Goal: Task Accomplishment & Management: Manage account settings

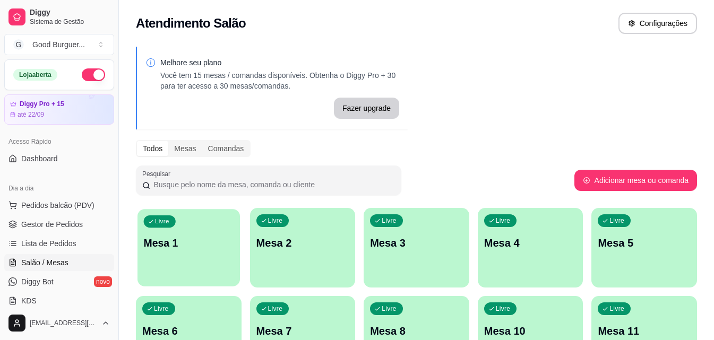
click at [201, 241] on p "Mesa 1" at bounding box center [189, 243] width 90 height 14
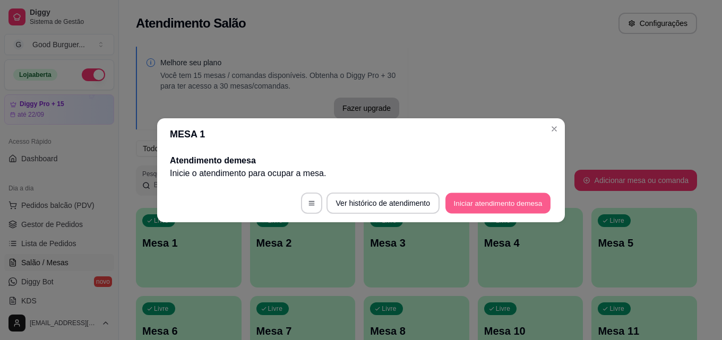
click at [504, 204] on button "Iniciar atendimento de mesa" at bounding box center [497, 203] width 105 height 21
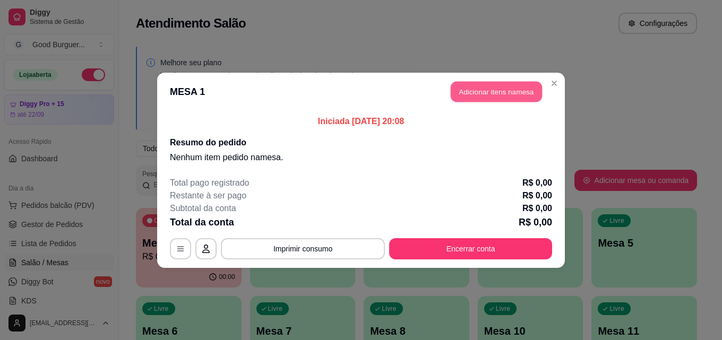
click at [490, 93] on button "Adicionar itens na mesa" at bounding box center [496, 91] width 91 height 21
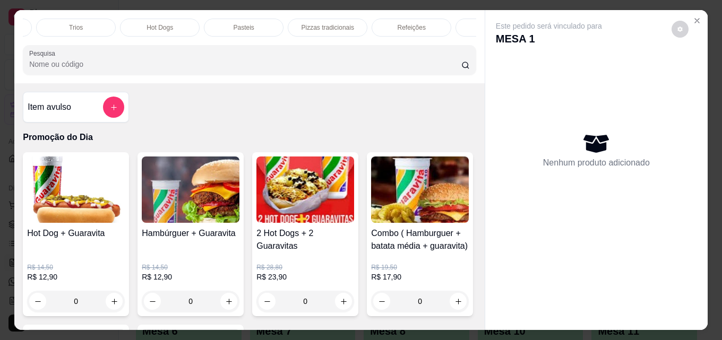
scroll to position [0, 465]
click at [180, 24] on p "Pizzas tradicionais" at bounding box center [185, 27] width 53 height 8
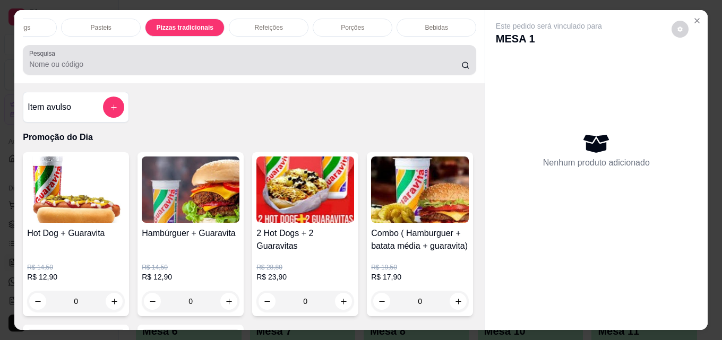
scroll to position [28, 0]
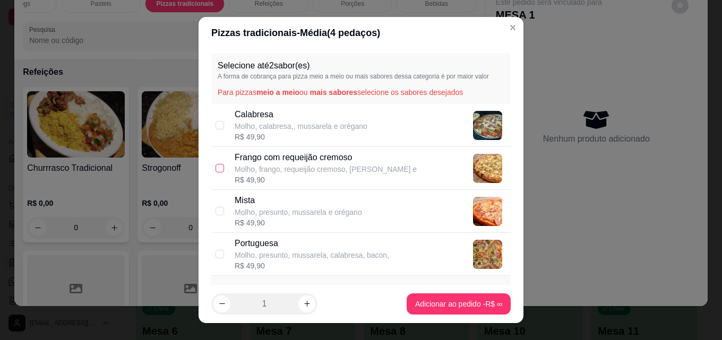
click at [218, 168] on input "checkbox" at bounding box center [220, 168] width 8 height 8
checkbox input "true"
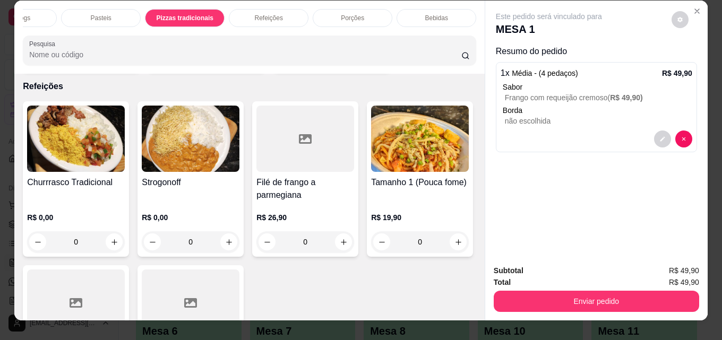
scroll to position [0, 0]
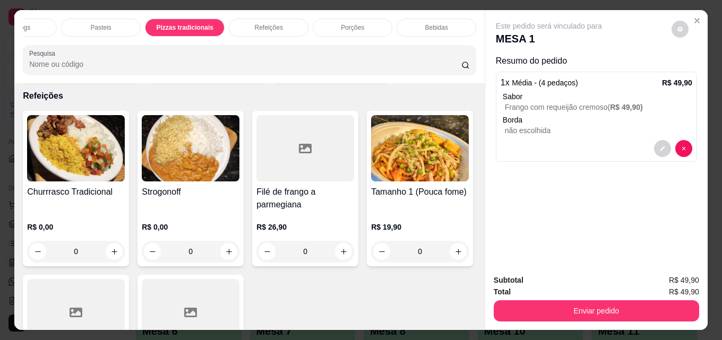
click at [439, 23] on p "Bebidas" at bounding box center [436, 27] width 23 height 8
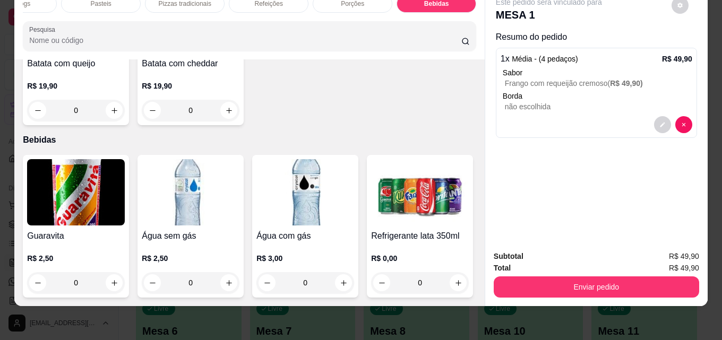
scroll to position [3476, 0]
click at [371, 203] on img at bounding box center [420, 192] width 98 height 66
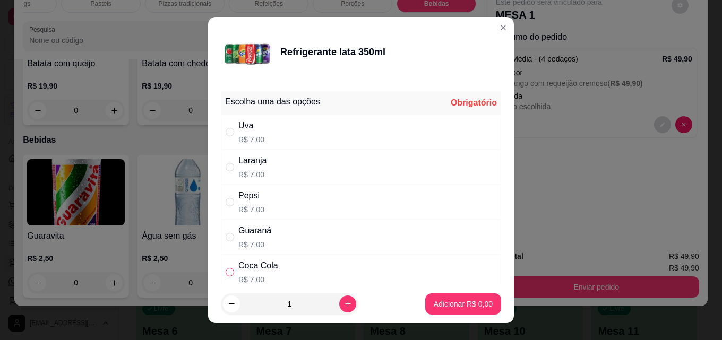
click at [226, 271] on input "" at bounding box center [230, 272] width 8 height 8
radio input "true"
drag, startPoint x: 346, startPoint y: 301, endPoint x: 338, endPoint y: 301, distance: 8.5
click at [342, 301] on div "1" at bounding box center [314, 304] width 187 height 21
click at [344, 301] on icon "increase-product-quantity" at bounding box center [348, 304] width 8 height 8
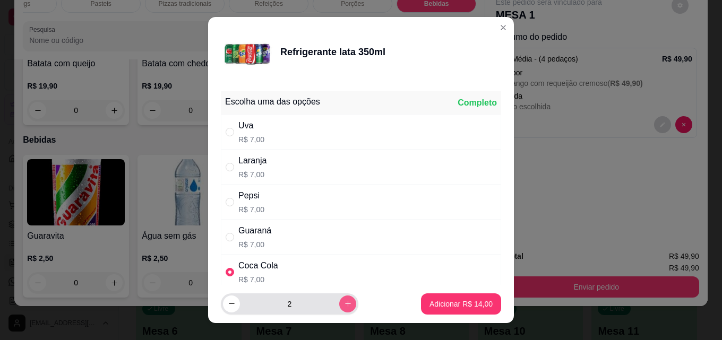
type input "2"
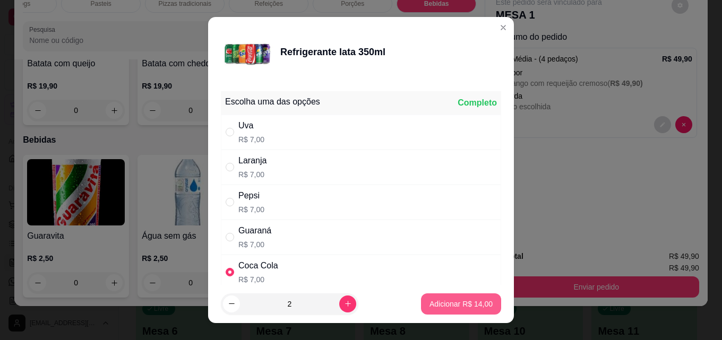
click at [454, 303] on p "Adicionar R$ 14,00" at bounding box center [461, 304] width 63 height 11
type input "2"
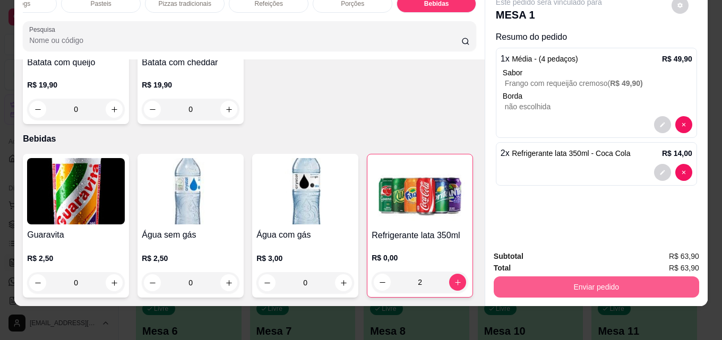
click at [578, 277] on button "Enviar pedido" at bounding box center [596, 287] width 205 height 21
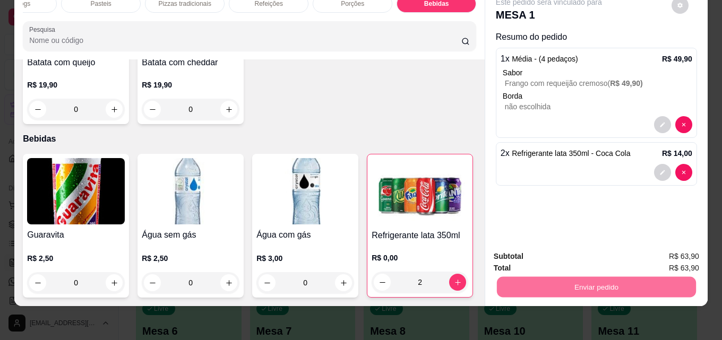
click at [549, 253] on button "Não registrar e enviar pedido" at bounding box center [561, 253] width 107 height 20
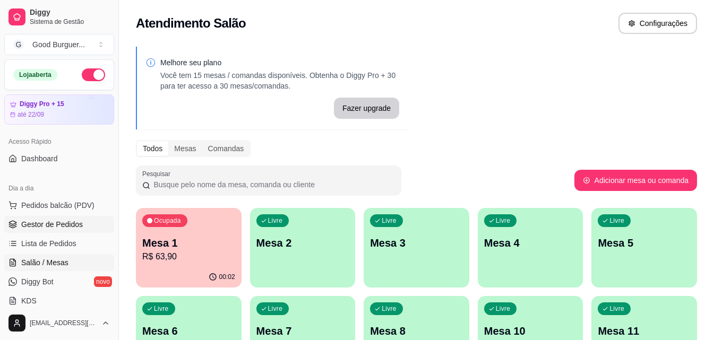
click at [55, 221] on span "Gestor de Pedidos" at bounding box center [52, 224] width 62 height 11
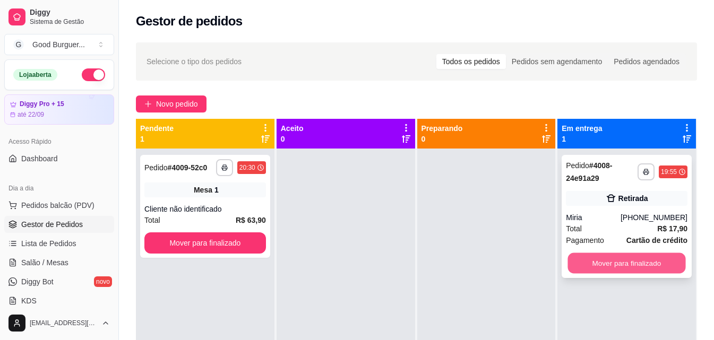
click at [602, 263] on button "Mover para finalizado" at bounding box center [627, 263] width 118 height 21
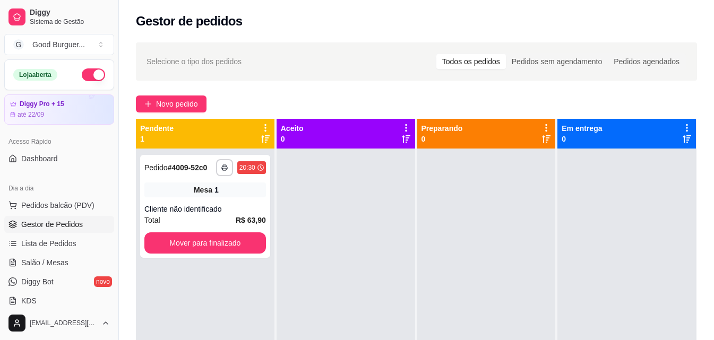
click at [184, 95] on div "**********" at bounding box center [416, 254] width 595 height 436
click at [183, 100] on span "Novo pedido" at bounding box center [177, 104] width 42 height 12
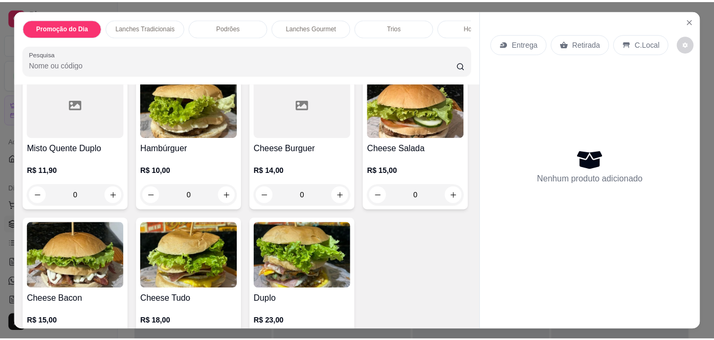
scroll to position [425, 0]
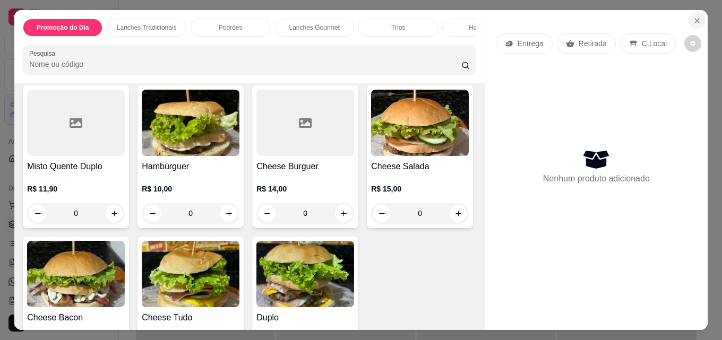
click at [694, 17] on icon "Close" at bounding box center [697, 20] width 8 height 8
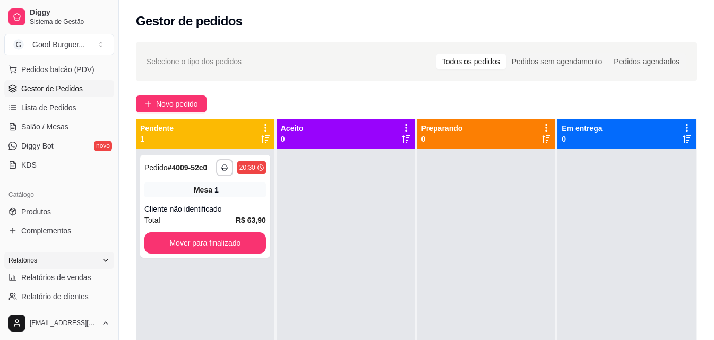
scroll to position [159, 0]
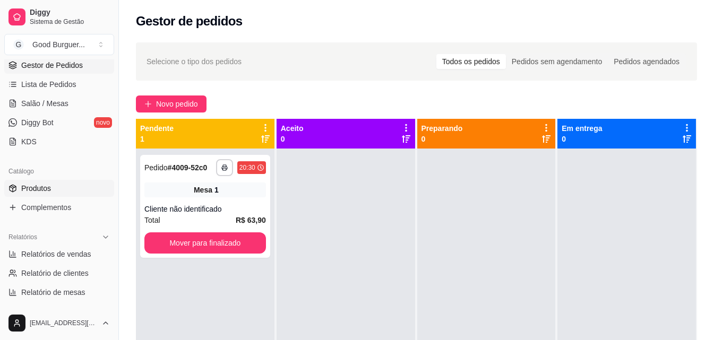
click at [55, 190] on link "Produtos" at bounding box center [59, 188] width 110 height 17
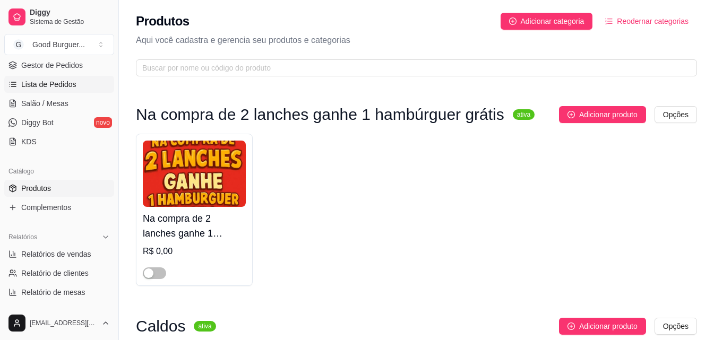
click at [66, 87] on span "Lista de Pedidos" at bounding box center [48, 84] width 55 height 11
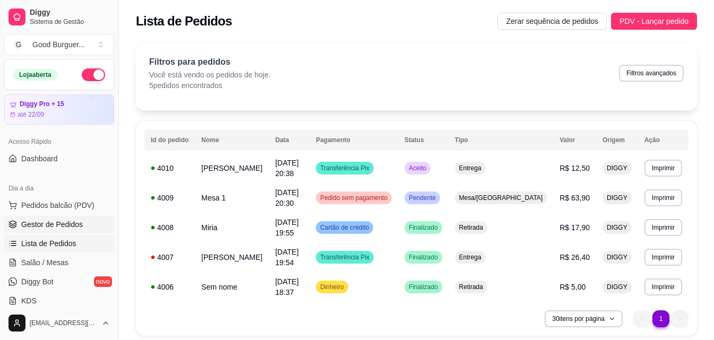
click at [75, 225] on span "Gestor de Pedidos" at bounding box center [52, 224] width 62 height 11
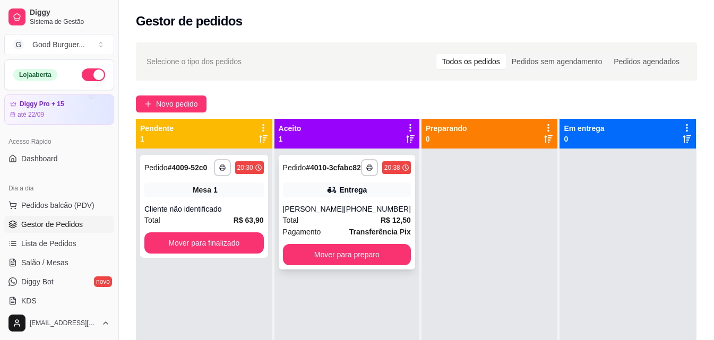
click at [349, 215] on div "[PHONE_NUMBER]" at bounding box center [377, 209] width 67 height 11
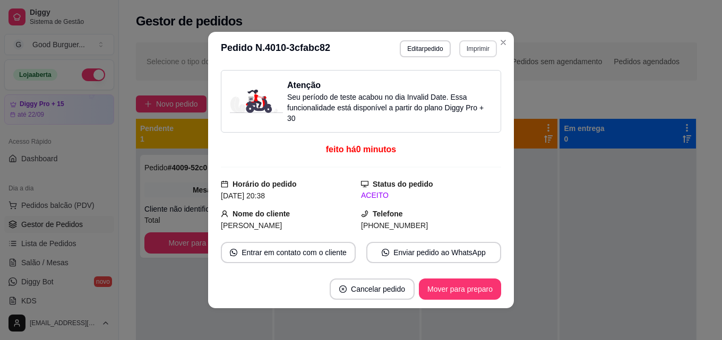
click at [465, 42] on button "Imprimir" at bounding box center [478, 48] width 38 height 17
click at [477, 87] on button "IMPRESSORA" at bounding box center [455, 86] width 74 height 16
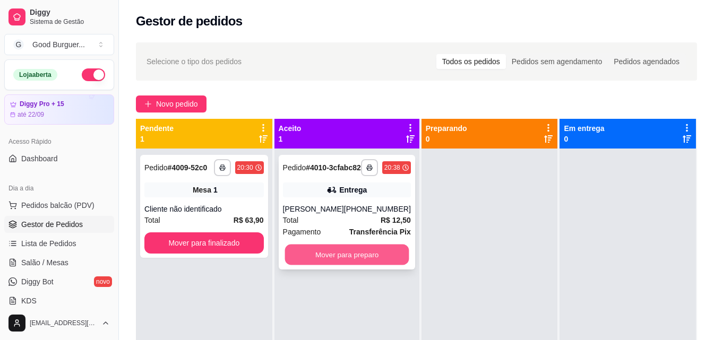
click at [366, 265] on button "Mover para preparo" at bounding box center [347, 255] width 124 height 21
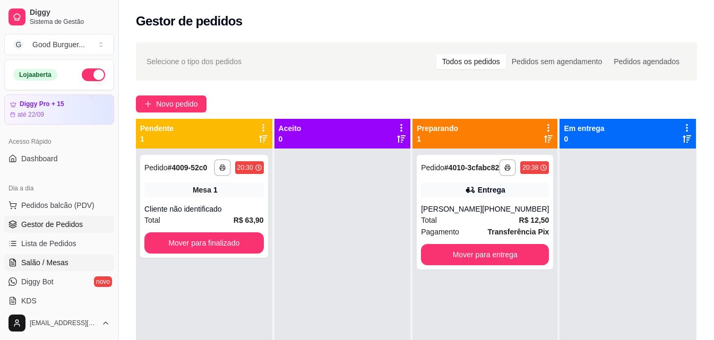
click at [52, 262] on span "Salão / Mesas" at bounding box center [44, 263] width 47 height 11
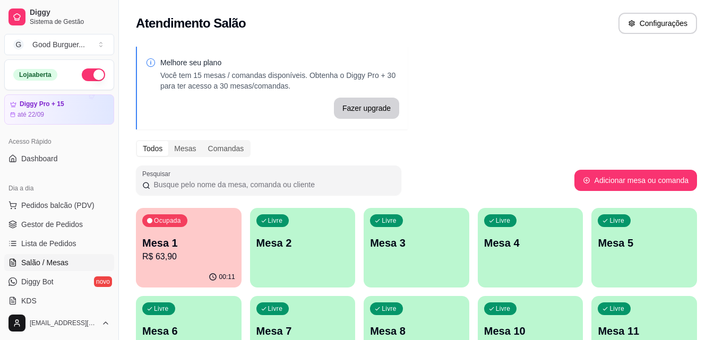
click at [327, 251] on div "Livre Mesa 2" at bounding box center [303, 241] width 106 height 67
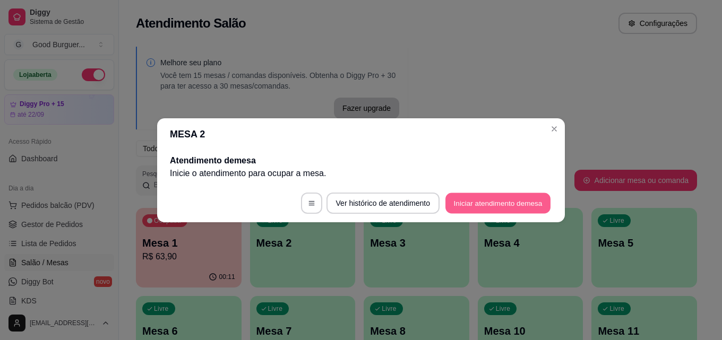
click at [536, 209] on button "Iniciar atendimento de mesa" at bounding box center [497, 203] width 105 height 21
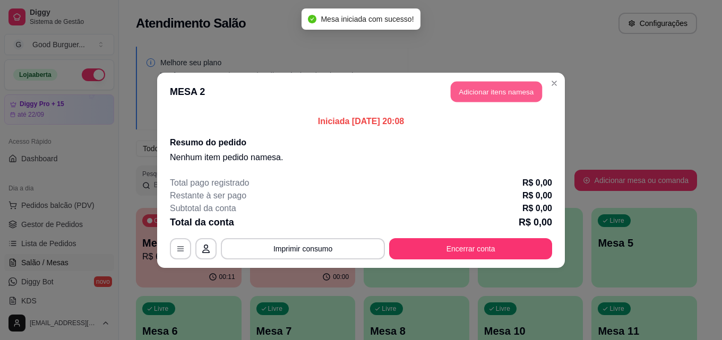
click at [513, 94] on button "Adicionar itens na mesa" at bounding box center [496, 91] width 91 height 21
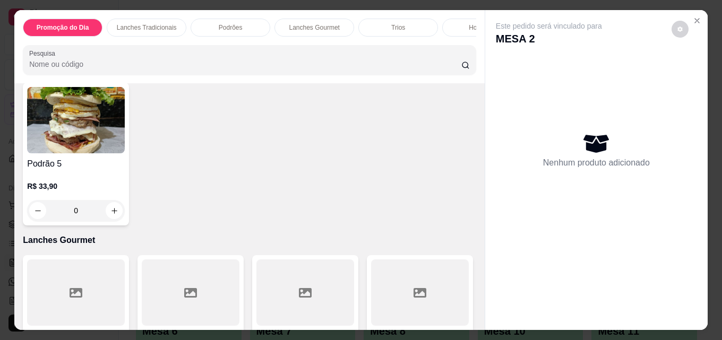
scroll to position [956, 0]
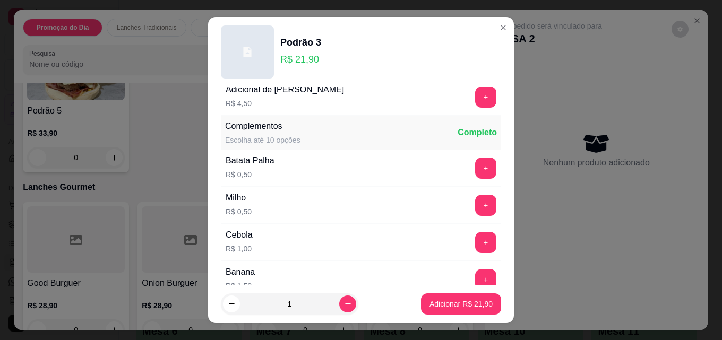
scroll to position [212, 0]
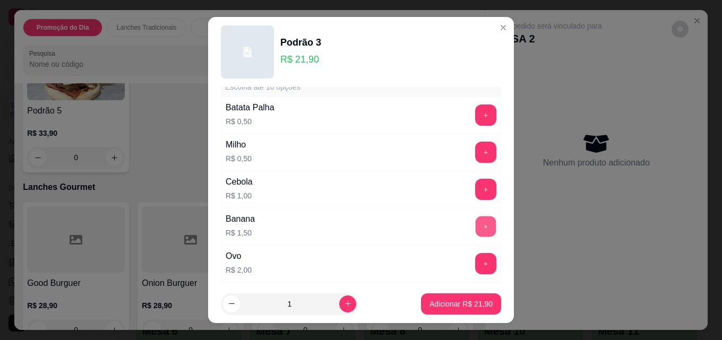
click at [476, 230] on button "+" at bounding box center [486, 227] width 21 height 21
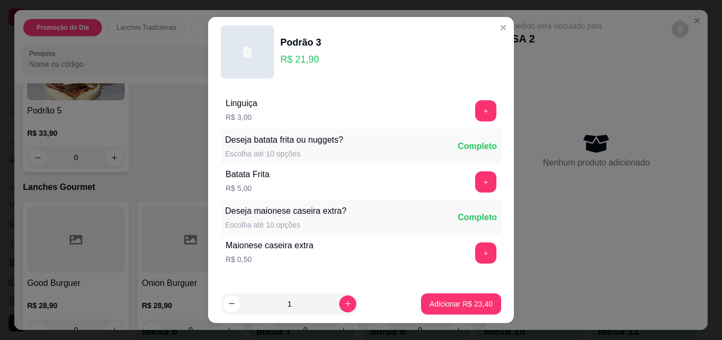
scroll to position [729, 0]
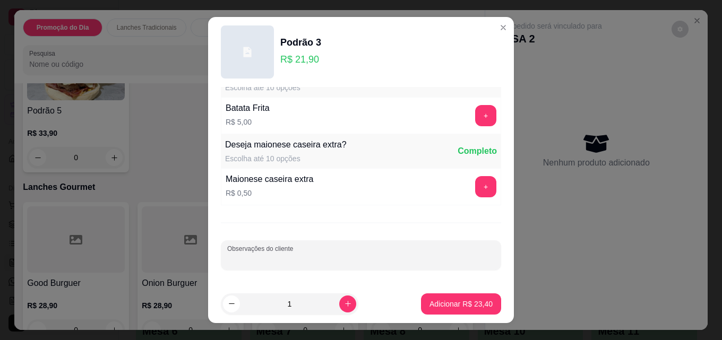
click at [381, 261] on input "Observações do cliente" at bounding box center [361, 259] width 268 height 11
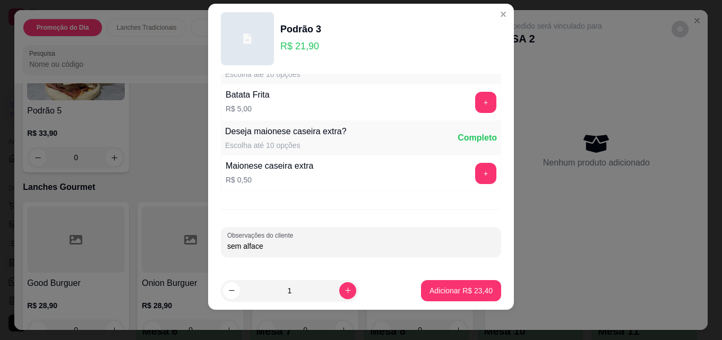
scroll to position [17, 0]
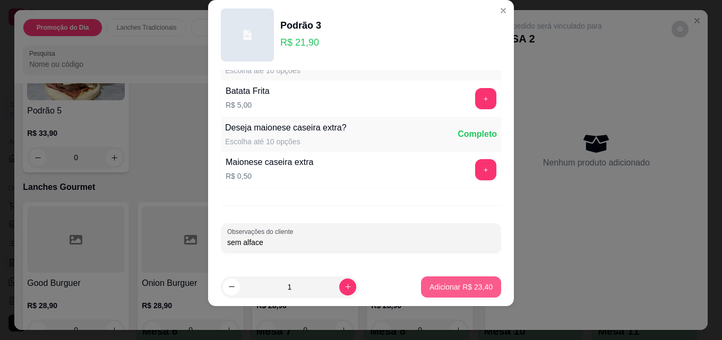
type input "sem alface"
click at [451, 290] on p "Adicionar R$ 23,40" at bounding box center [462, 287] width 62 height 10
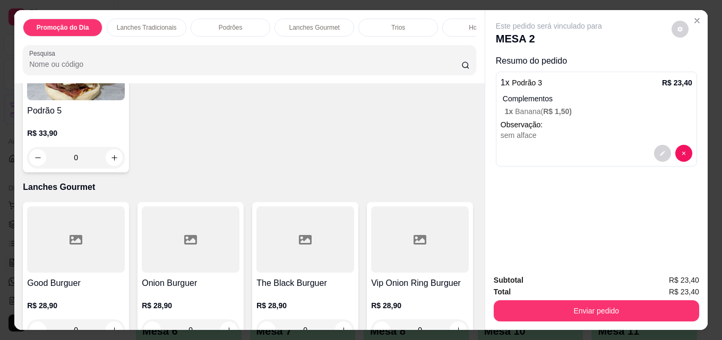
click at [125, 100] on img at bounding box center [76, 67] width 98 height 66
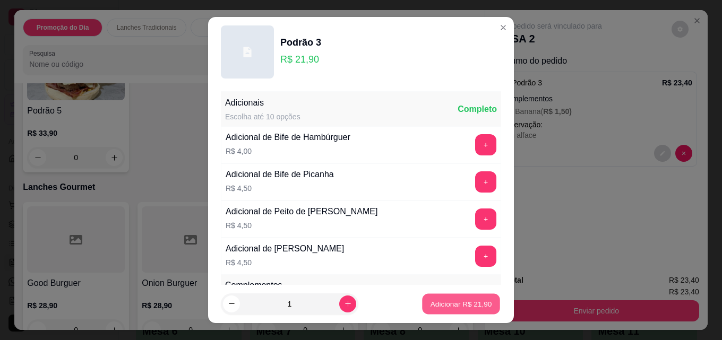
click at [475, 302] on p "Adicionar R$ 21,90" at bounding box center [462, 304] width 62 height 10
type input "1"
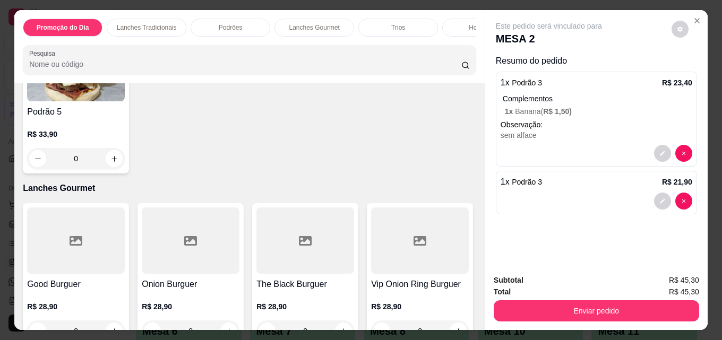
scroll to position [0, 465]
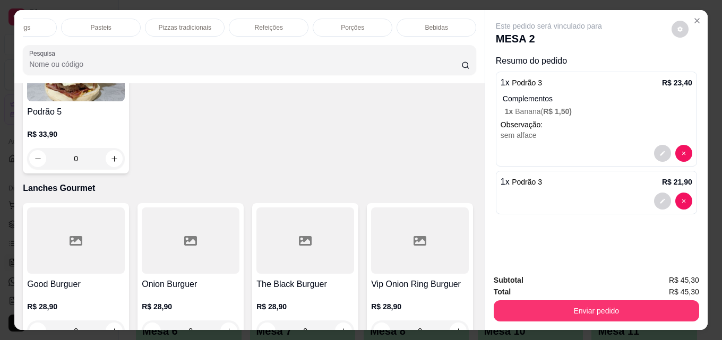
click at [450, 24] on div "Bebidas" at bounding box center [437, 28] width 80 height 18
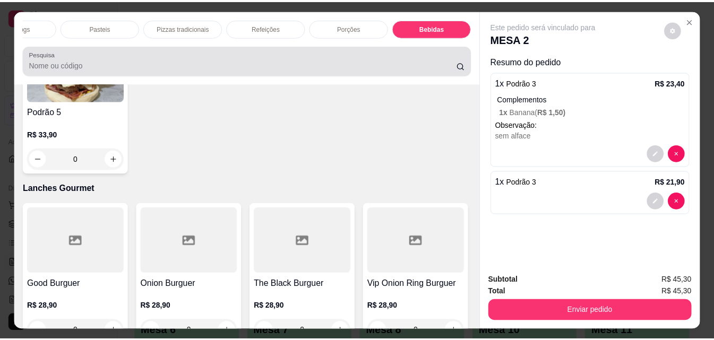
scroll to position [28, 0]
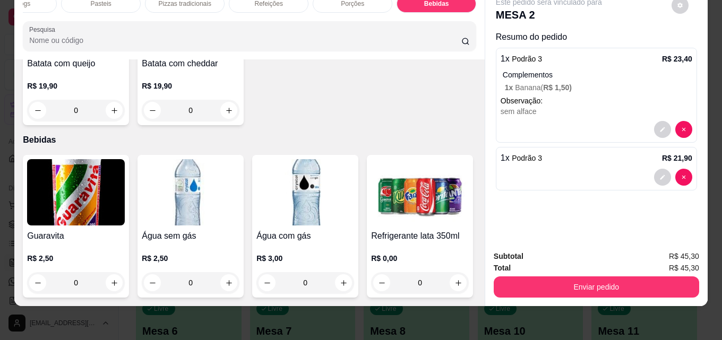
click at [65, 230] on h4 "Guaravita" at bounding box center [76, 236] width 98 height 13
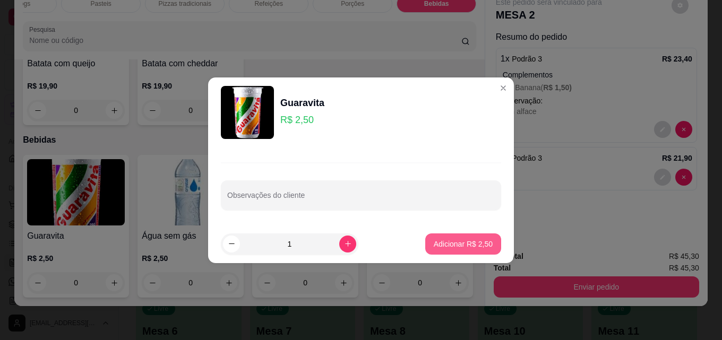
click at [479, 254] on button "Adicionar R$ 2,50" at bounding box center [463, 244] width 76 height 21
type input "1"
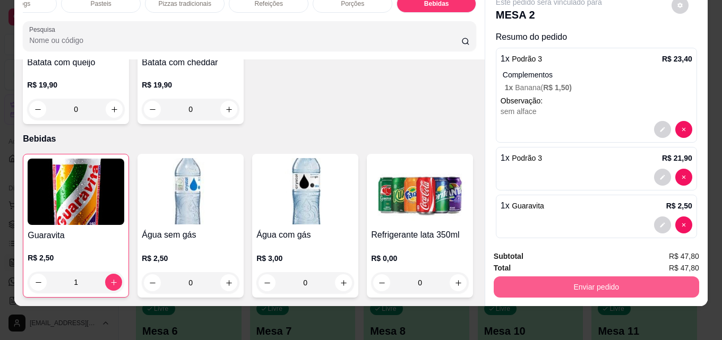
click at [596, 277] on button "Enviar pedido" at bounding box center [596, 287] width 205 height 21
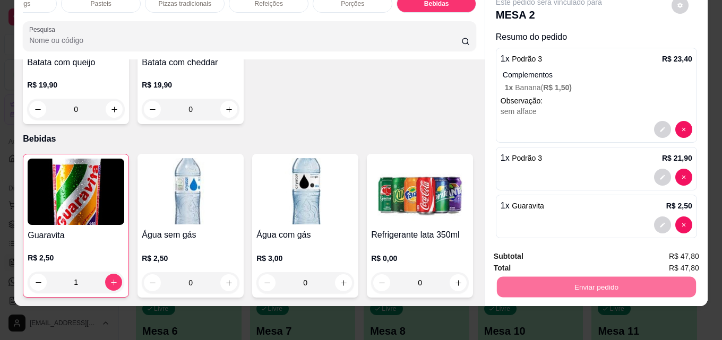
click at [585, 252] on button "Não registrar e enviar pedido" at bounding box center [561, 253] width 107 height 20
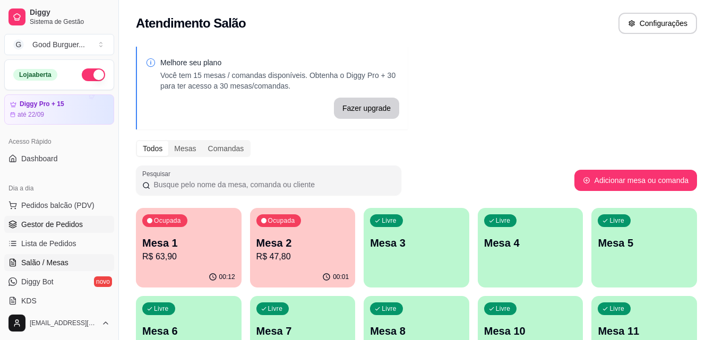
click at [69, 221] on span "Gestor de Pedidos" at bounding box center [52, 224] width 62 height 11
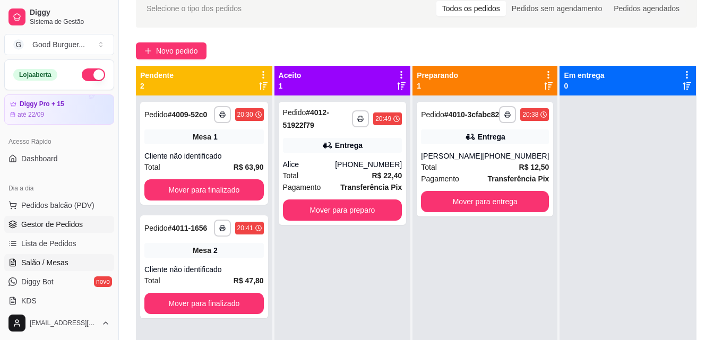
click at [58, 263] on span "Salão / Mesas" at bounding box center [44, 263] width 47 height 11
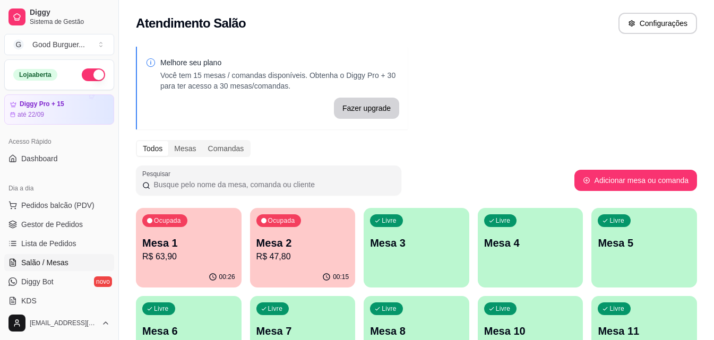
click at [295, 257] on p "R$ 47,80" at bounding box center [302, 257] width 93 height 13
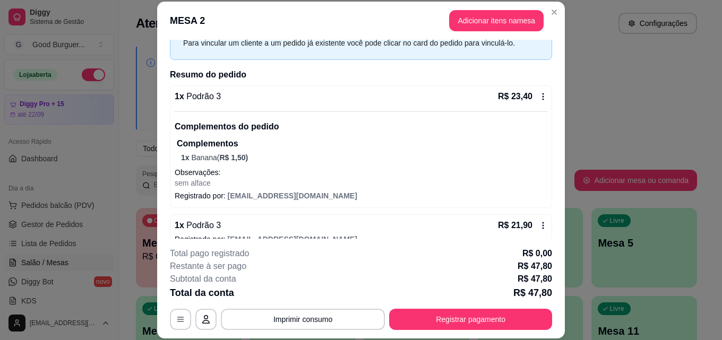
scroll to position [115, 0]
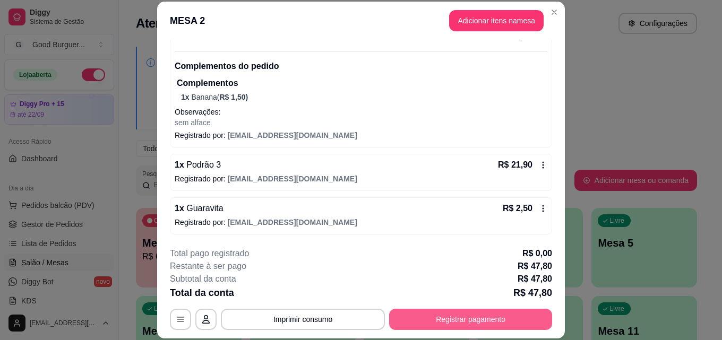
click at [514, 316] on button "Registrar pagamento" at bounding box center [470, 319] width 163 height 21
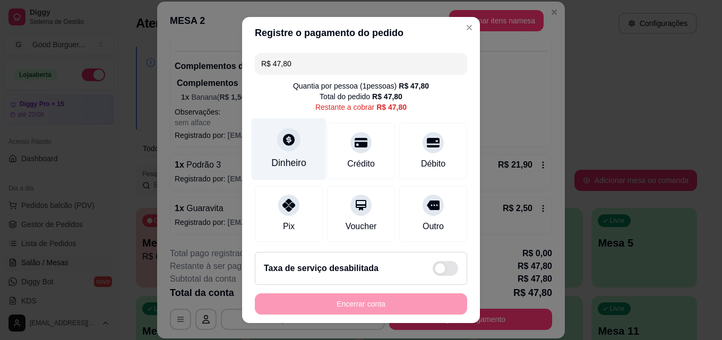
click at [282, 133] on icon at bounding box center [289, 140] width 14 height 14
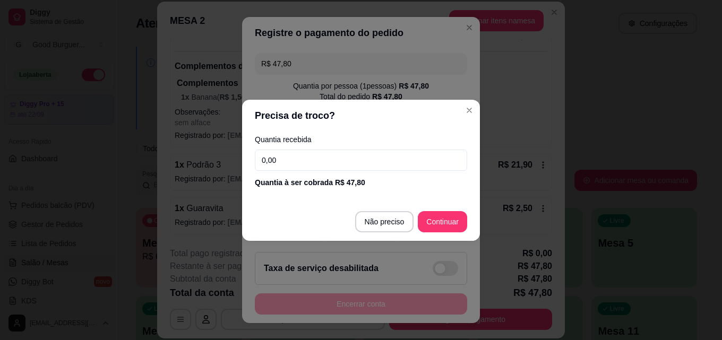
click at [327, 165] on input "0,00" at bounding box center [361, 160] width 212 height 21
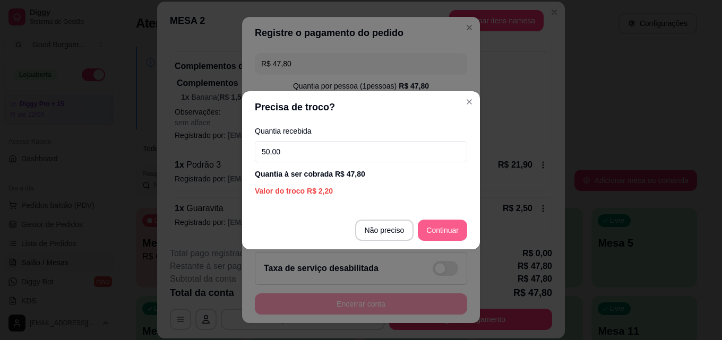
type input "50,00"
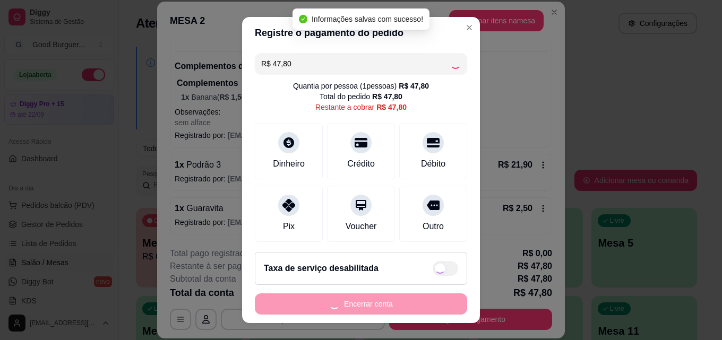
type input "R$ 0,00"
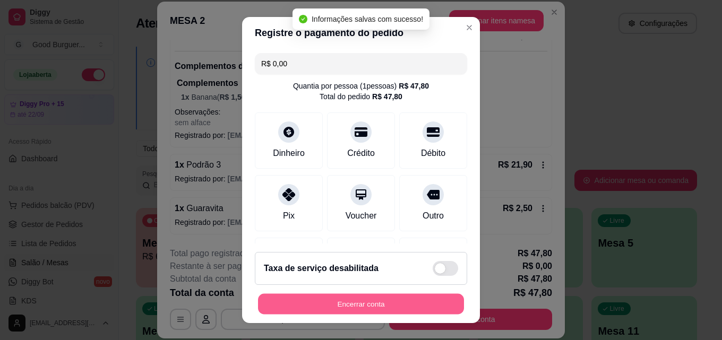
click at [394, 308] on button "Encerrar conta" at bounding box center [361, 304] width 206 height 21
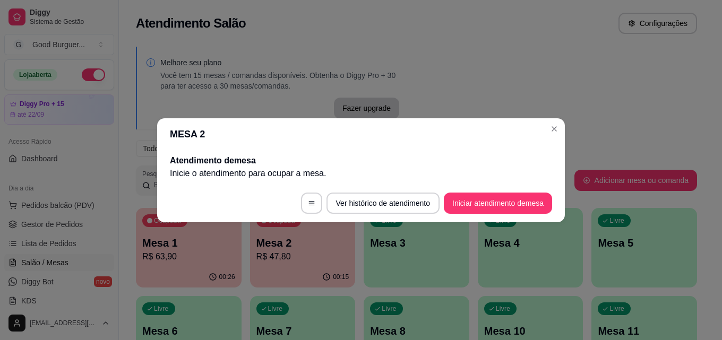
scroll to position [0, 0]
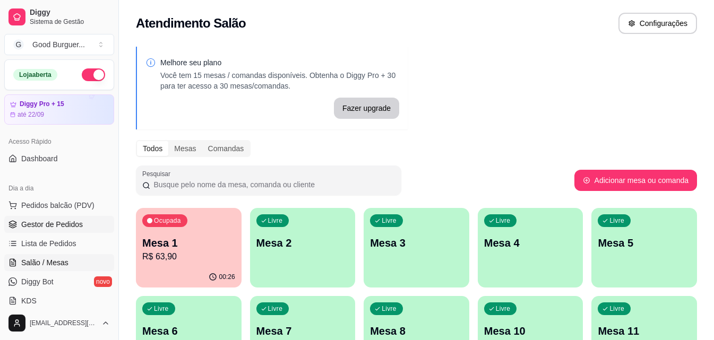
click at [51, 227] on span "Gestor de Pedidos" at bounding box center [52, 224] width 62 height 11
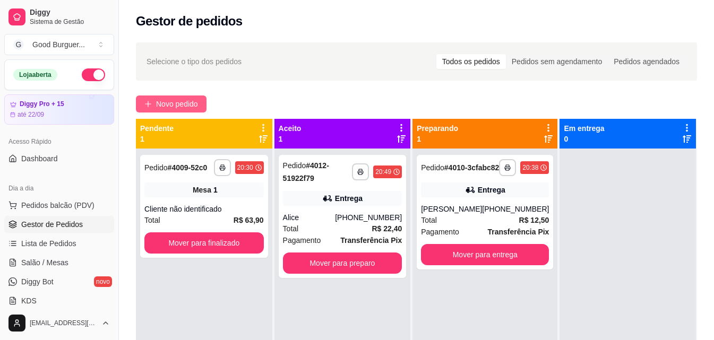
click at [171, 98] on button "Novo pedido" at bounding box center [171, 104] width 71 height 17
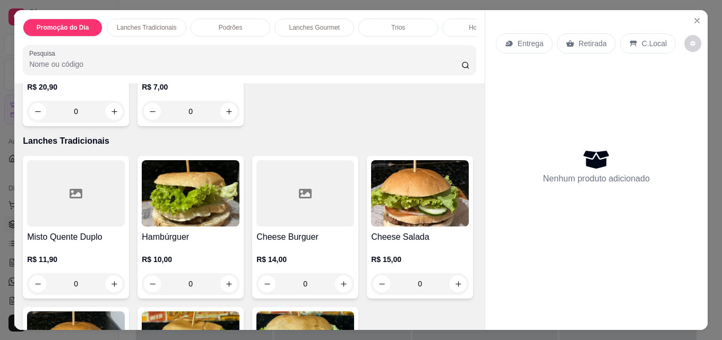
scroll to position [372, 0]
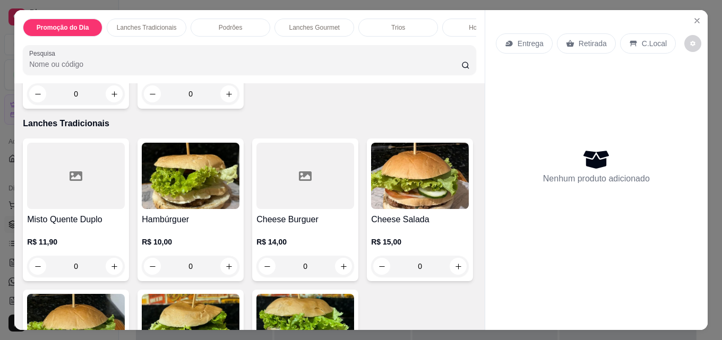
click at [189, 203] on img at bounding box center [191, 176] width 98 height 66
click at [693, 18] on icon "Close" at bounding box center [697, 20] width 8 height 8
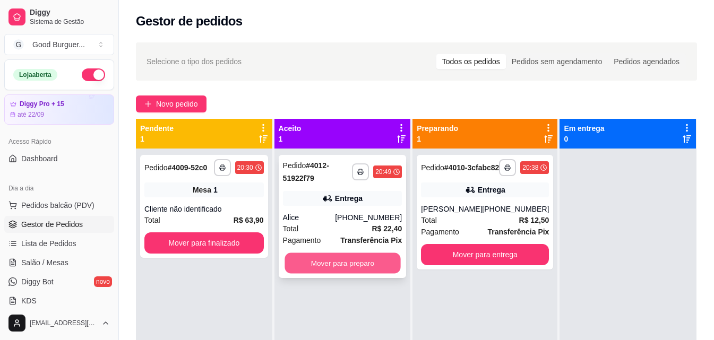
click at [360, 268] on button "Mover para preparo" at bounding box center [343, 263] width 116 height 21
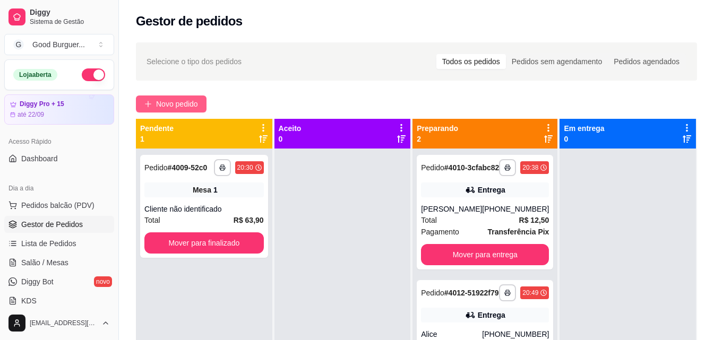
click at [168, 105] on span "Novo pedido" at bounding box center [177, 104] width 42 height 12
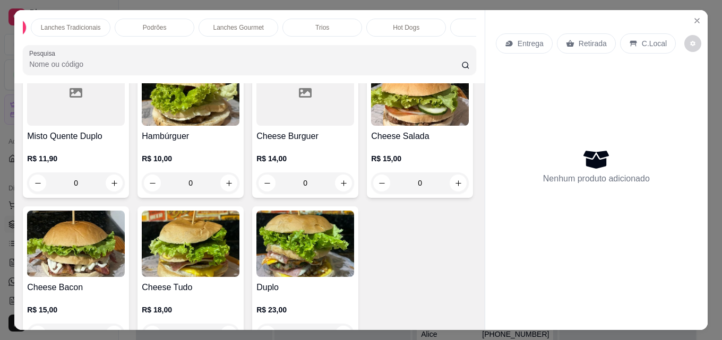
scroll to position [478, 0]
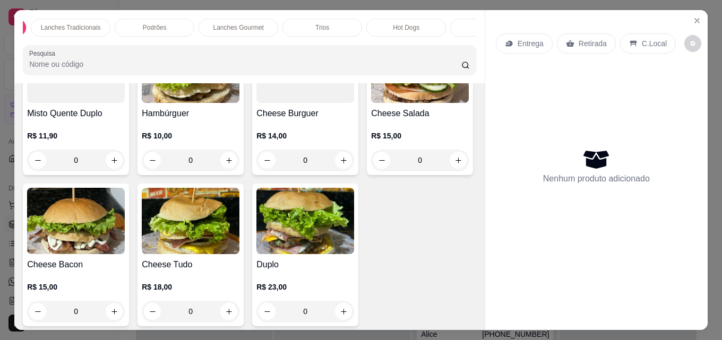
click at [185, 118] on div "Hambúrguer R$ 10,00 0" at bounding box center [191, 103] width 106 height 143
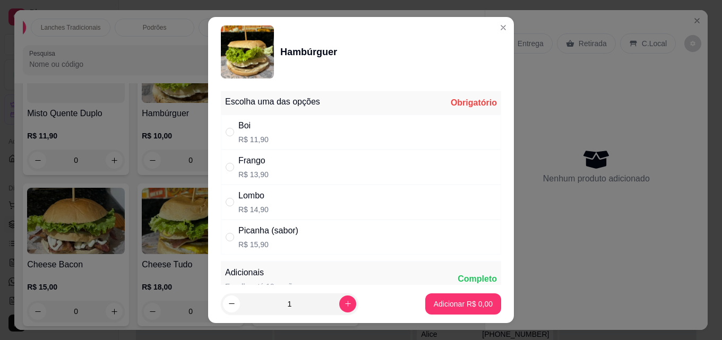
drag, startPoint x: 228, startPoint y: 134, endPoint x: 253, endPoint y: 174, distance: 47.7
click at [228, 133] on input "" at bounding box center [230, 132] width 8 height 8
radio input "true"
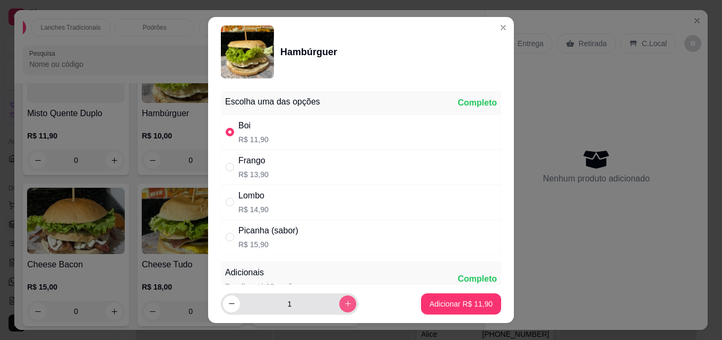
click at [339, 304] on button "increase-product-quantity" at bounding box center [347, 304] width 17 height 17
type input "2"
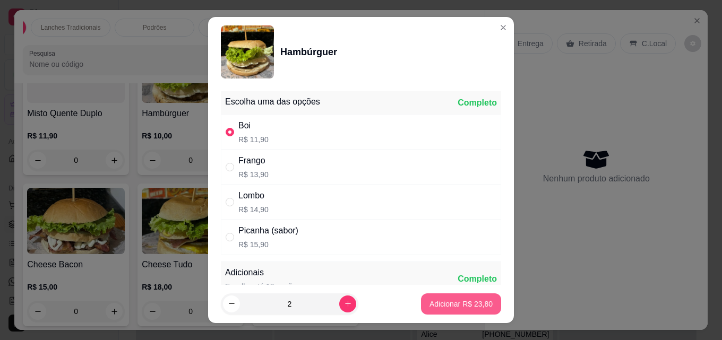
click at [452, 301] on p "Adicionar R$ 23,80" at bounding box center [461, 304] width 63 height 11
type input "2"
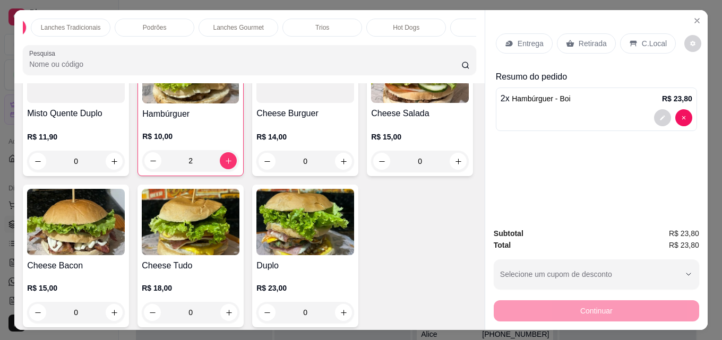
click at [526, 42] on p "Entrega" at bounding box center [531, 43] width 26 height 11
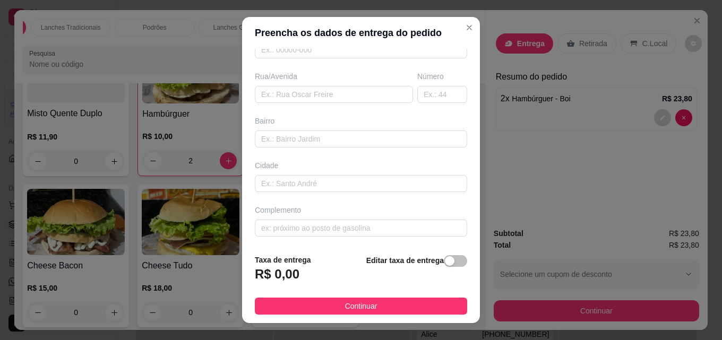
scroll to position [161, 0]
paste input "bar da branca"
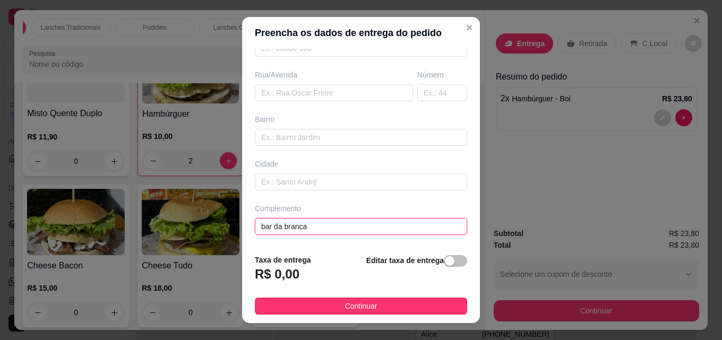
type input "bar da branca"
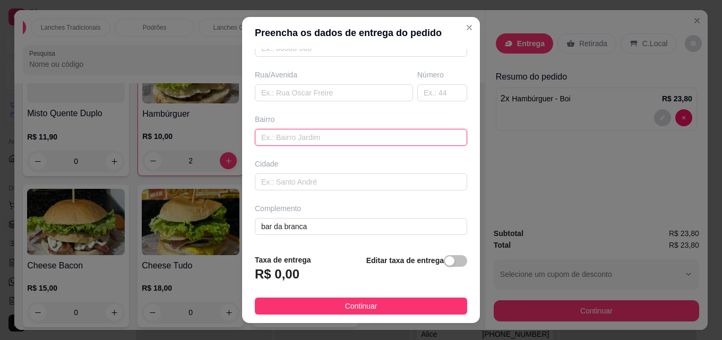
paste input "Cristo rei"
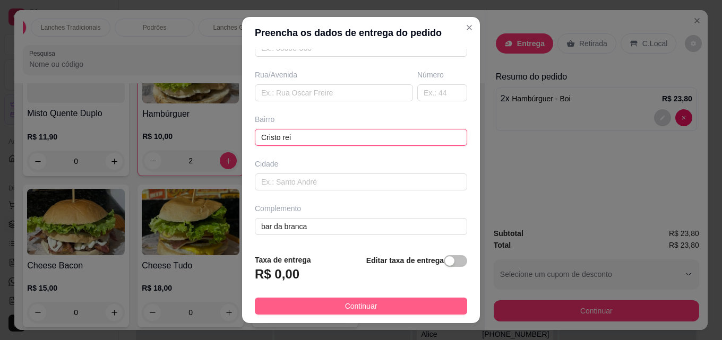
type input "Cristo rei"
click at [368, 303] on span "Continuar" at bounding box center [361, 307] width 32 height 12
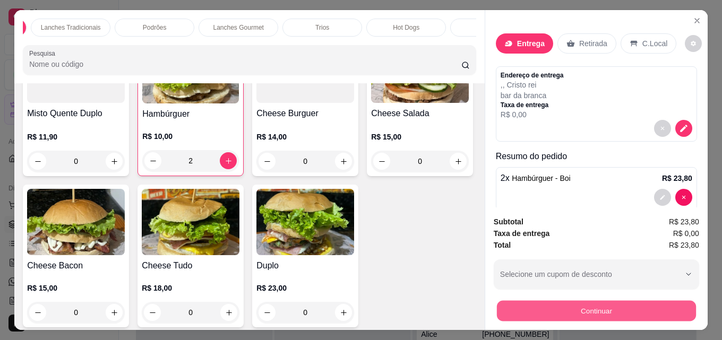
click at [537, 308] on button "Continuar" at bounding box center [596, 311] width 199 height 21
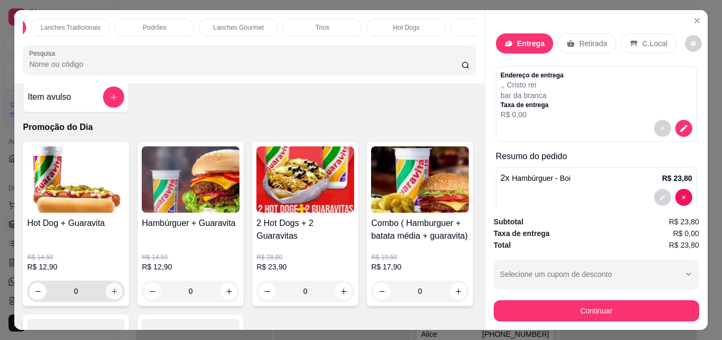
scroll to position [0, 0]
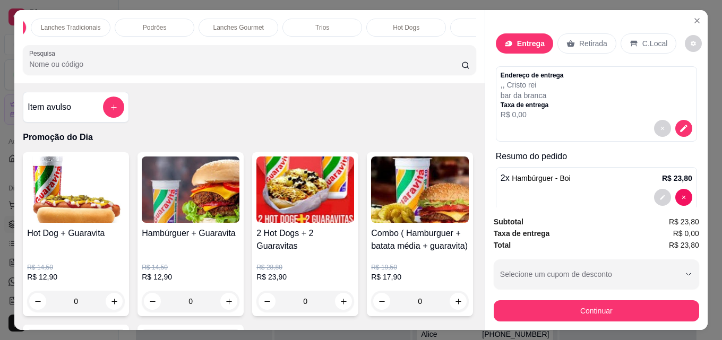
click at [62, 109] on h4 "Item avulso" at bounding box center [50, 107] width 44 height 13
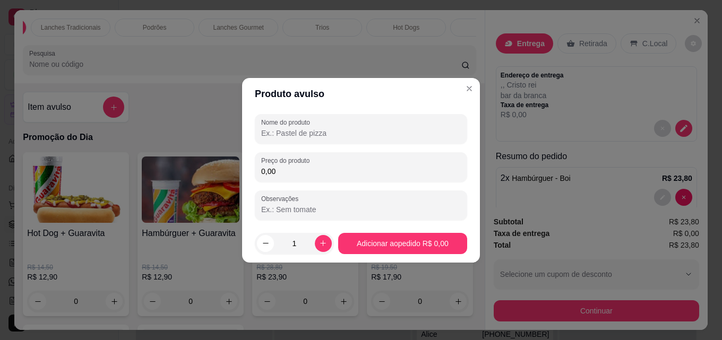
click at [344, 132] on input "Nome do produto" at bounding box center [361, 133] width 200 height 11
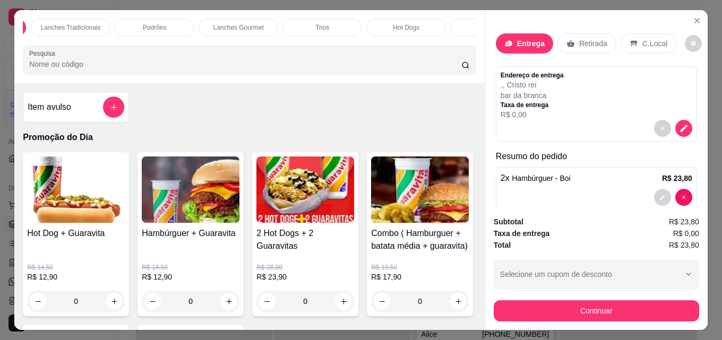
click at [576, 114] on div "Endereço de entrega , , Cristo rei bar da branca Taxa de entrega R$ 0,00" at bounding box center [597, 95] width 192 height 49
click at [680, 126] on icon "decrease-product-quantity" at bounding box center [683, 128] width 7 height 7
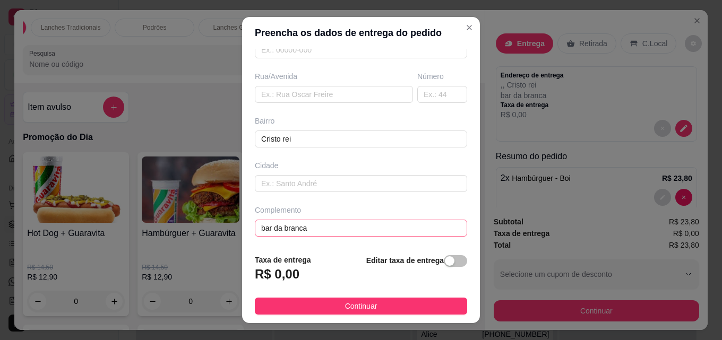
scroll to position [161, 0]
click at [349, 224] on input "bar da branca" at bounding box center [361, 226] width 212 height 17
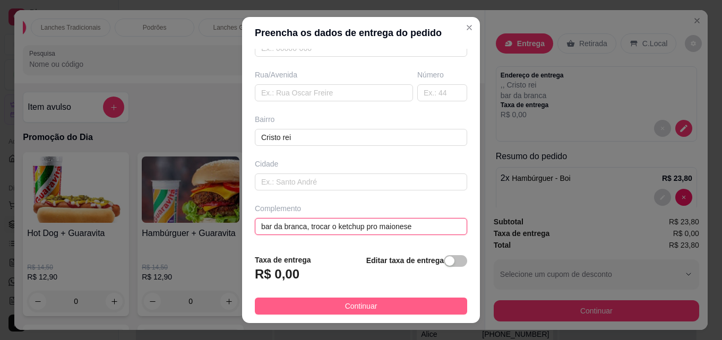
type input "bar da branca, trocar o ketchup pro maionese"
click at [376, 312] on button "Continuar" at bounding box center [361, 306] width 212 height 17
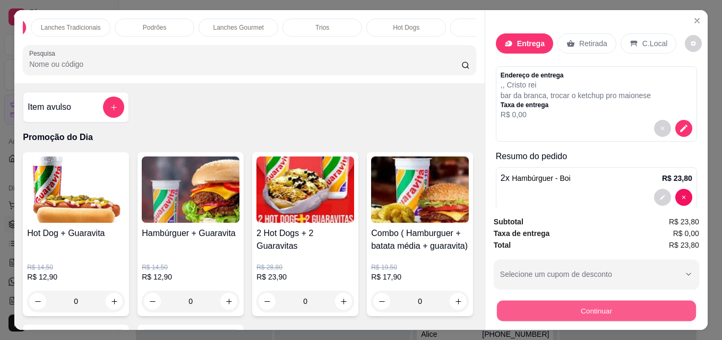
click at [594, 308] on button "Continuar" at bounding box center [596, 311] width 199 height 21
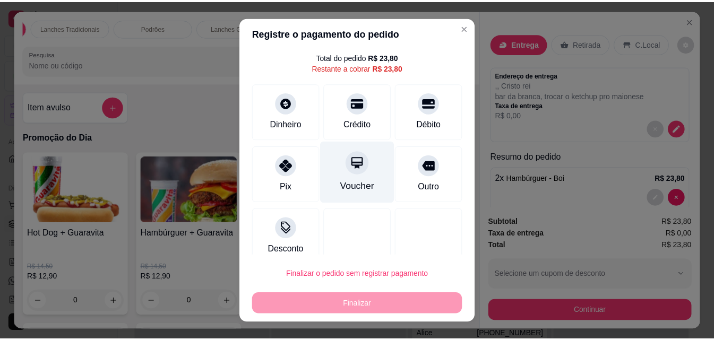
scroll to position [43, 0]
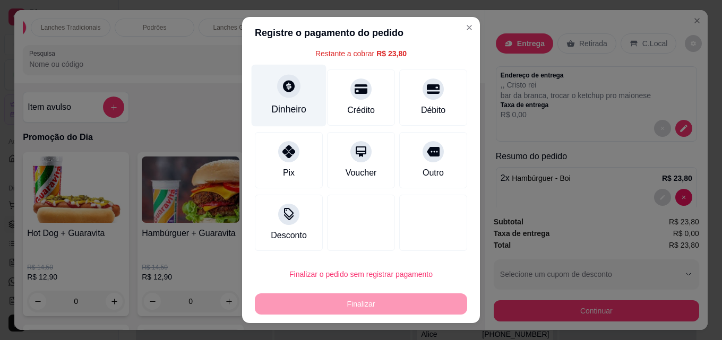
click at [288, 101] on div "Dinheiro" at bounding box center [289, 96] width 75 height 62
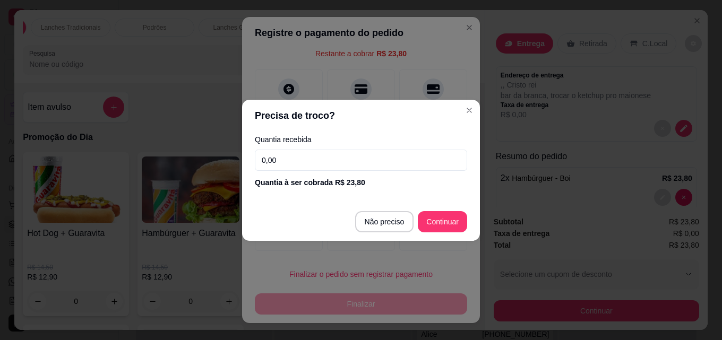
drag, startPoint x: 332, startPoint y: 173, endPoint x: 328, endPoint y: 166, distance: 8.1
click at [329, 170] on div "Quantia recebida 0,00 Quantia à ser cobrada R$ 23,80" at bounding box center [361, 162] width 238 height 61
click at [328, 166] on input "0,00" at bounding box center [361, 160] width 212 height 21
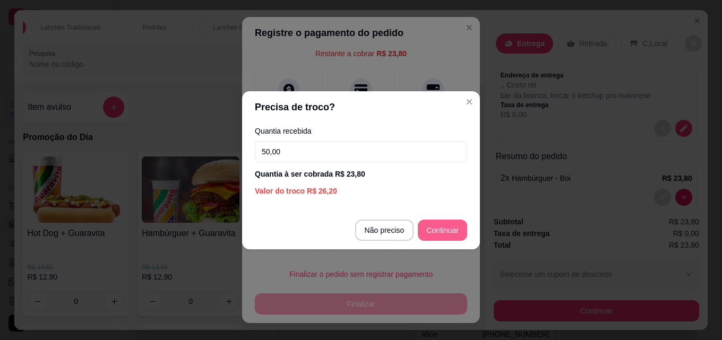
type input "50,00"
type input "R$ 0,00"
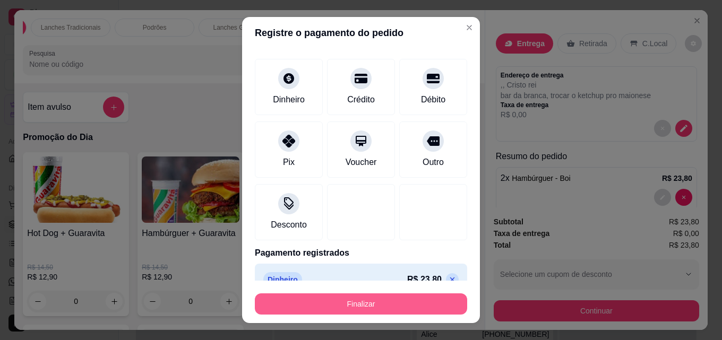
click at [378, 306] on button "Finalizar" at bounding box center [361, 304] width 212 height 21
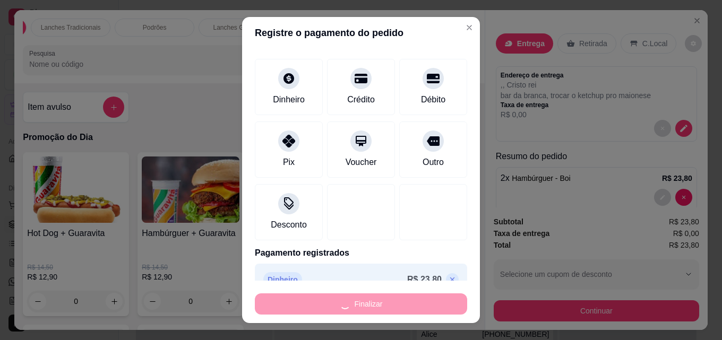
type input "0"
type input "-R$ 23,80"
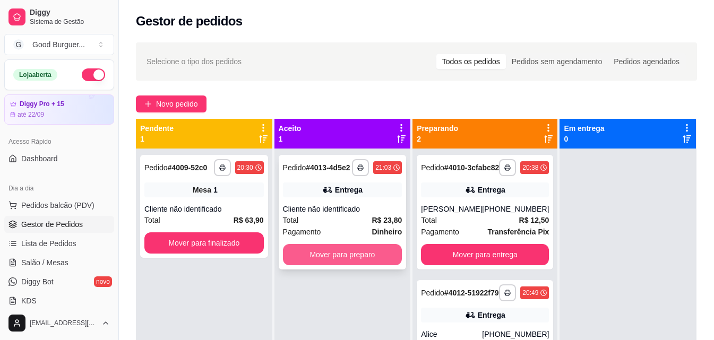
click at [362, 255] on button "Mover para preparo" at bounding box center [342, 254] width 119 height 21
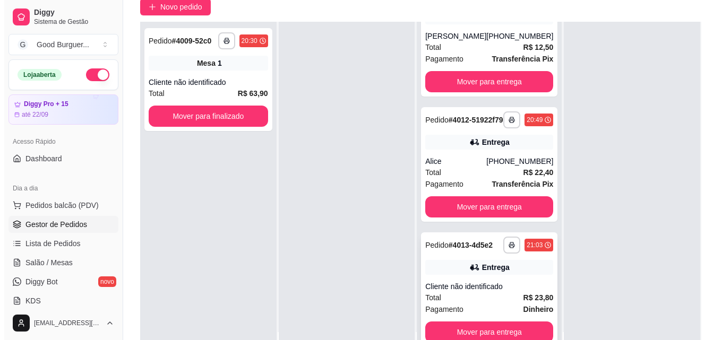
scroll to position [106, 0]
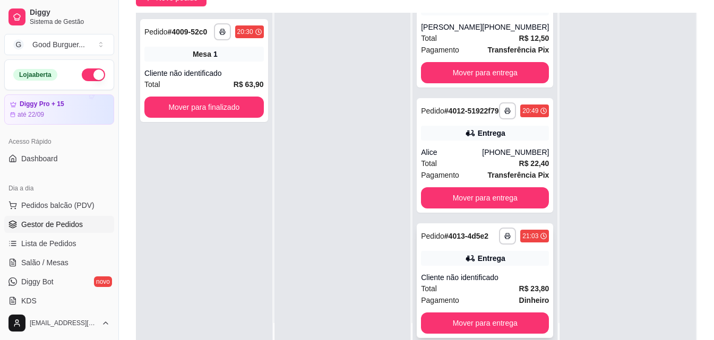
click at [489, 289] on div "Total R$ 23,80" at bounding box center [485, 289] width 128 height 12
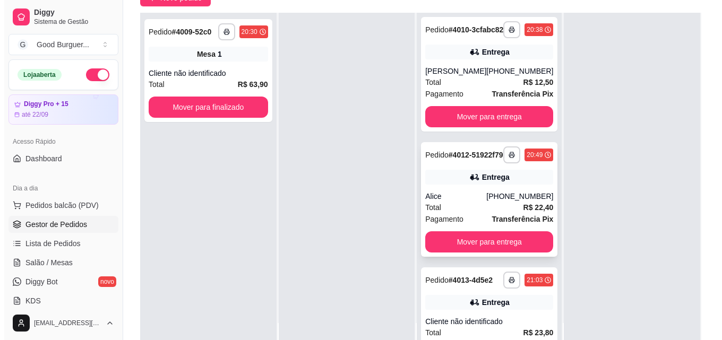
scroll to position [0, 0]
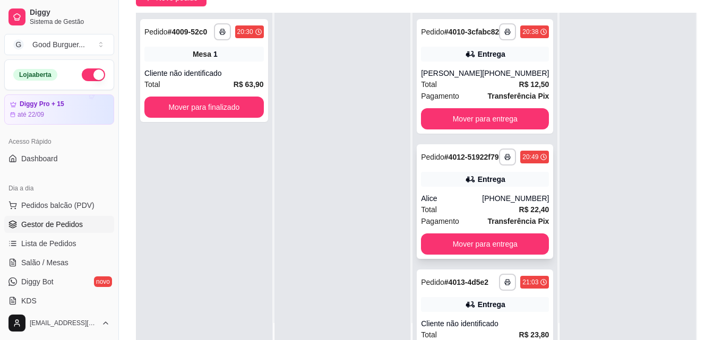
click at [505, 209] on div "**********" at bounding box center [485, 201] width 136 height 115
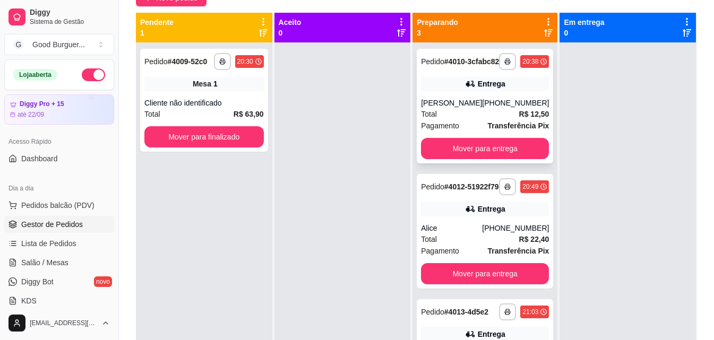
click at [488, 108] on div "[PHONE_NUMBER]" at bounding box center [515, 103] width 67 height 11
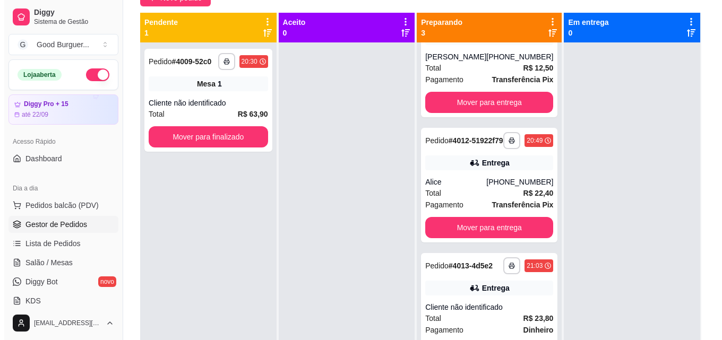
scroll to position [30, 0]
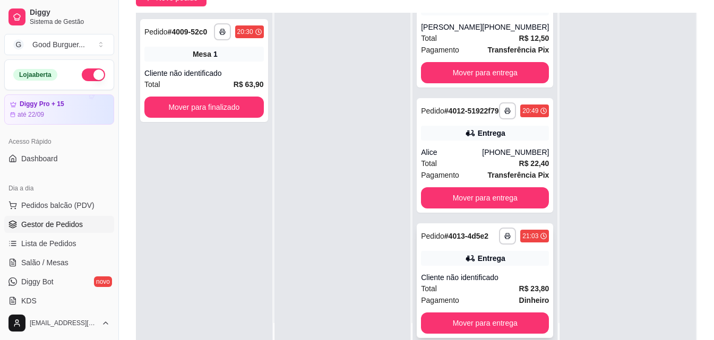
click at [511, 263] on div "Entrega" at bounding box center [485, 258] width 128 height 15
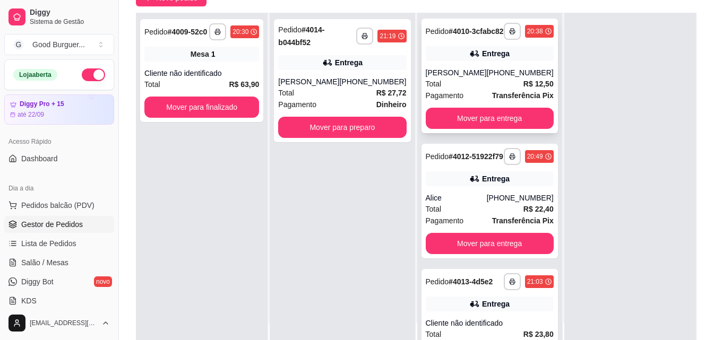
scroll to position [0, 0]
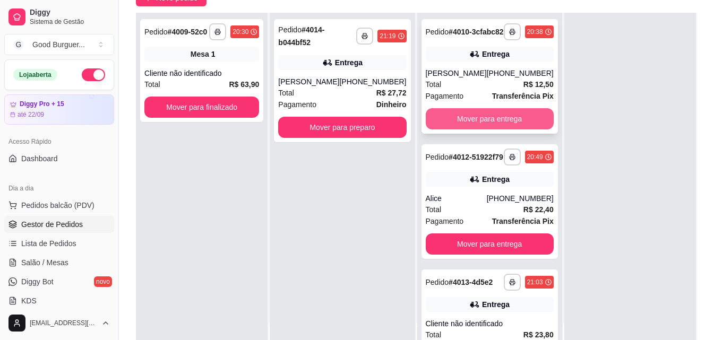
click at [501, 121] on button "Mover para entrega" at bounding box center [490, 118] width 128 height 21
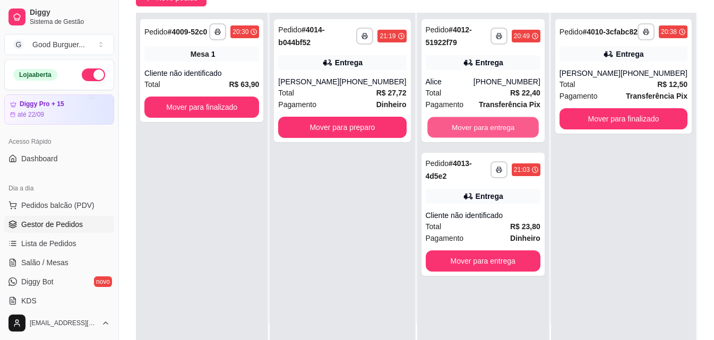
click at [501, 121] on button "Mover para entrega" at bounding box center [483, 127] width 112 height 21
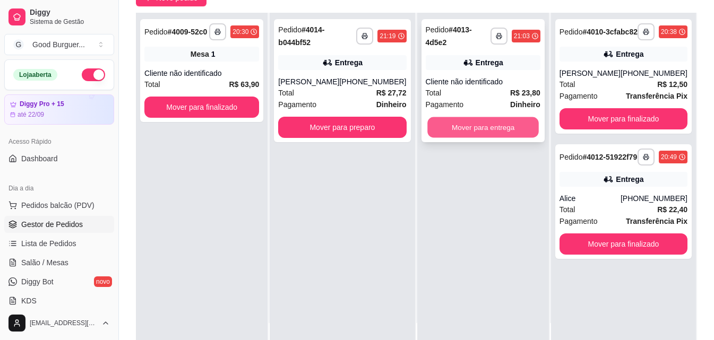
click at [498, 118] on button "Mover para entrega" at bounding box center [483, 127] width 112 height 21
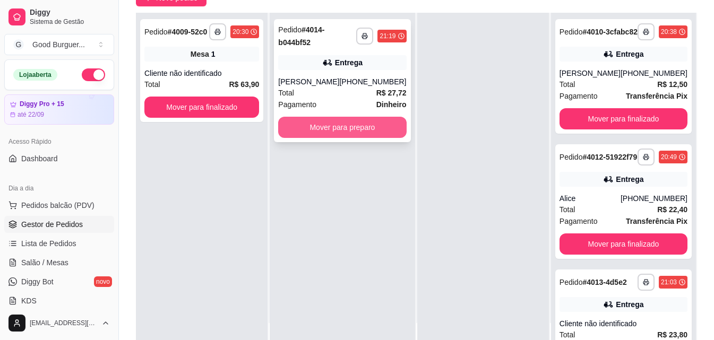
click at [388, 133] on button "Mover para preparo" at bounding box center [342, 127] width 128 height 21
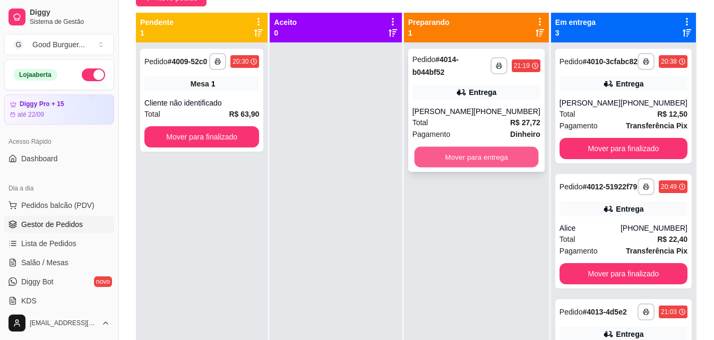
click at [459, 158] on button "Mover para entrega" at bounding box center [476, 157] width 124 height 21
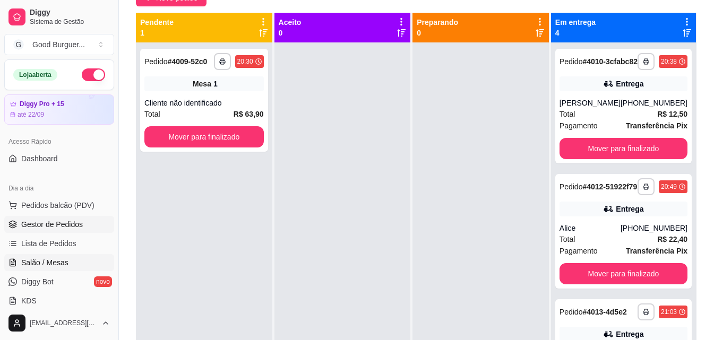
click at [67, 258] on link "Salão / Mesas" at bounding box center [59, 262] width 110 height 17
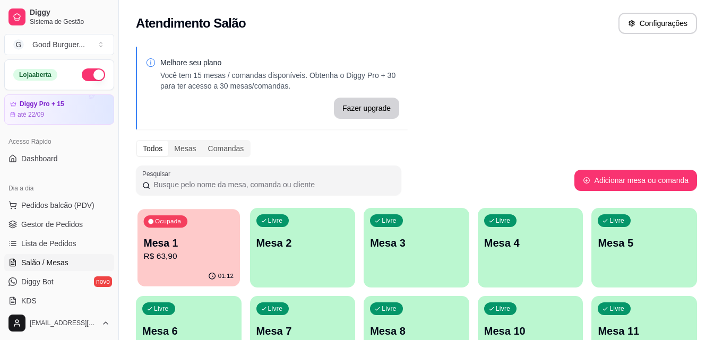
click at [201, 238] on p "Mesa 1" at bounding box center [189, 243] width 90 height 14
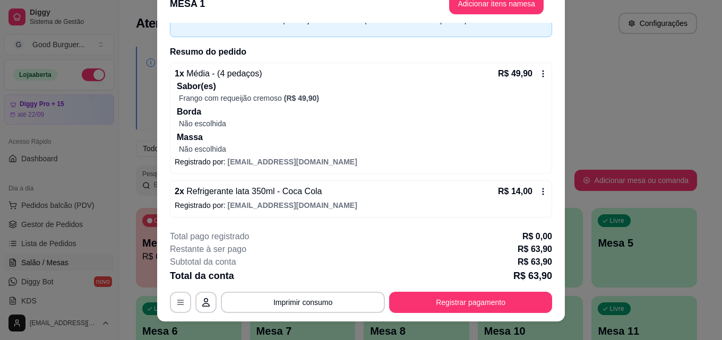
scroll to position [32, 0]
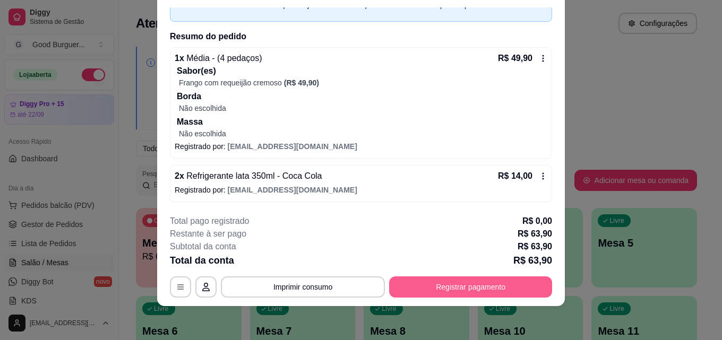
click at [492, 284] on button "Registrar pagamento" at bounding box center [470, 287] width 163 height 21
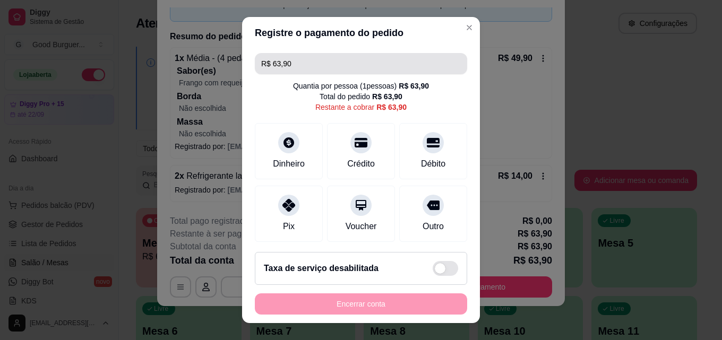
click at [349, 67] on input "R$ 63,90" at bounding box center [361, 63] width 200 height 21
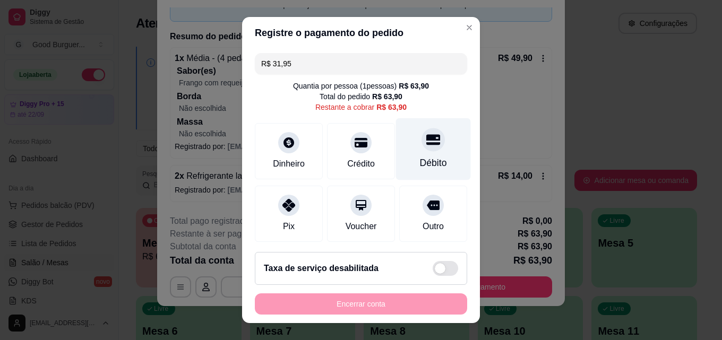
type input "R$ 31,95"
click at [413, 152] on div "Débito" at bounding box center [433, 149] width 75 height 62
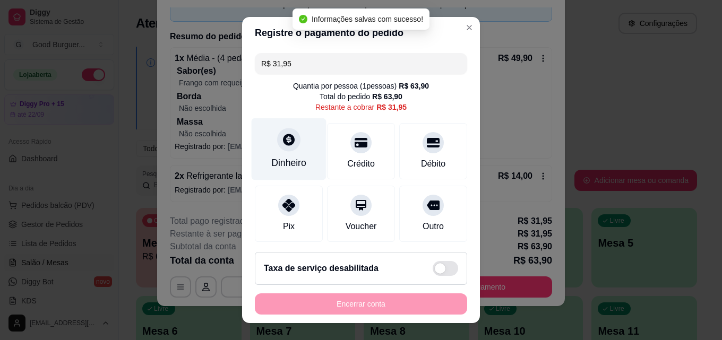
click at [287, 142] on icon at bounding box center [289, 140] width 12 height 12
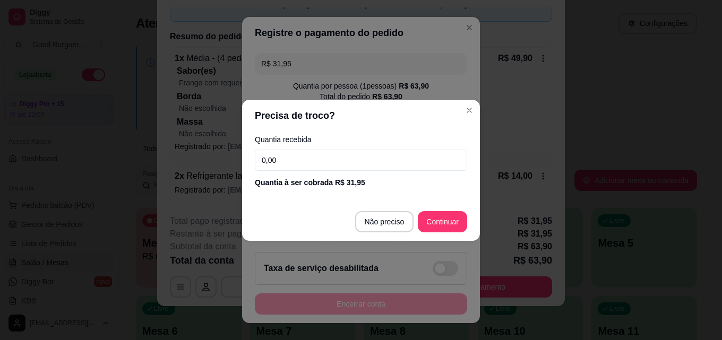
click at [305, 155] on input "0,00" at bounding box center [361, 160] width 212 height 21
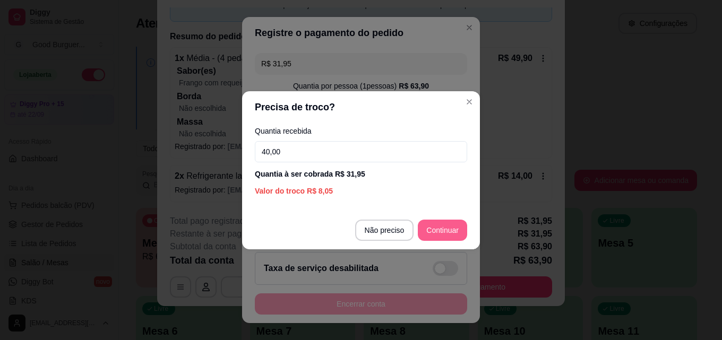
type input "40,00"
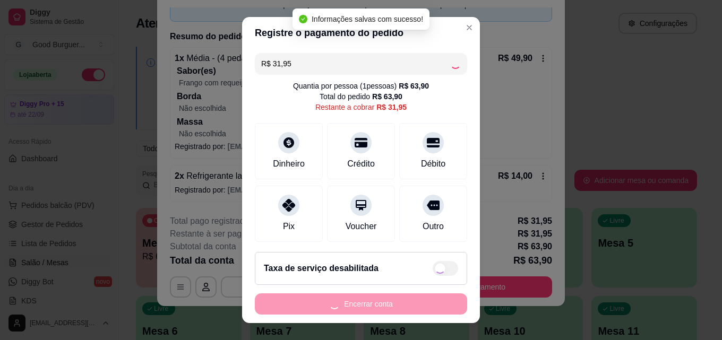
type input "R$ 0,00"
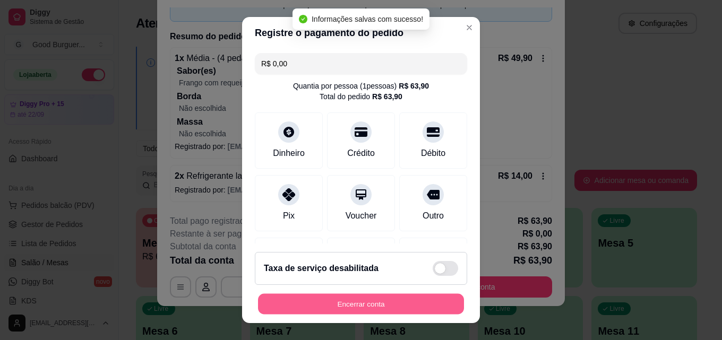
click at [421, 299] on button "Encerrar conta" at bounding box center [361, 304] width 206 height 21
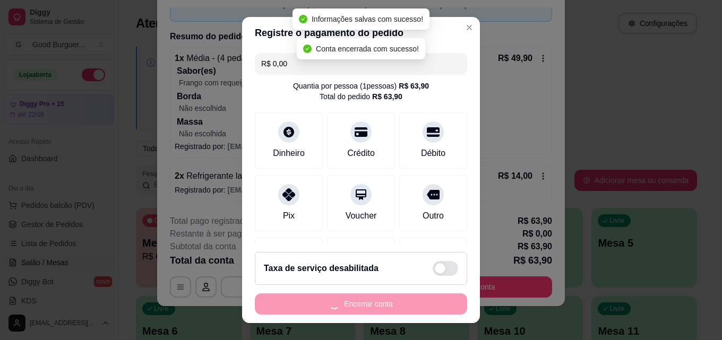
scroll to position [0, 0]
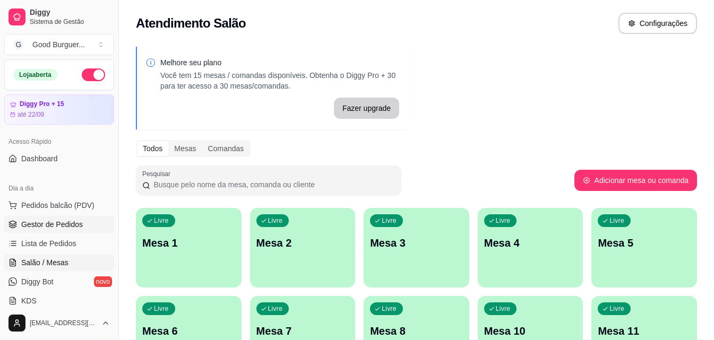
click at [73, 221] on span "Gestor de Pedidos" at bounding box center [52, 224] width 62 height 11
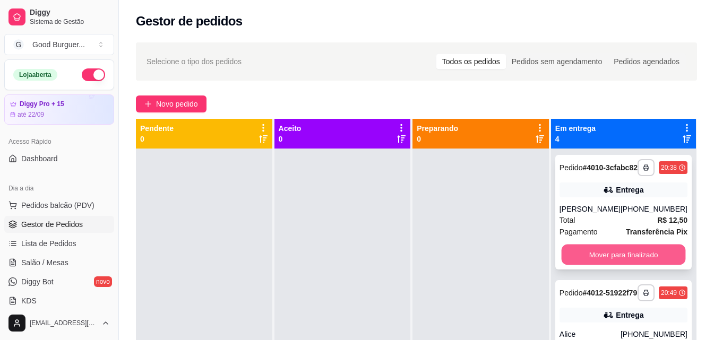
click at [577, 261] on button "Mover para finalizado" at bounding box center [623, 255] width 124 height 21
click at [579, 261] on button "Mover para finalizado" at bounding box center [624, 254] width 128 height 21
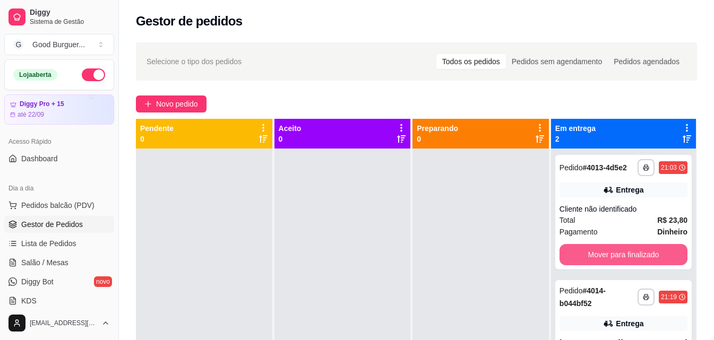
click at [579, 261] on button "Mover para finalizado" at bounding box center [624, 254] width 128 height 21
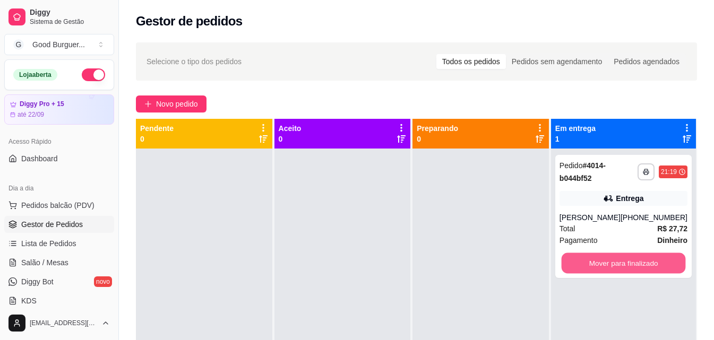
click at [579, 261] on button "Mover para finalizado" at bounding box center [623, 263] width 124 height 21
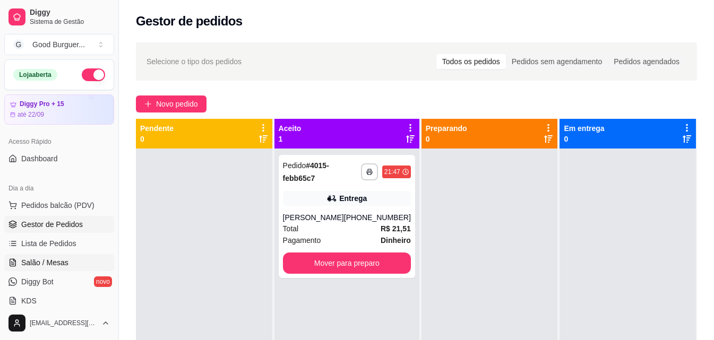
click at [57, 263] on span "Salão / Mesas" at bounding box center [44, 263] width 47 height 11
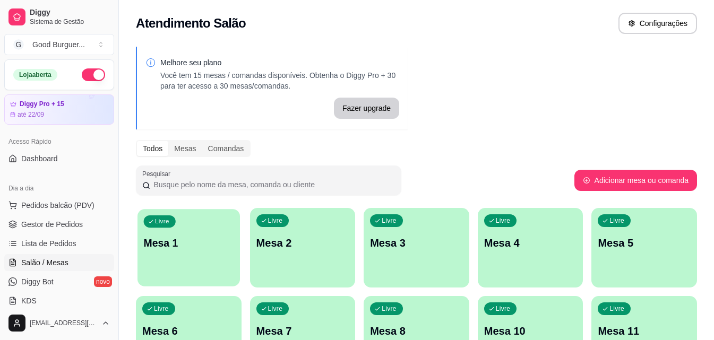
click at [217, 236] on p "Mesa 1" at bounding box center [189, 243] width 90 height 14
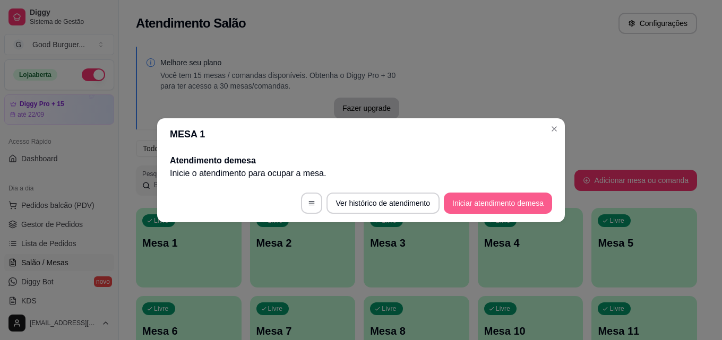
click at [478, 201] on button "Iniciar atendimento de mesa" at bounding box center [498, 203] width 108 height 21
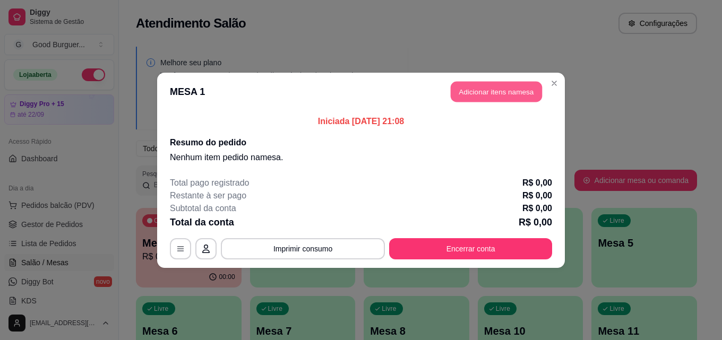
click at [504, 90] on button "Adicionar itens na mesa" at bounding box center [496, 91] width 91 height 21
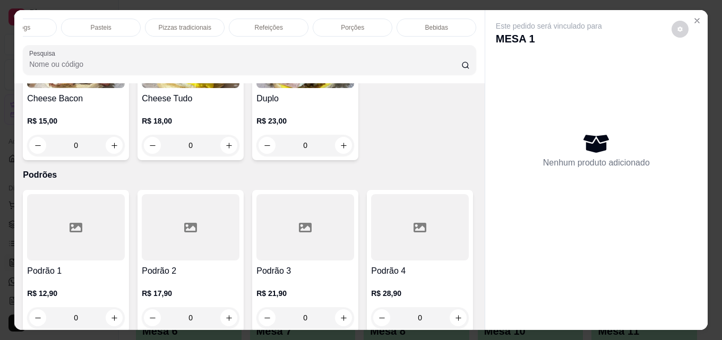
scroll to position [637, 0]
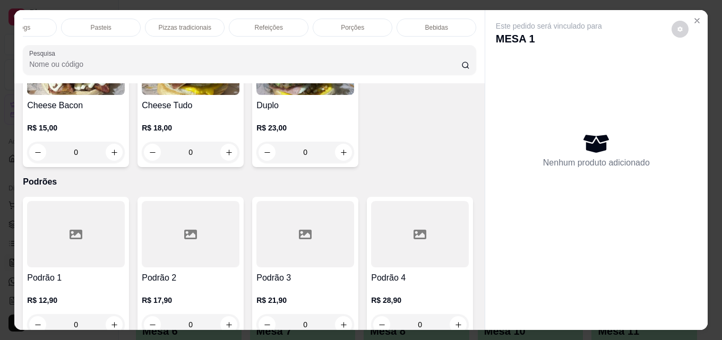
click at [256, 95] on img at bounding box center [305, 62] width 98 height 66
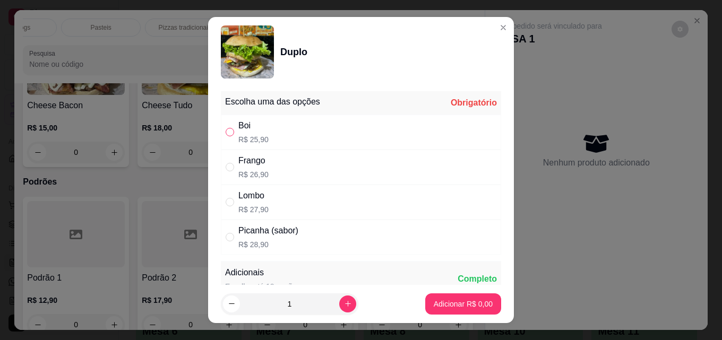
click at [226, 130] on input "" at bounding box center [230, 132] width 8 height 8
radio input "true"
click at [456, 304] on p "Adicionar R$ 25,90" at bounding box center [462, 304] width 62 height 10
type input "1"
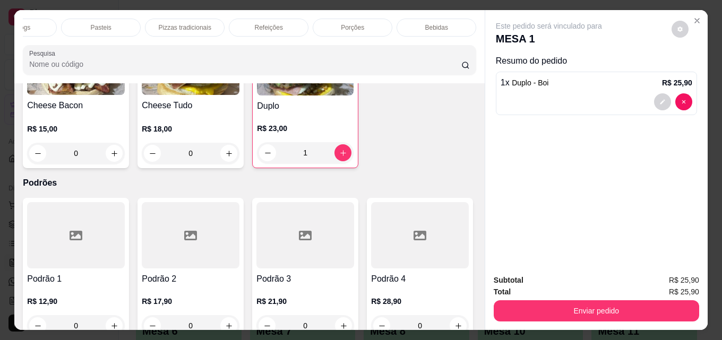
click at [430, 23] on p "Bebidas" at bounding box center [436, 27] width 23 height 8
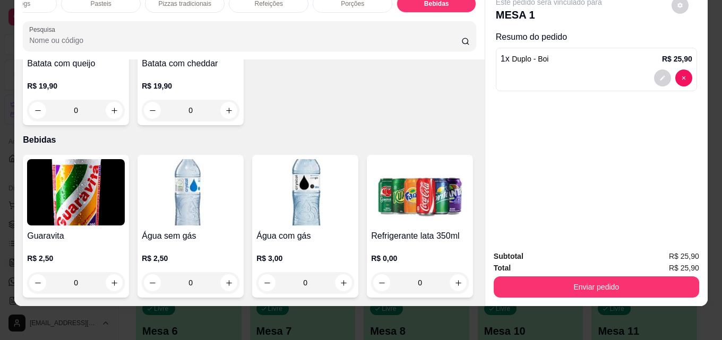
click at [289, 230] on h4 "Água com gás" at bounding box center [305, 236] width 98 height 13
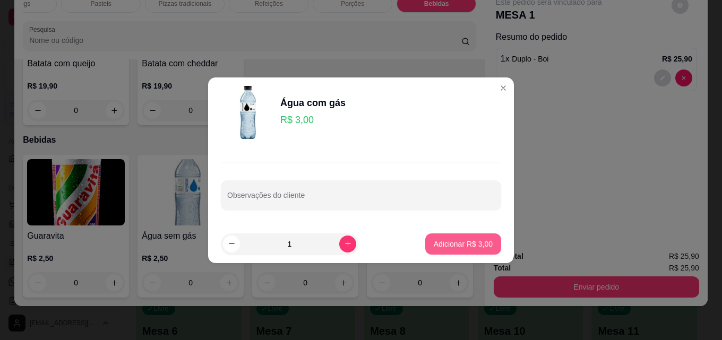
click at [451, 246] on p "Adicionar R$ 3,00" at bounding box center [463, 244] width 59 height 11
type input "1"
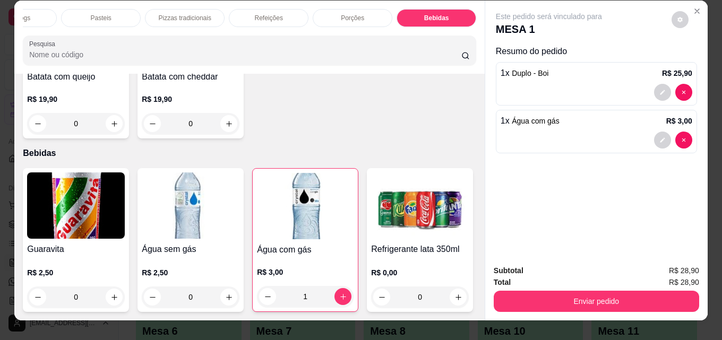
scroll to position [0, 0]
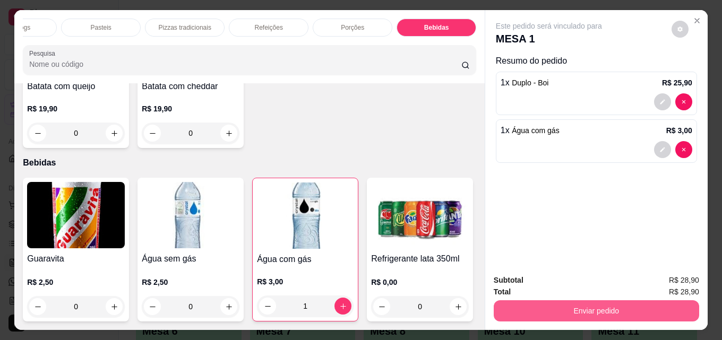
click at [559, 312] on button "Enviar pedido" at bounding box center [596, 311] width 205 height 21
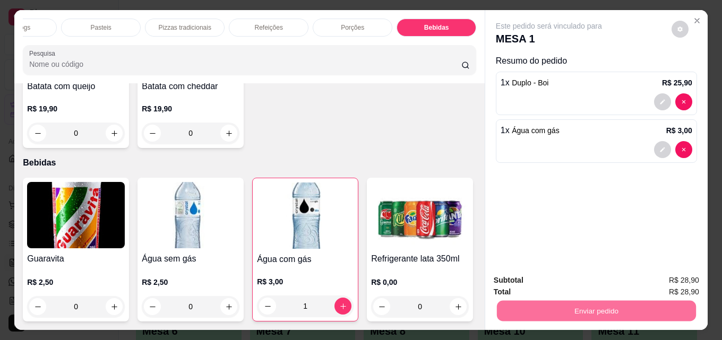
click at [563, 284] on button "Não registrar e enviar pedido" at bounding box center [561, 281] width 107 height 20
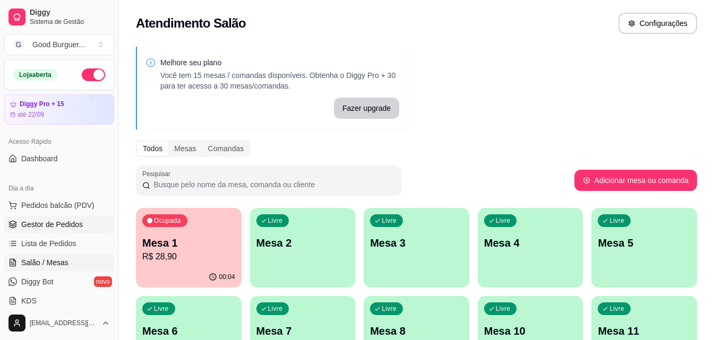
click at [43, 228] on span "Gestor de Pedidos" at bounding box center [52, 224] width 62 height 11
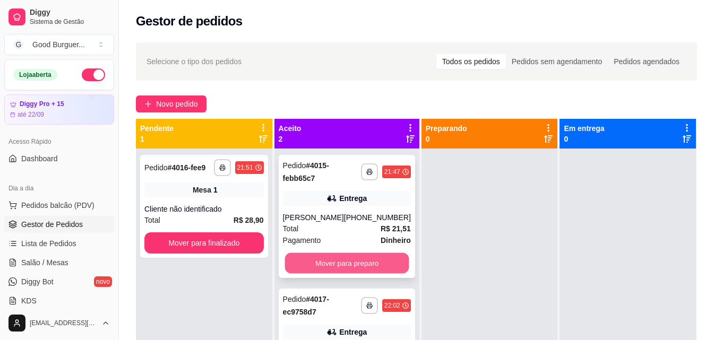
click at [321, 258] on button "Mover para preparo" at bounding box center [347, 263] width 124 height 21
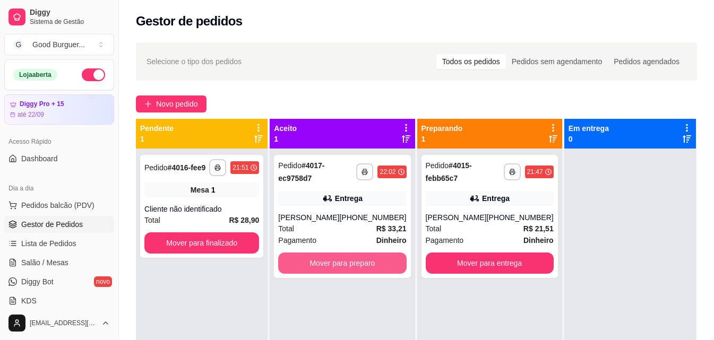
click at [321, 258] on button "Mover para preparo" at bounding box center [342, 263] width 128 height 21
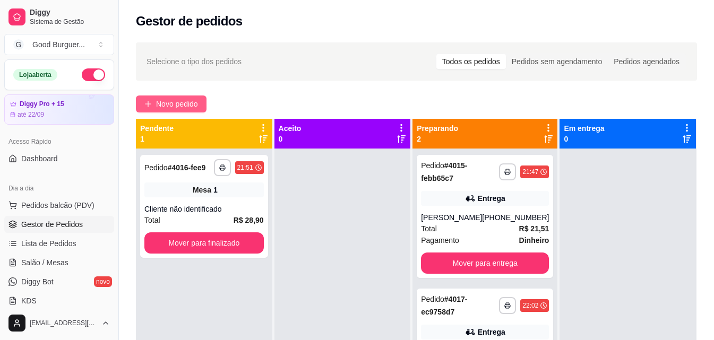
click at [178, 102] on span "Novo pedido" at bounding box center [177, 104] width 42 height 12
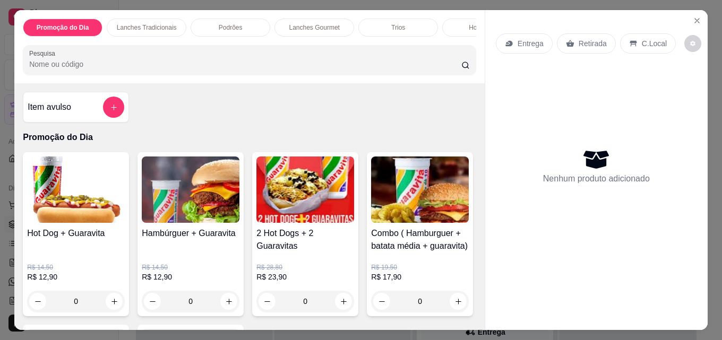
scroll to position [53, 0]
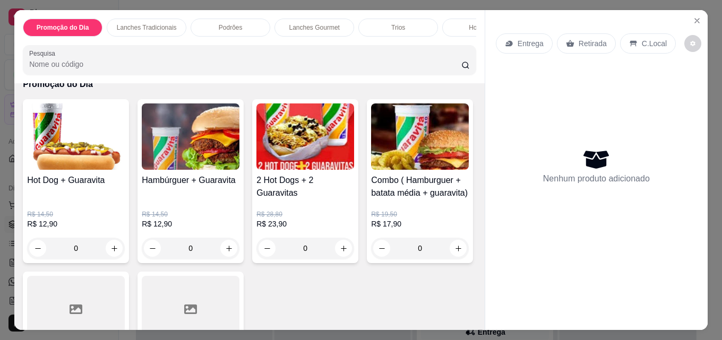
click at [194, 200] on div "Hambúrguer + Guaravita" at bounding box center [191, 186] width 98 height 25
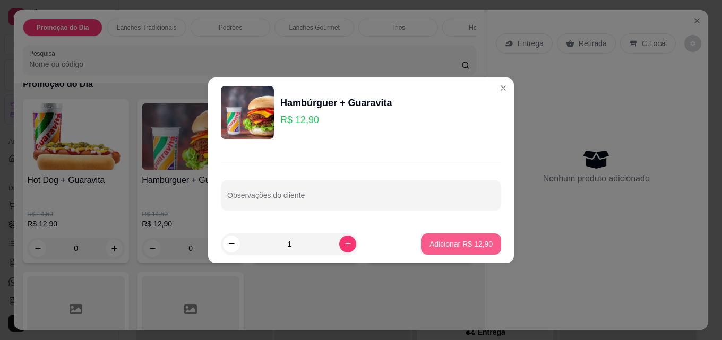
click at [483, 242] on p "Adicionar R$ 12,90" at bounding box center [461, 244] width 63 height 11
type input "1"
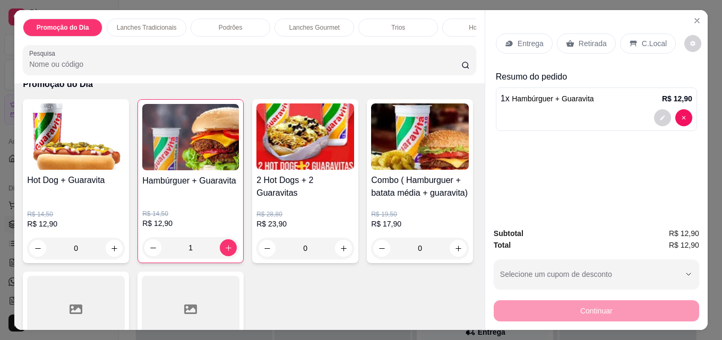
click at [524, 40] on p "Entrega" at bounding box center [531, 43] width 26 height 11
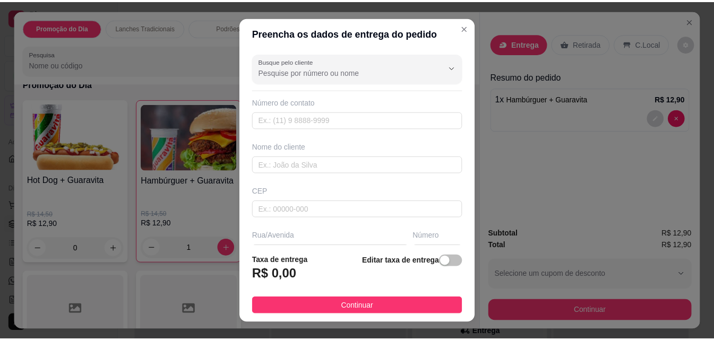
scroll to position [106, 0]
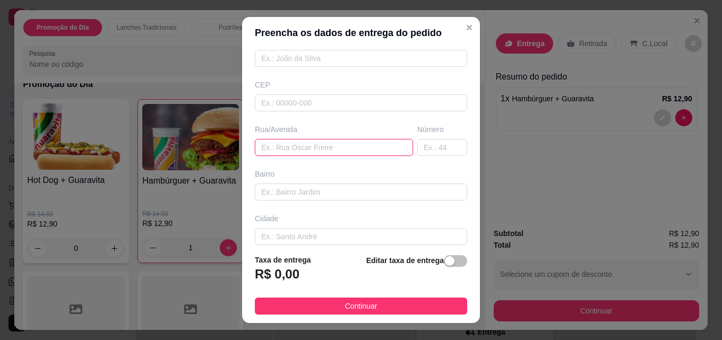
paste input "[PERSON_NAME]"
type input "[PERSON_NAME]"
click at [422, 144] on input "text" at bounding box center [442, 147] width 50 height 17
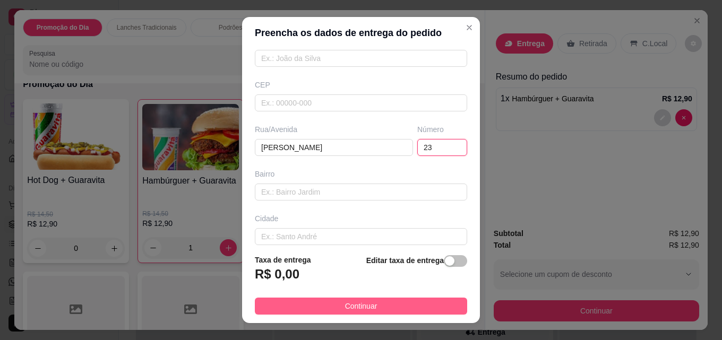
type input "23"
click at [432, 306] on button "Continuar" at bounding box center [361, 306] width 212 height 17
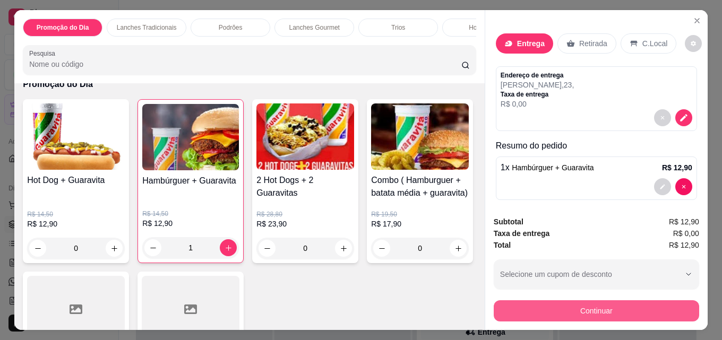
click at [569, 306] on button "Continuar" at bounding box center [596, 311] width 205 height 21
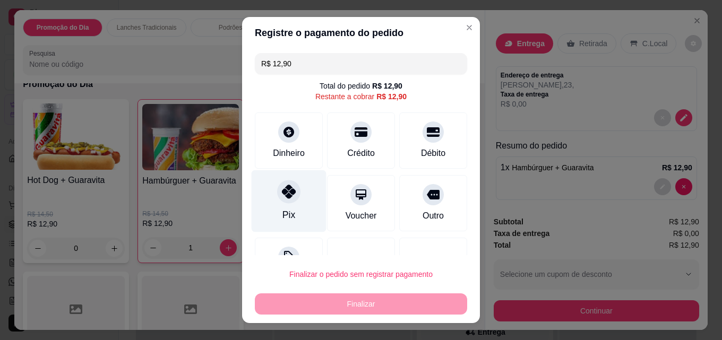
click at [282, 198] on icon at bounding box center [289, 192] width 14 height 14
type input "R$ 0,00"
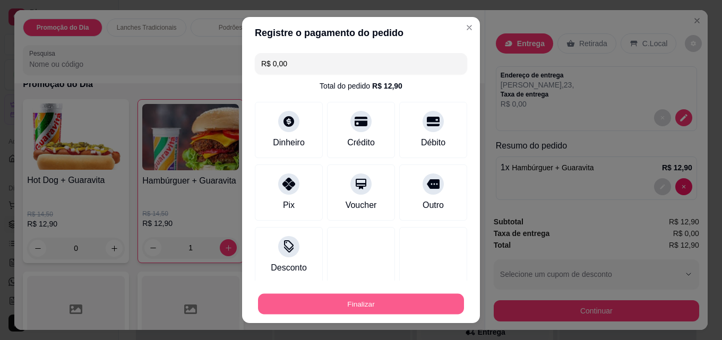
click at [335, 302] on button "Finalizar" at bounding box center [361, 304] width 206 height 21
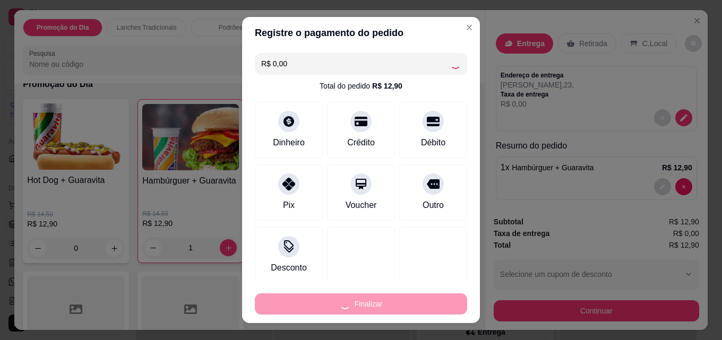
type input "0"
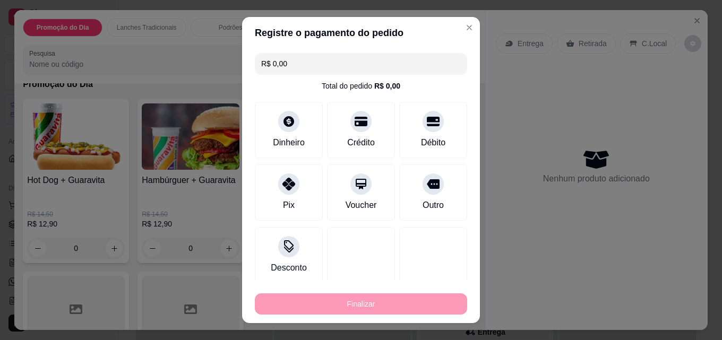
type input "-R$ 12,90"
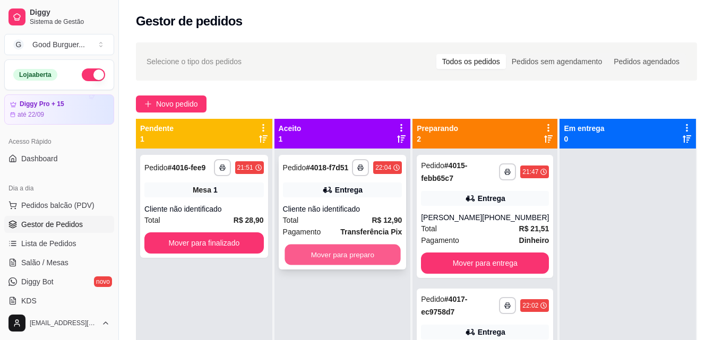
click at [376, 253] on button "Mover para preparo" at bounding box center [343, 255] width 116 height 21
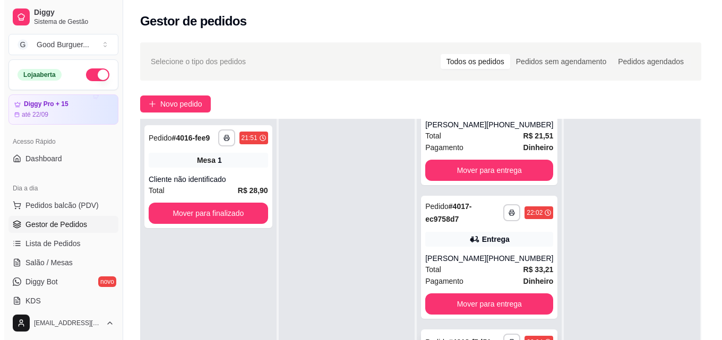
scroll to position [162, 0]
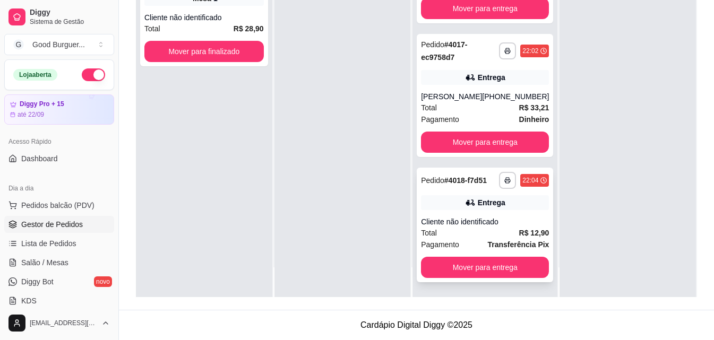
click at [481, 211] on div "**********" at bounding box center [485, 225] width 136 height 115
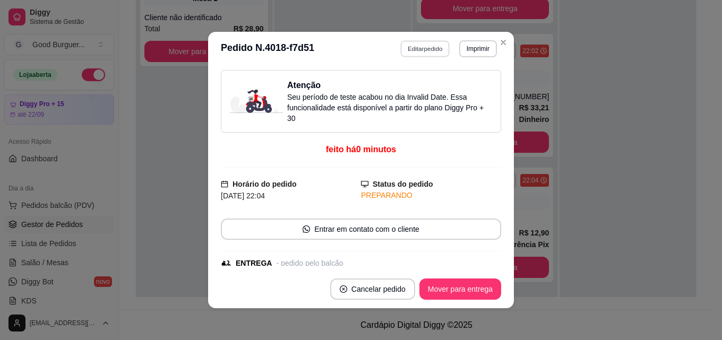
click at [424, 49] on button "Editar pedido" at bounding box center [425, 48] width 49 height 16
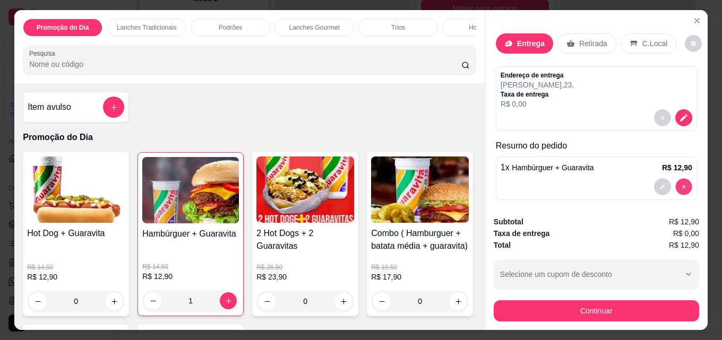
type input "0"
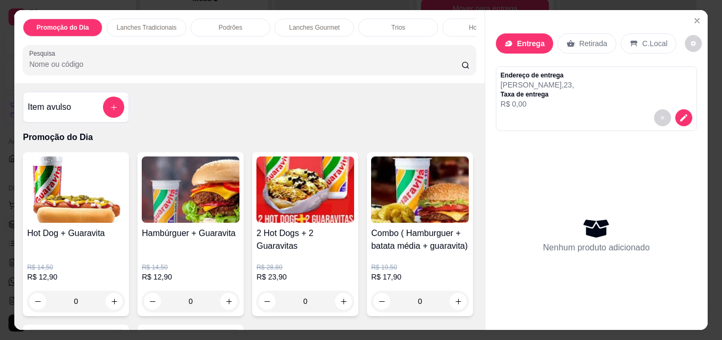
click at [87, 223] on img at bounding box center [76, 190] width 98 height 66
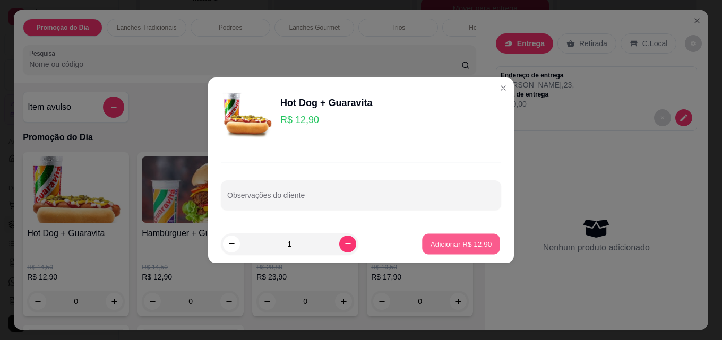
click at [482, 249] on p "Adicionar R$ 12,90" at bounding box center [462, 244] width 62 height 10
type input "1"
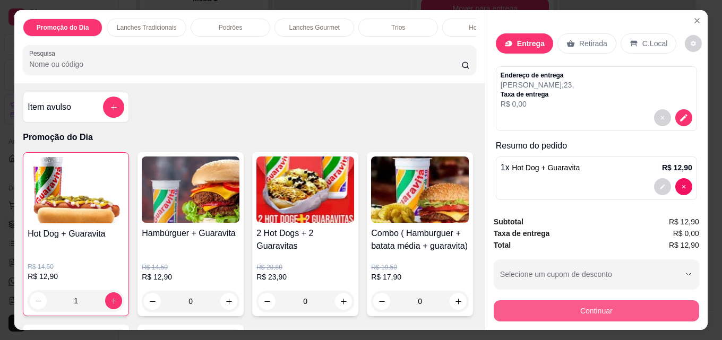
click at [573, 309] on button "Continuar" at bounding box center [596, 311] width 205 height 21
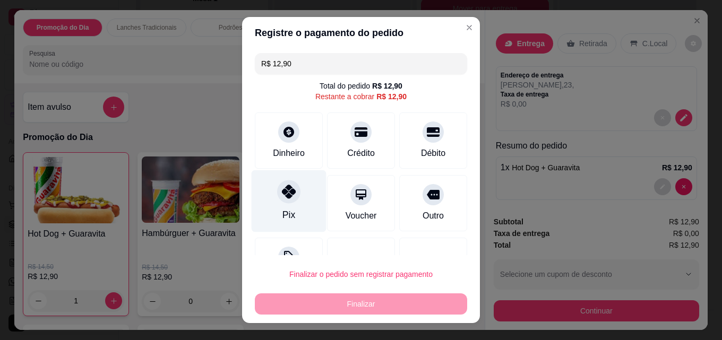
click at [293, 204] on div "Pix" at bounding box center [289, 201] width 75 height 62
type input "R$ 0,00"
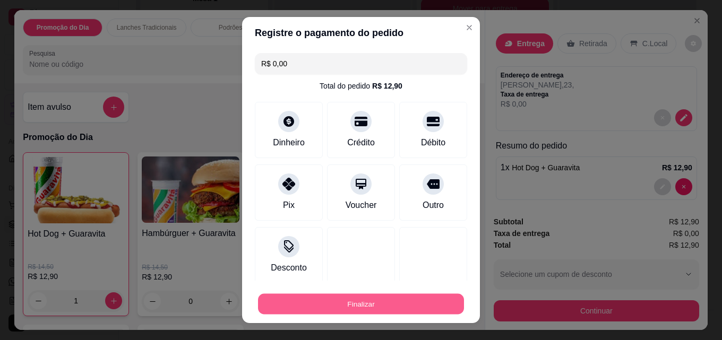
click at [353, 307] on button "Finalizar" at bounding box center [361, 304] width 206 height 21
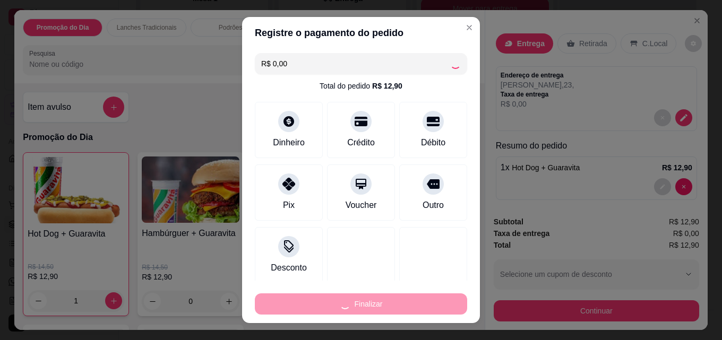
type input "0"
type input "-R$ 12,90"
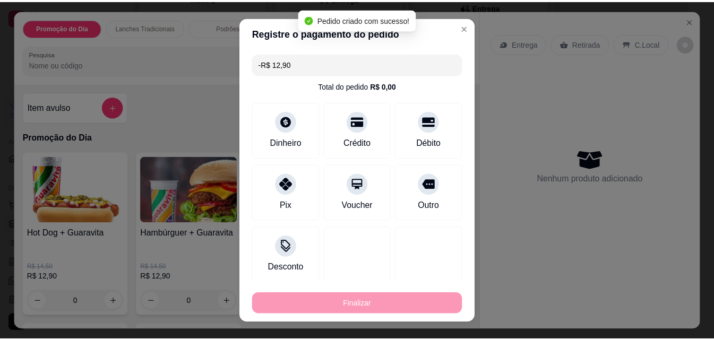
scroll to position [0, 0]
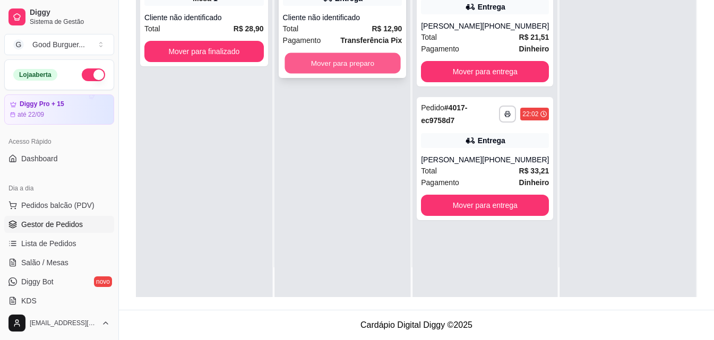
click at [360, 53] on button "Mover para preparo" at bounding box center [343, 63] width 116 height 21
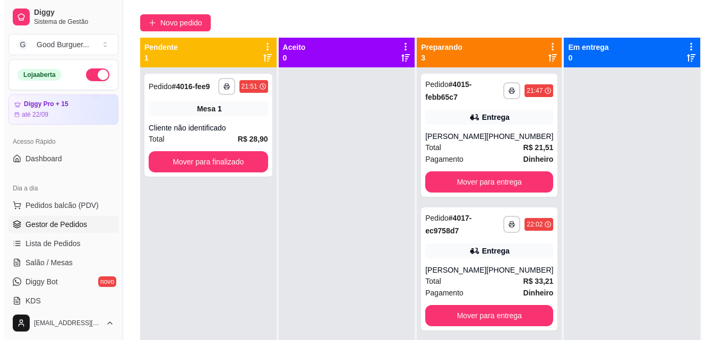
scroll to position [56, 0]
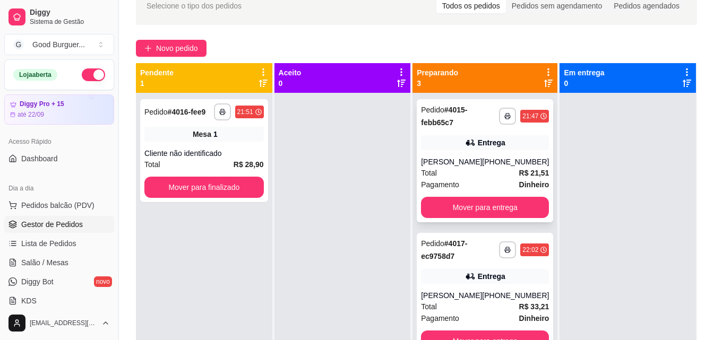
click at [482, 165] on div "[PHONE_NUMBER]" at bounding box center [515, 162] width 67 height 11
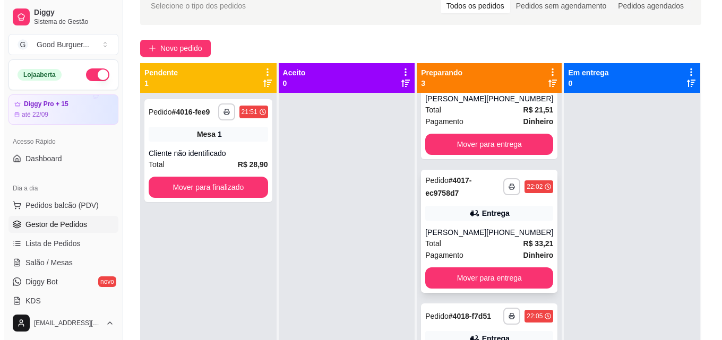
scroll to position [72, 0]
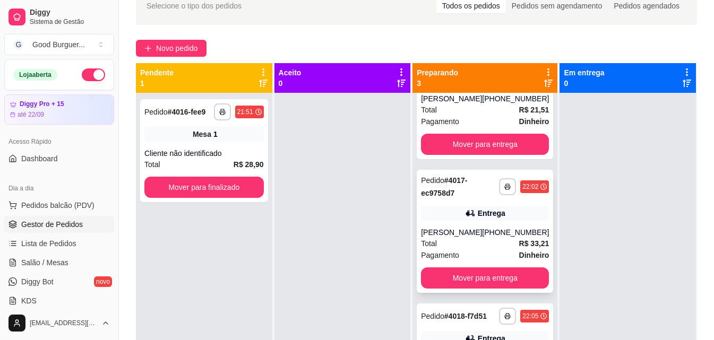
click at [479, 218] on div "**********" at bounding box center [485, 231] width 136 height 123
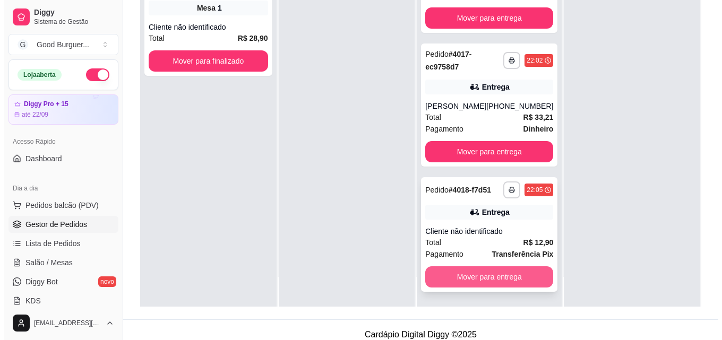
scroll to position [162, 0]
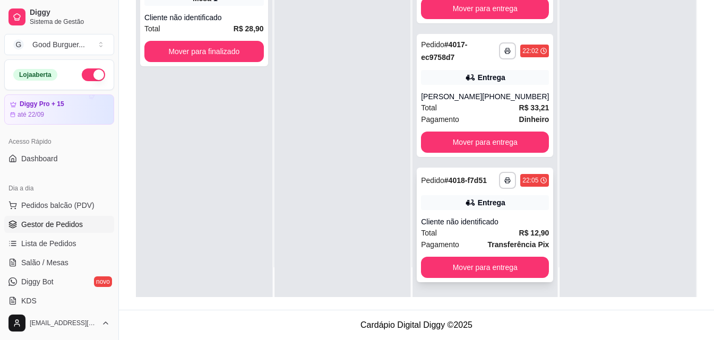
click at [454, 205] on div "Entrega" at bounding box center [485, 202] width 128 height 15
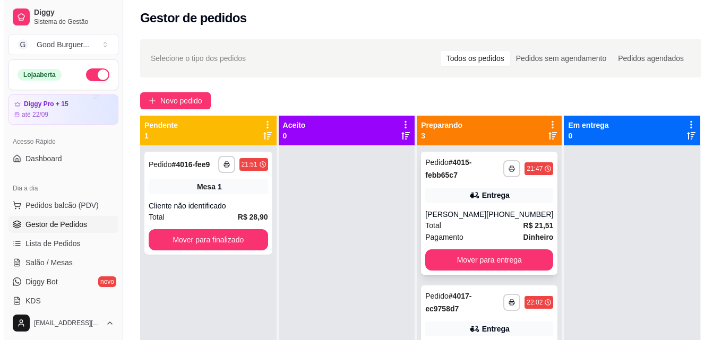
scroll to position [0, 0]
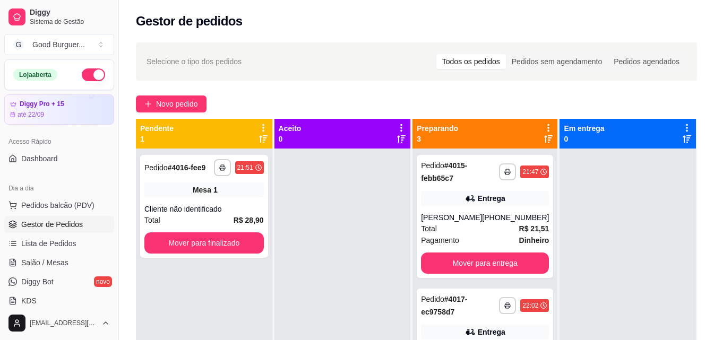
click at [50, 254] on ul "Pedidos balcão (PDV) Gestor de Pedidos Lista de Pedidos Salão / Mesas Diggy Bot…" at bounding box center [59, 253] width 110 height 113
click at [63, 261] on span "Salão / Mesas" at bounding box center [44, 263] width 47 height 11
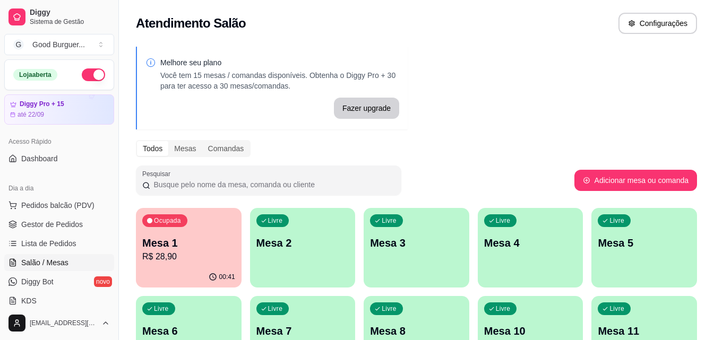
click at [270, 255] on div "Livre Mesa 2" at bounding box center [303, 241] width 106 height 67
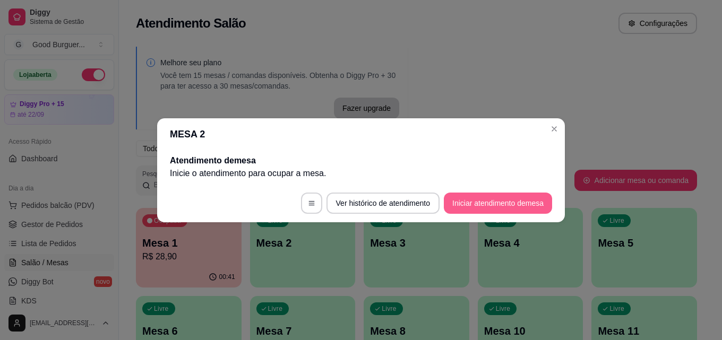
click at [527, 199] on button "Iniciar atendimento de mesa" at bounding box center [498, 203] width 108 height 21
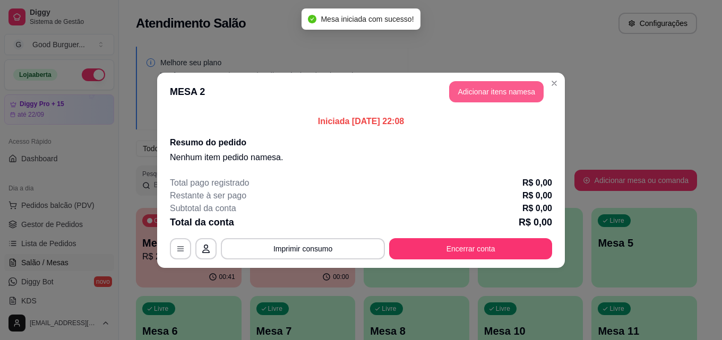
click at [509, 94] on button "Adicionar itens na mesa" at bounding box center [496, 91] width 95 height 21
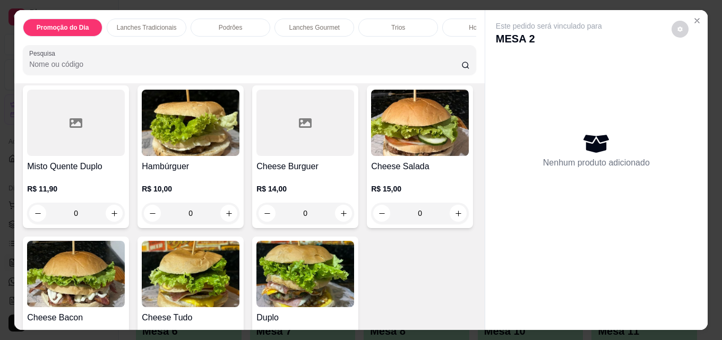
scroll to position [478, 0]
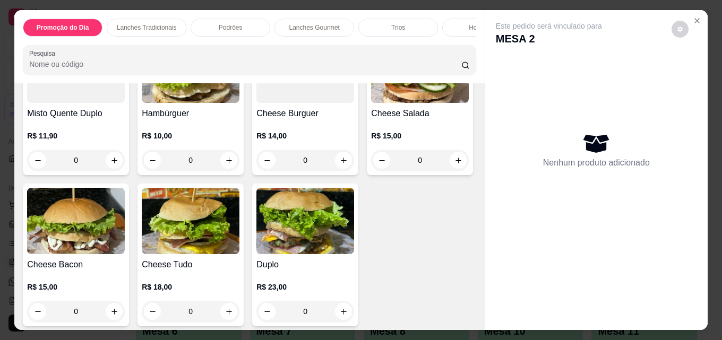
click at [371, 103] on img at bounding box center [420, 70] width 98 height 66
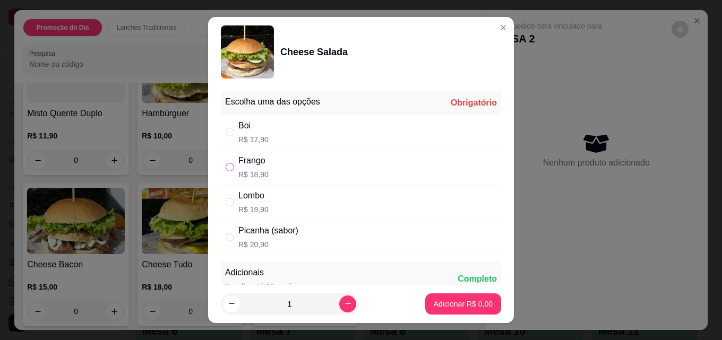
click at [227, 169] on input "" at bounding box center [230, 167] width 8 height 8
radio input "true"
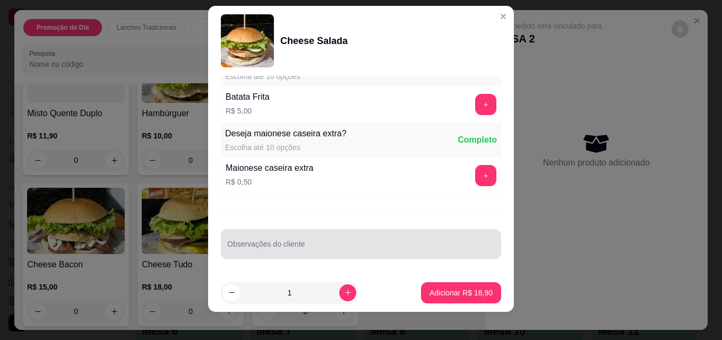
scroll to position [17, 0]
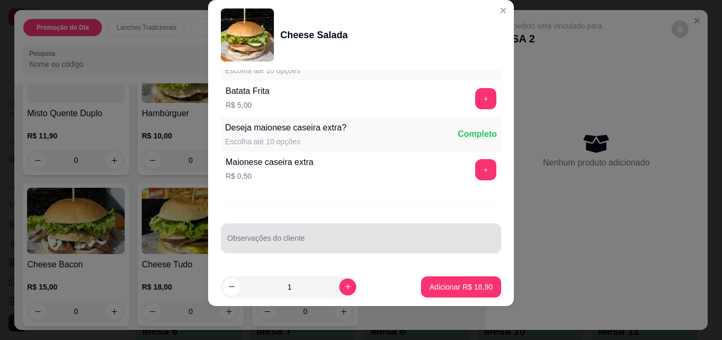
click at [313, 240] on input "Observações do cliente" at bounding box center [361, 242] width 268 height 11
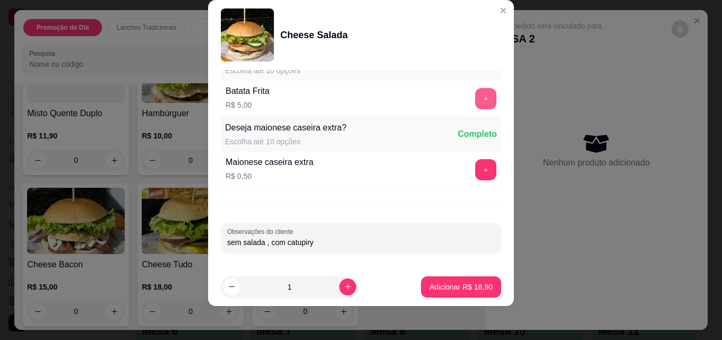
type input "sem salada , com catupiry"
click at [475, 102] on button "+" at bounding box center [485, 98] width 21 height 21
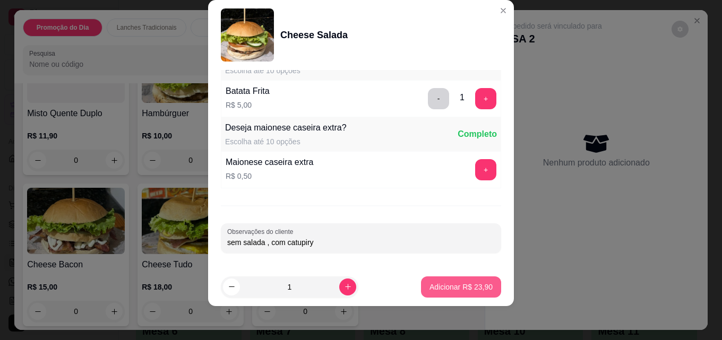
click at [442, 286] on p "Adicionar R$ 23,90" at bounding box center [461, 287] width 63 height 11
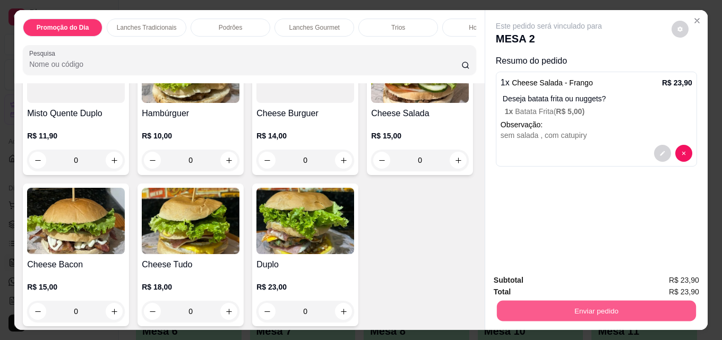
click at [607, 303] on button "Enviar pedido" at bounding box center [596, 311] width 199 height 21
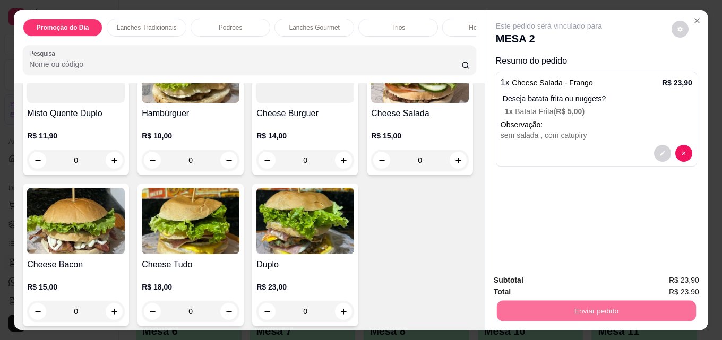
click at [578, 279] on button "Não registrar e enviar pedido" at bounding box center [561, 281] width 107 height 20
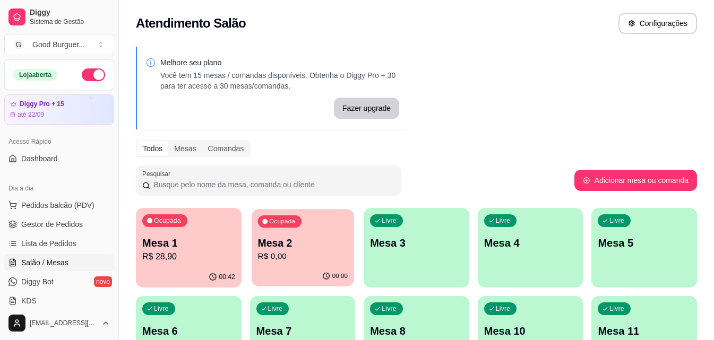
click at [322, 256] on p "R$ 0,00" at bounding box center [303, 257] width 90 height 12
click at [321, 243] on p "Mesa 2" at bounding box center [302, 243] width 93 height 15
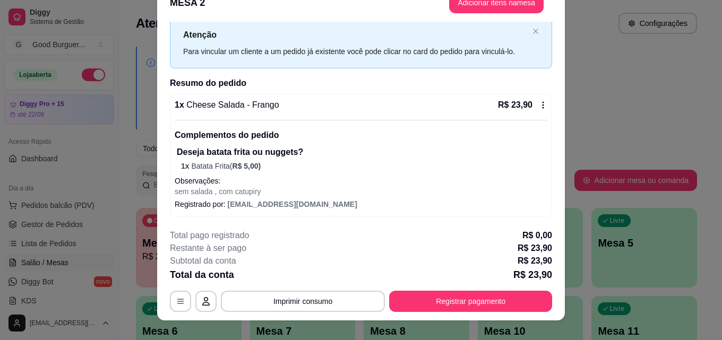
scroll to position [32, 0]
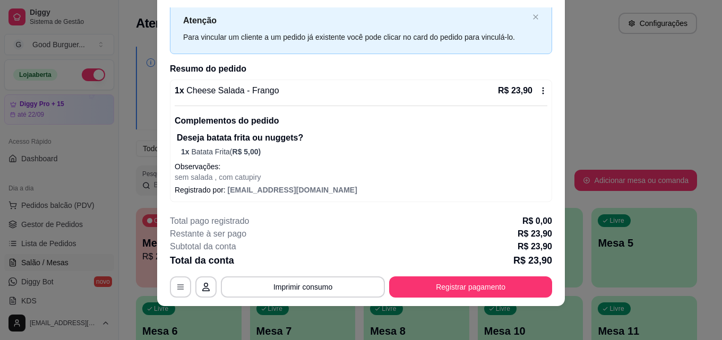
click at [392, 82] on div "1 x Cheese Salada - Frango R$ 23,90 Complementos do pedido Deseja batata frita …" at bounding box center [361, 141] width 382 height 123
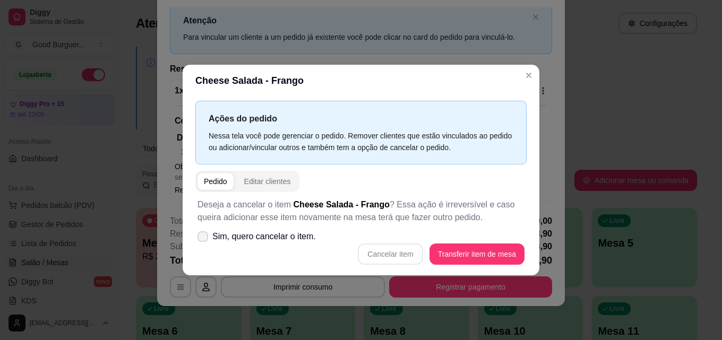
click at [200, 239] on icon at bounding box center [203, 237] width 8 height 6
click at [200, 239] on input "Sim, quero cancelar o item." at bounding box center [200, 241] width 7 height 7
checkbox input "true"
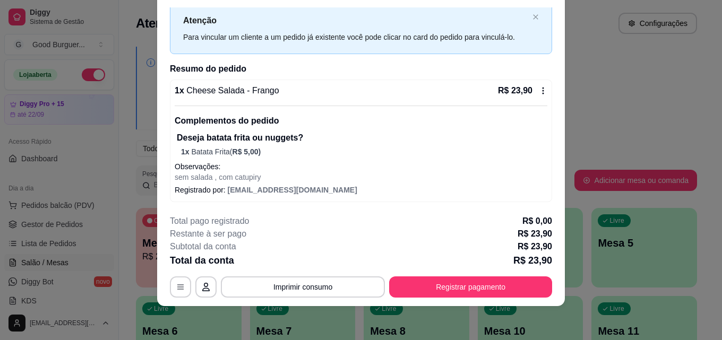
click at [279, 143] on p "Deseja batata frita ou nuggets?" at bounding box center [362, 138] width 371 height 13
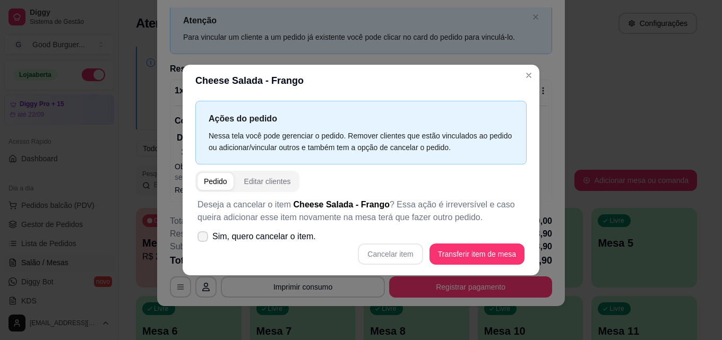
click at [199, 239] on icon at bounding box center [203, 237] width 8 height 6
click at [199, 239] on input "Sim, quero cancelar o item." at bounding box center [200, 241] width 7 height 7
checkbox input "true"
click at [394, 247] on button "Cancelar item" at bounding box center [390, 254] width 63 height 21
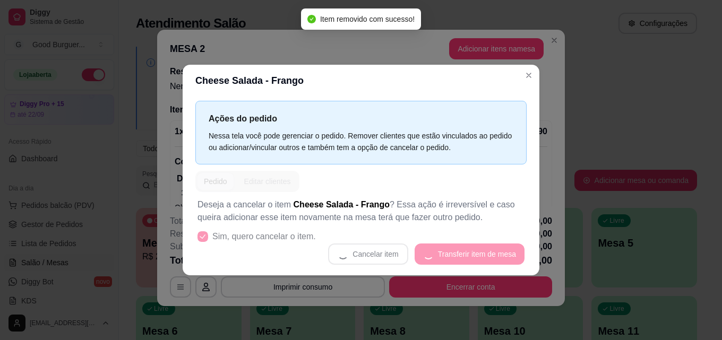
scroll to position [0, 0]
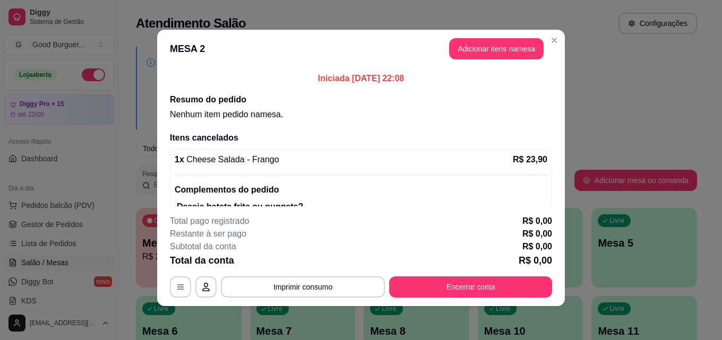
click at [294, 160] on div "1 x Cheese Salada - Frango R$ 23,90" at bounding box center [361, 159] width 373 height 13
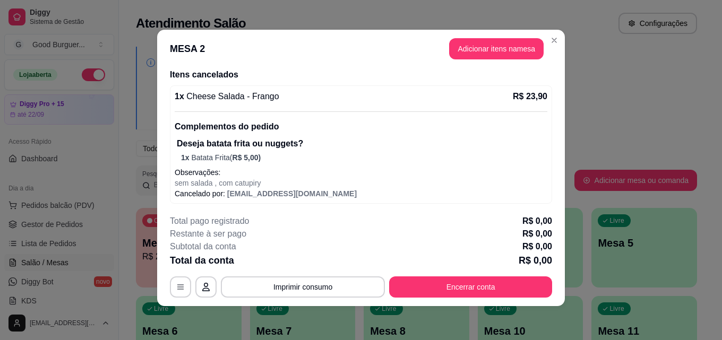
scroll to position [65, 0]
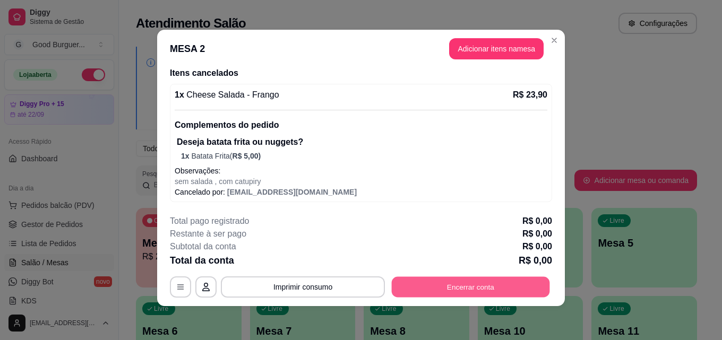
click at [470, 279] on button "Encerrar conta" at bounding box center [471, 287] width 158 height 21
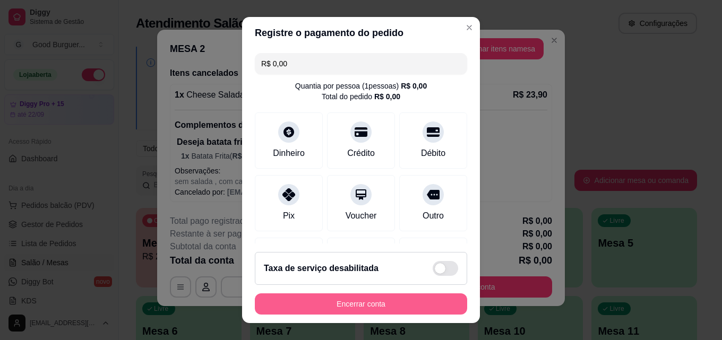
click at [371, 302] on button "Encerrar conta" at bounding box center [361, 304] width 212 height 21
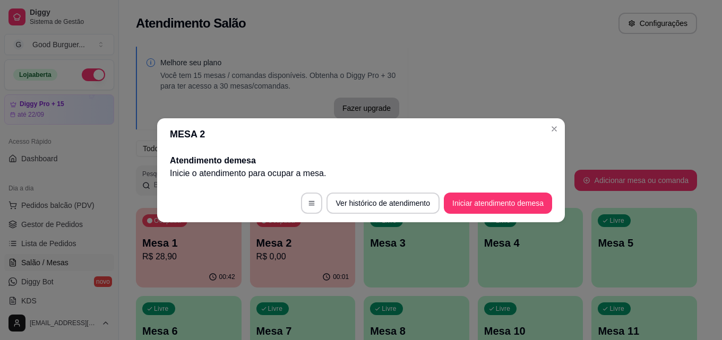
scroll to position [0, 0]
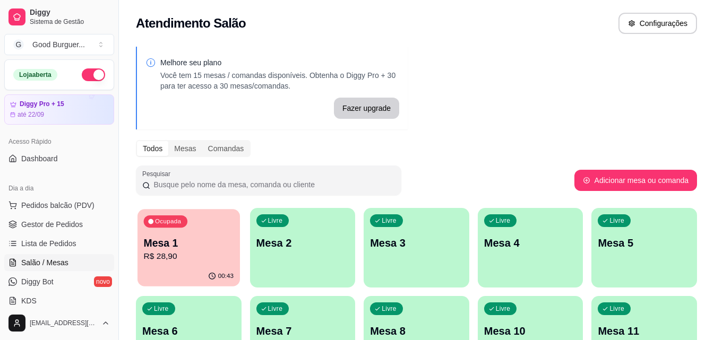
click at [184, 247] on p "Mesa 1" at bounding box center [189, 243] width 90 height 14
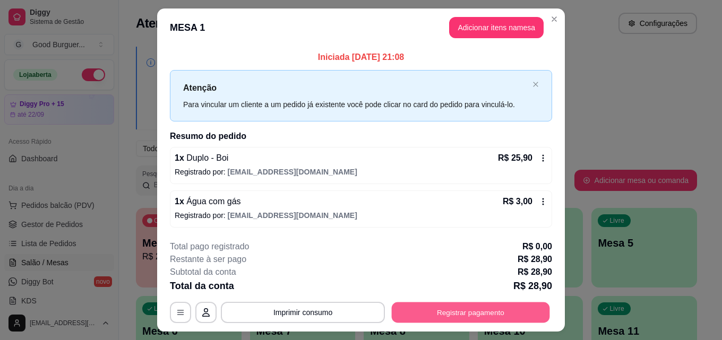
click at [483, 313] on button "Registrar pagamento" at bounding box center [471, 313] width 158 height 21
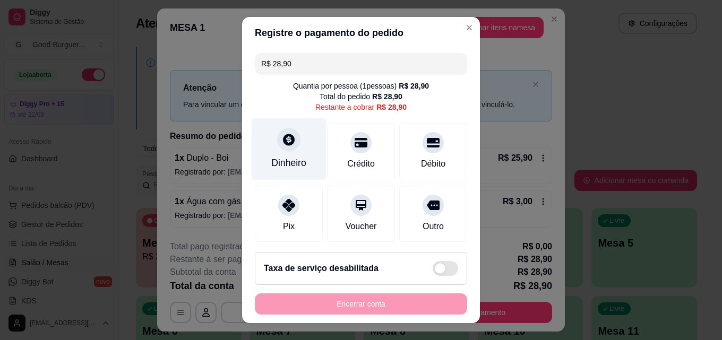
click at [287, 153] on div "Dinheiro" at bounding box center [289, 149] width 75 height 62
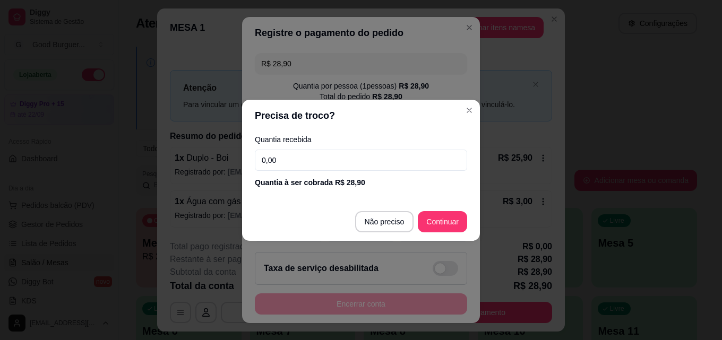
click at [308, 160] on input "0,00" at bounding box center [361, 160] width 212 height 21
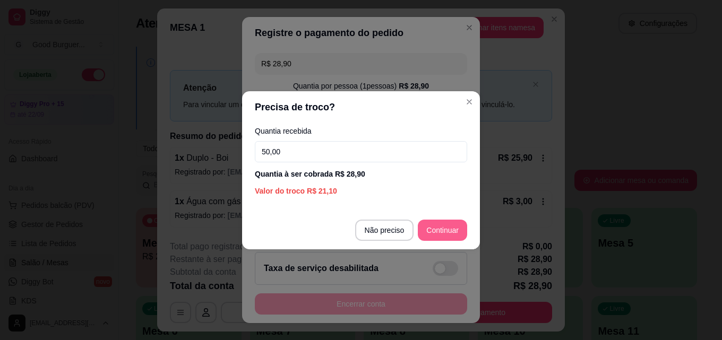
type input "50,00"
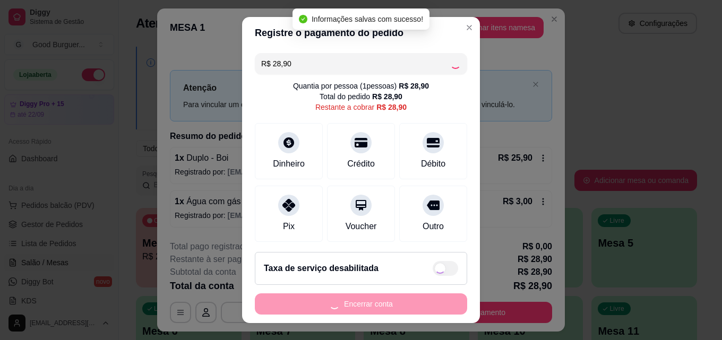
type input "R$ 0,00"
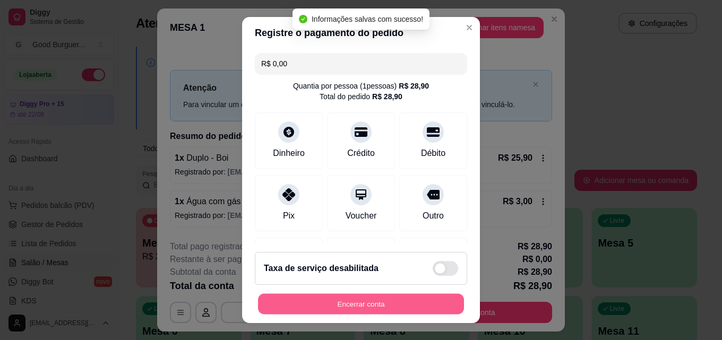
click at [402, 302] on button "Encerrar conta" at bounding box center [361, 304] width 206 height 21
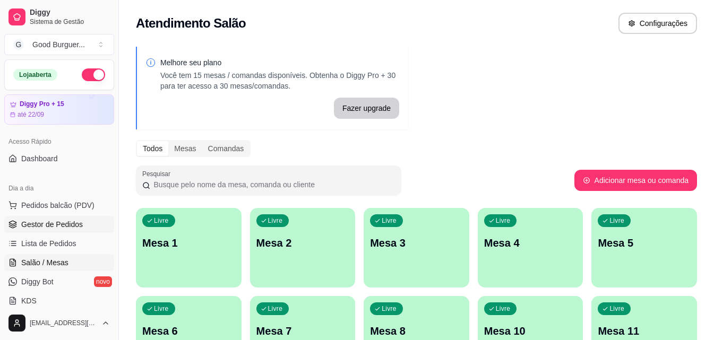
click at [65, 225] on span "Gestor de Pedidos" at bounding box center [52, 224] width 62 height 11
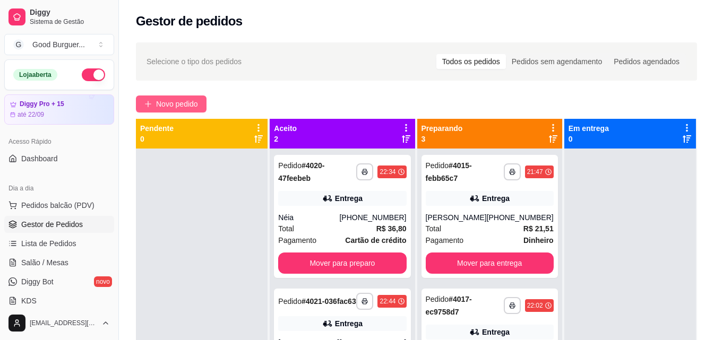
click at [183, 98] on span "Novo pedido" at bounding box center [177, 104] width 42 height 12
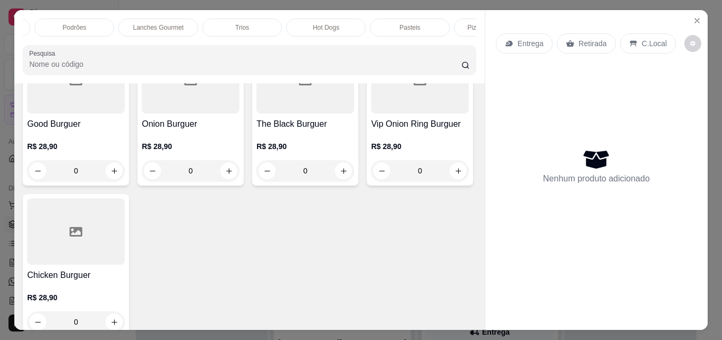
scroll to position [0, 172]
click at [313, 26] on p "Hot Dogs" at bounding box center [310, 27] width 27 height 8
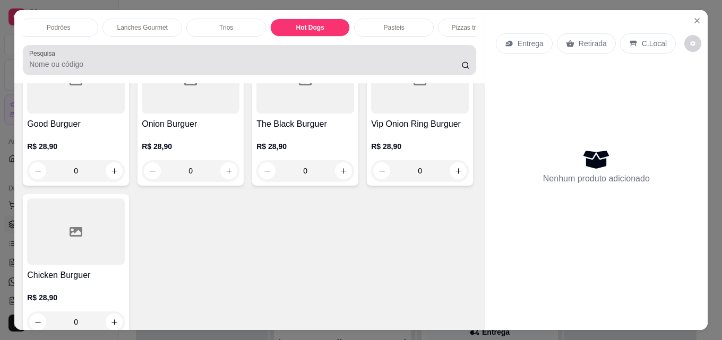
scroll to position [28, 0]
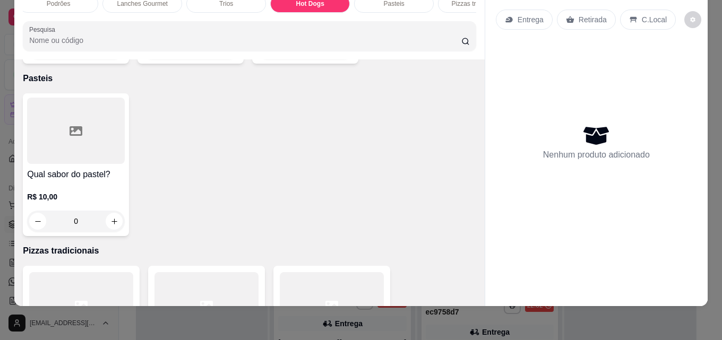
click at [104, 59] on div "R$ 11,90 0" at bounding box center [76, 33] width 98 height 51
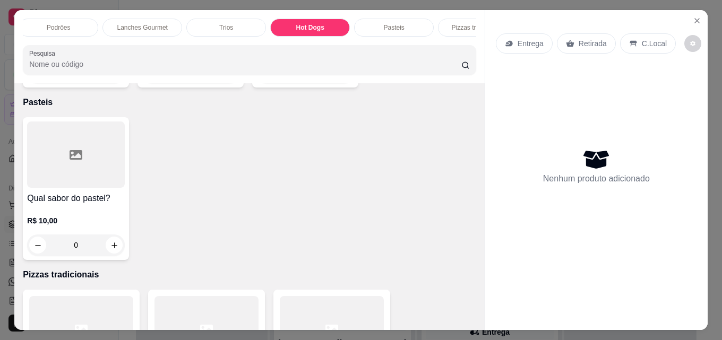
scroll to position [1719, 0]
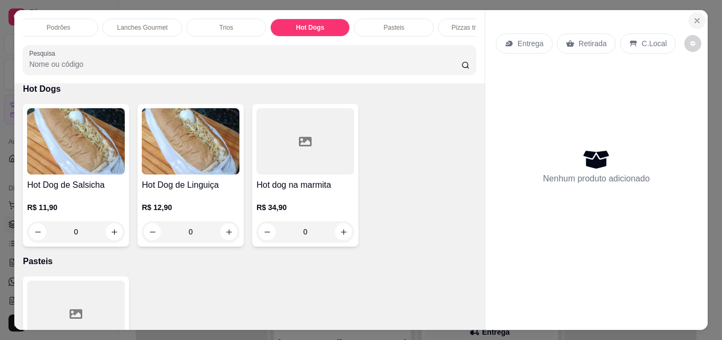
click at [695, 19] on icon "Close" at bounding box center [697, 21] width 4 height 4
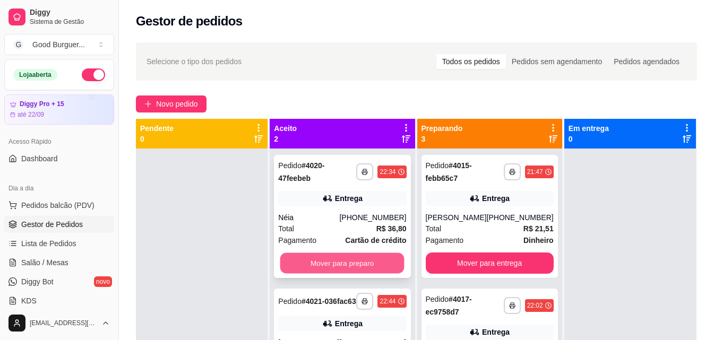
click at [373, 255] on button "Mover para preparo" at bounding box center [342, 263] width 124 height 21
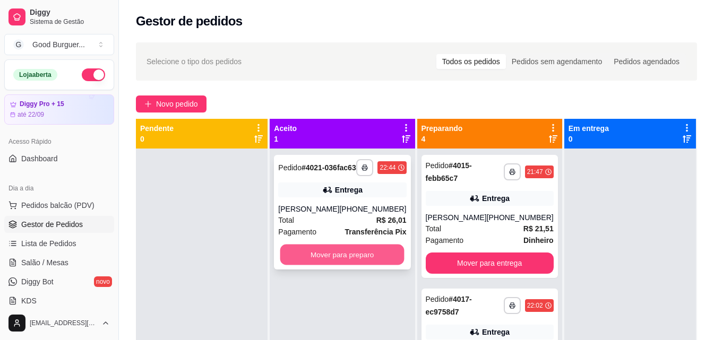
click at [375, 256] on button "Mover para preparo" at bounding box center [342, 255] width 124 height 21
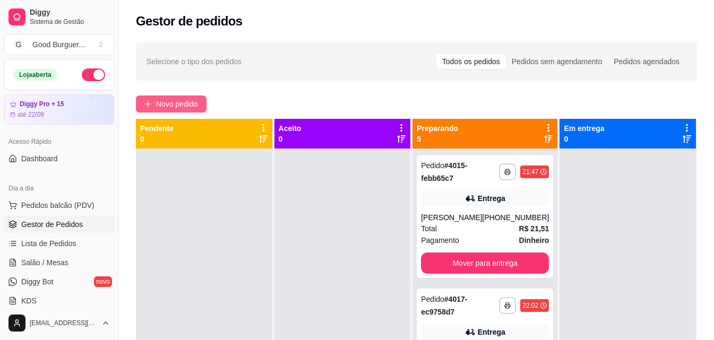
click at [179, 104] on span "Novo pedido" at bounding box center [177, 104] width 42 height 12
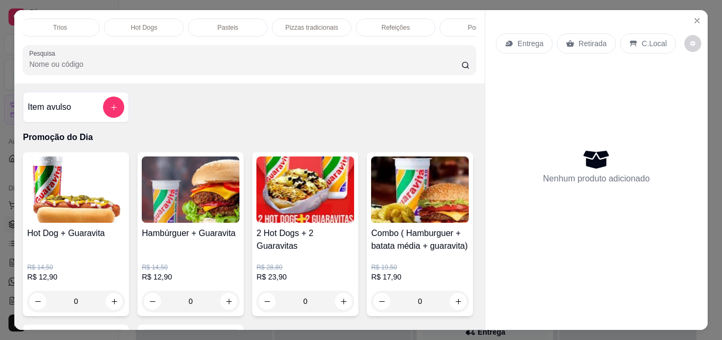
scroll to position [0, 465]
click at [430, 23] on p "Bebidas" at bounding box center [436, 27] width 23 height 8
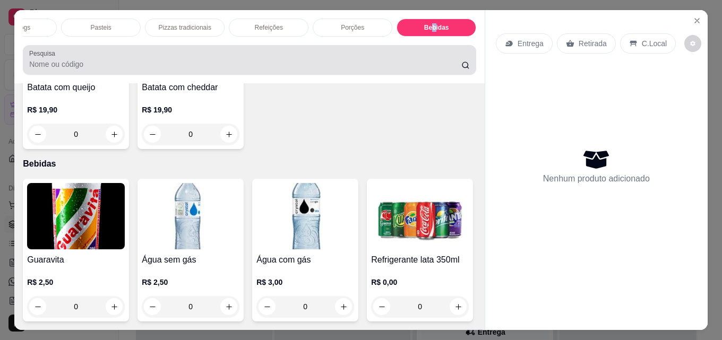
scroll to position [28, 0]
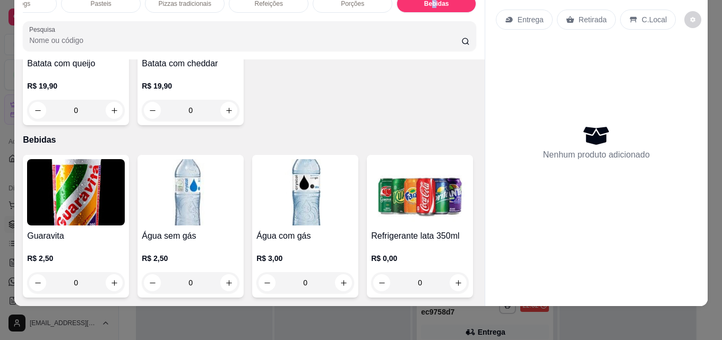
click at [287, 159] on img at bounding box center [305, 192] width 98 height 66
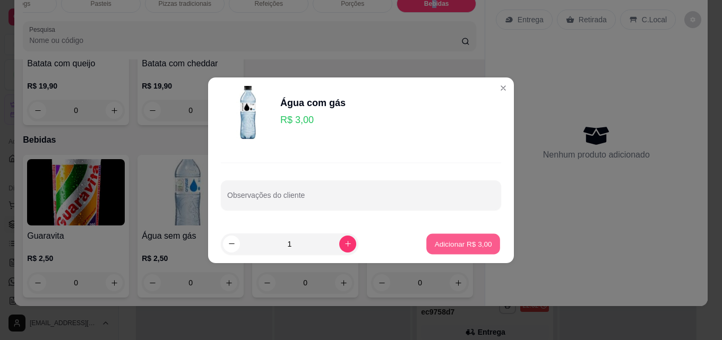
click at [476, 239] on p "Adicionar R$ 3,00" at bounding box center [462, 244] width 57 height 10
type input "1"
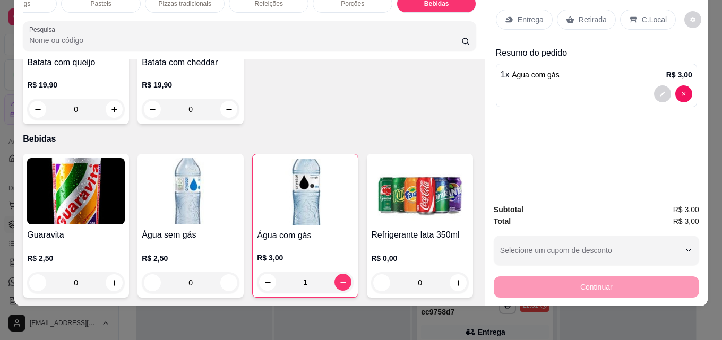
click at [603, 15] on div "Retirada" at bounding box center [586, 20] width 59 height 20
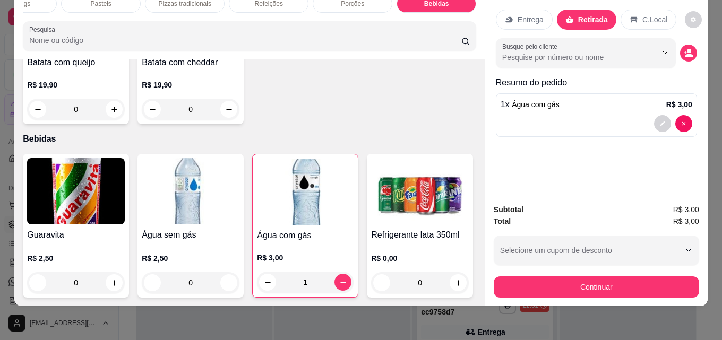
click at [615, 274] on div "Continuar" at bounding box center [596, 286] width 205 height 24
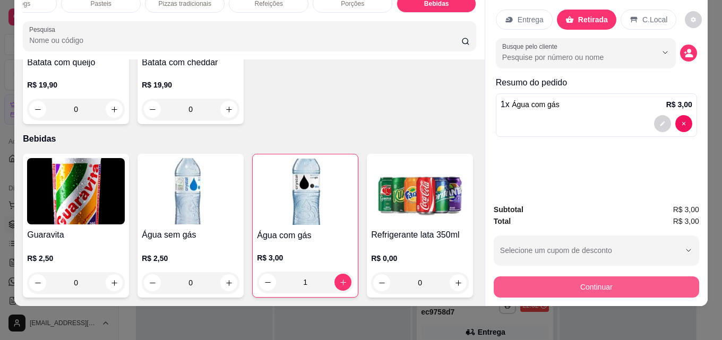
click at [614, 277] on button "Continuar" at bounding box center [596, 287] width 205 height 21
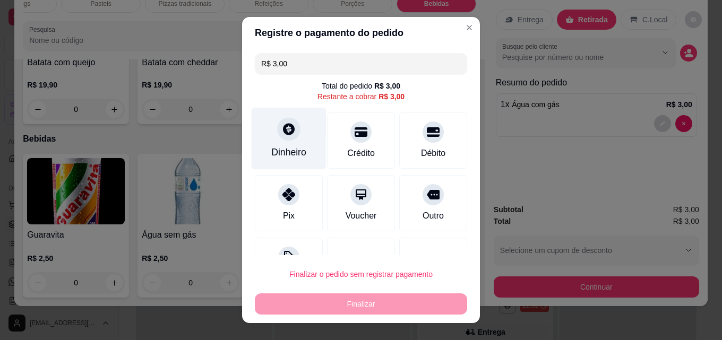
click at [277, 138] on div at bounding box center [288, 128] width 23 height 23
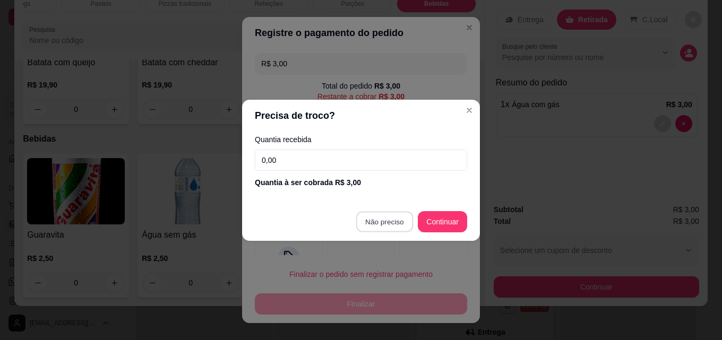
type input "R$ 0,00"
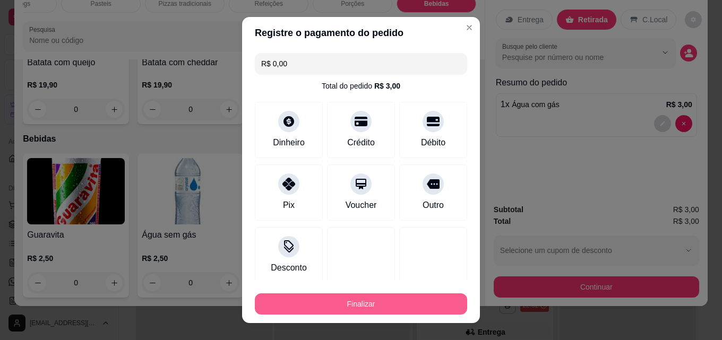
click at [419, 301] on button "Finalizar" at bounding box center [361, 304] width 212 height 21
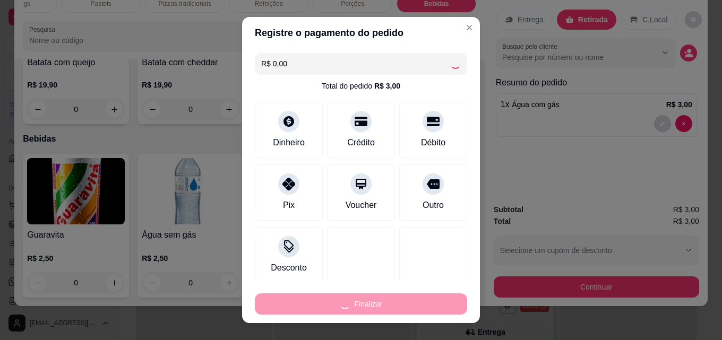
type input "0"
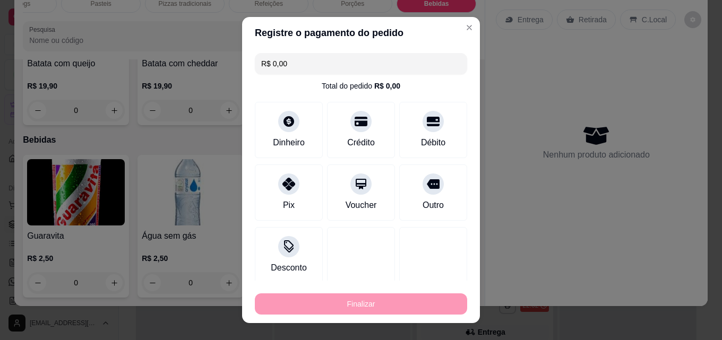
type input "-R$ 3,00"
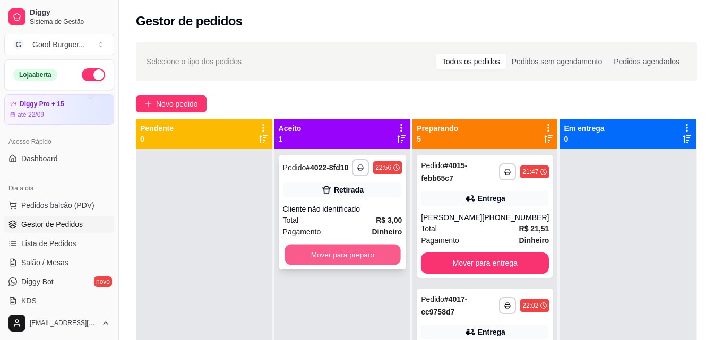
click at [372, 254] on button "Mover para preparo" at bounding box center [343, 255] width 116 height 21
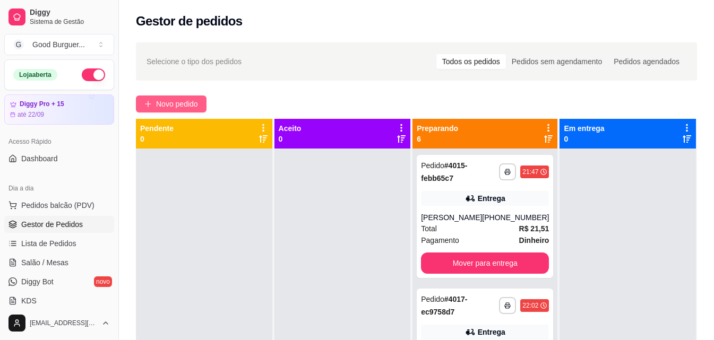
click at [186, 102] on span "Novo pedido" at bounding box center [177, 104] width 42 height 12
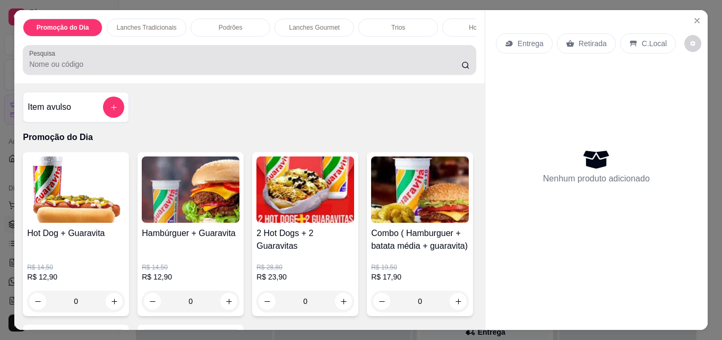
drag, startPoint x: 210, startPoint y: 66, endPoint x: 256, endPoint y: 48, distance: 50.1
click at [262, 48] on div "Promoção do Dia Lanches Tradicionais Podrões Lanches Gourmet Trios Hot Dogs Pas…" at bounding box center [249, 46] width 470 height 73
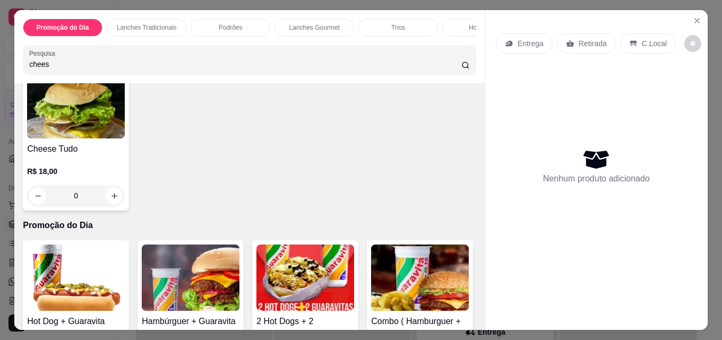
scroll to position [265, 0]
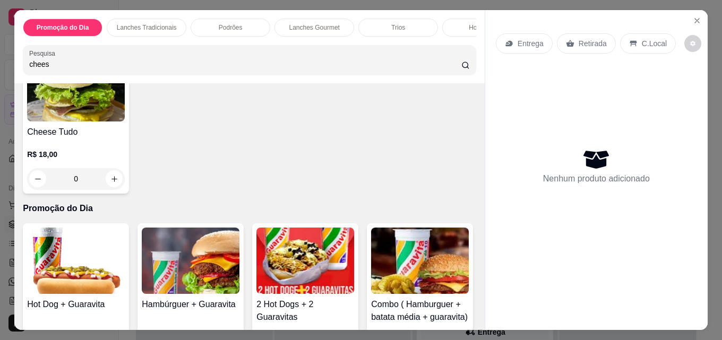
type input "chees"
click at [125, 119] on img at bounding box center [76, 88] width 98 height 66
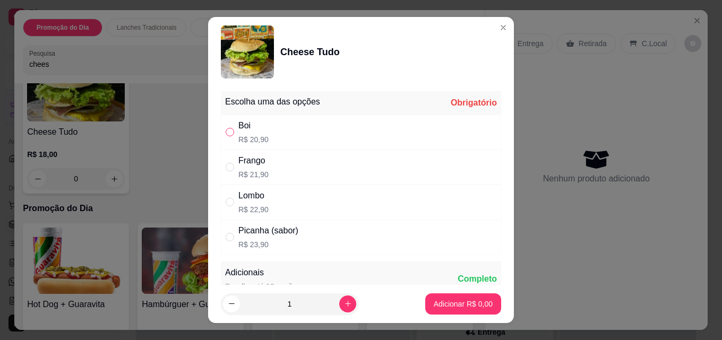
click at [226, 134] on input "" at bounding box center [230, 132] width 8 height 8
radio input "true"
click at [466, 305] on p "Adicionar R$ 20,90" at bounding box center [462, 304] width 62 height 10
type input "1"
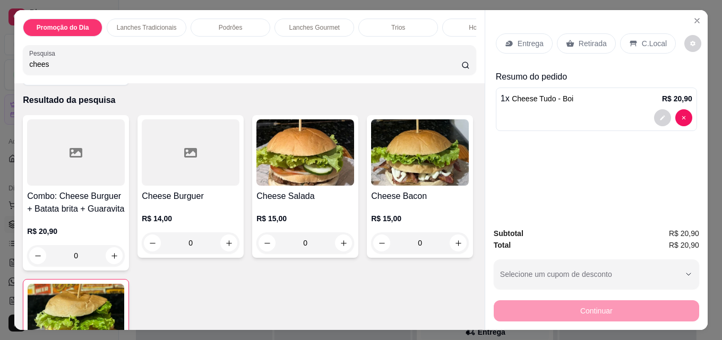
scroll to position [0, 0]
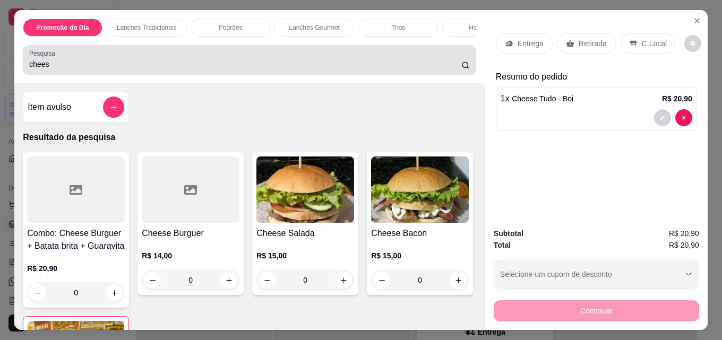
click at [159, 59] on div "chees" at bounding box center [249, 59] width 441 height 21
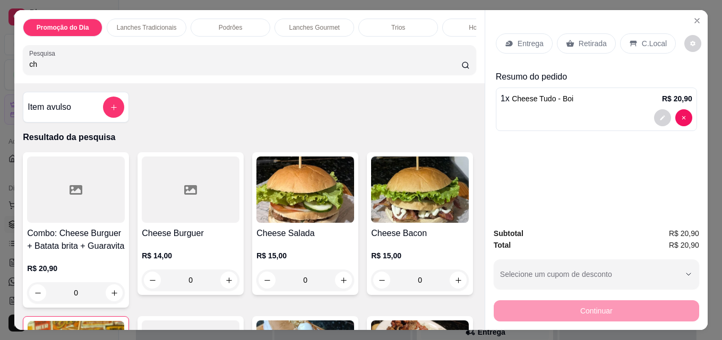
type input "c"
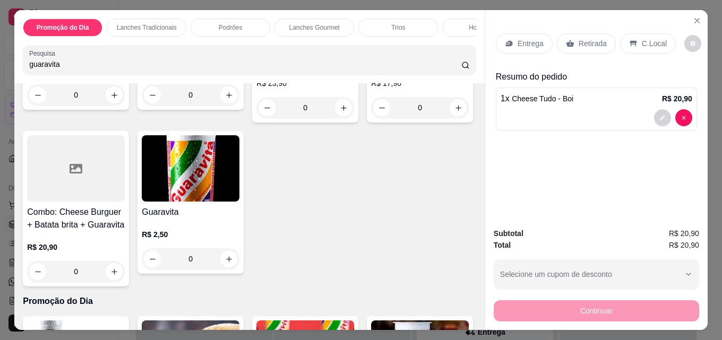
scroll to position [212, 0]
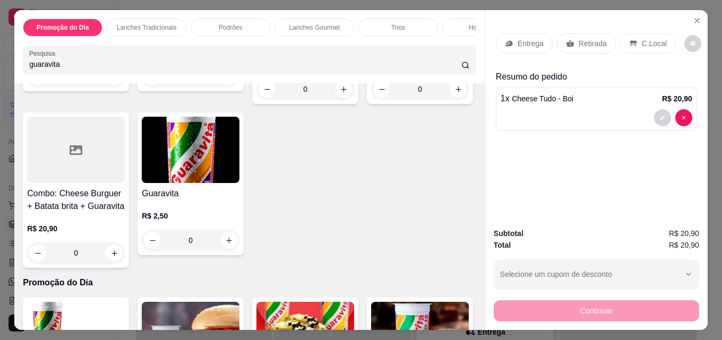
type input "guaravita"
click at [239, 183] on img at bounding box center [191, 150] width 98 height 66
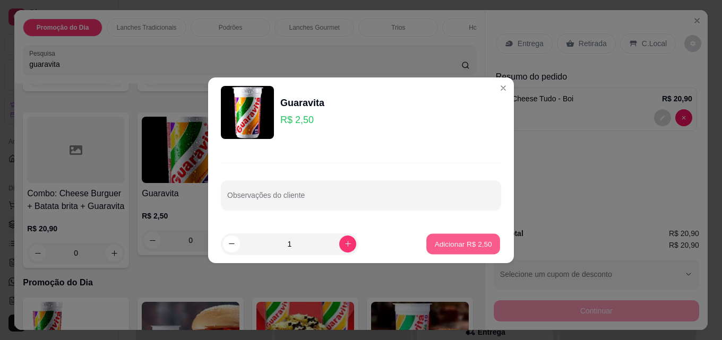
click at [453, 251] on button "Adicionar R$ 2,50" at bounding box center [463, 244] width 74 height 21
type input "1"
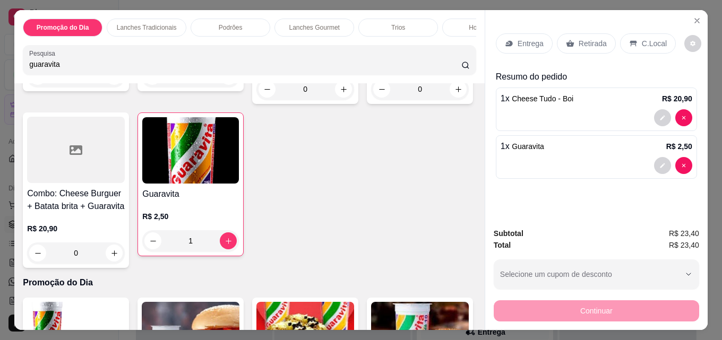
click at [581, 38] on p "Retirada" at bounding box center [593, 43] width 28 height 11
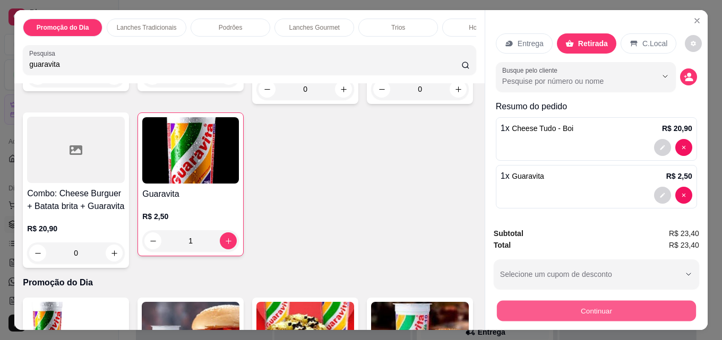
click at [611, 305] on button "Continuar" at bounding box center [596, 311] width 199 height 21
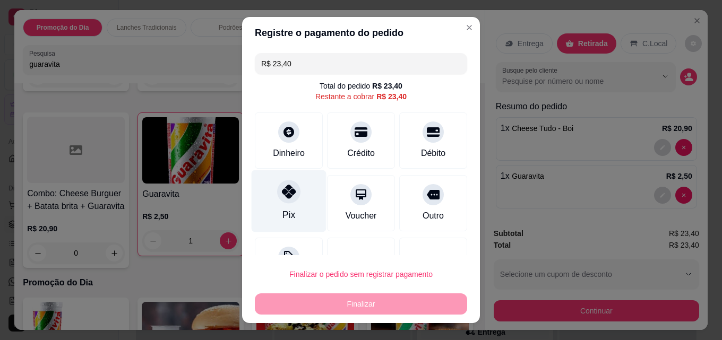
click at [284, 201] on div at bounding box center [288, 191] width 23 height 23
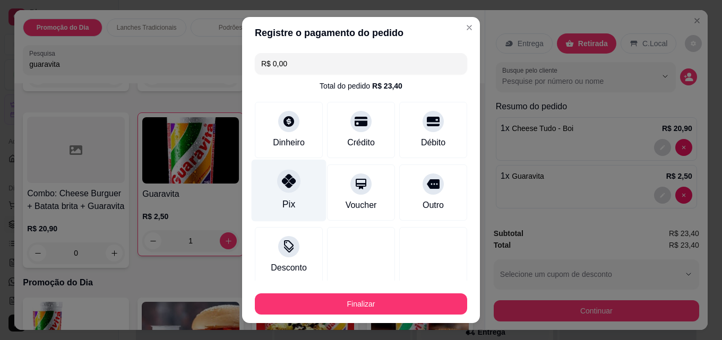
type input "R$ 0,00"
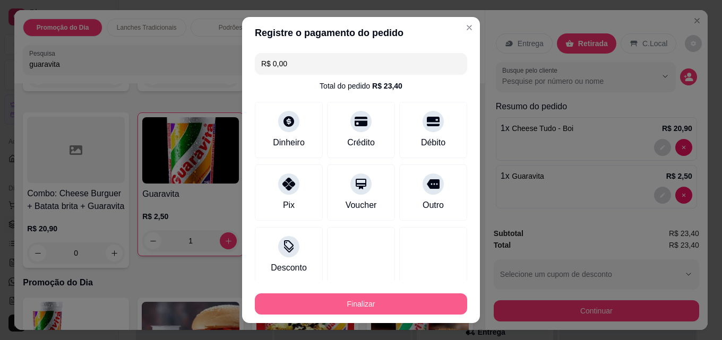
click at [340, 304] on button "Finalizar" at bounding box center [361, 304] width 212 height 21
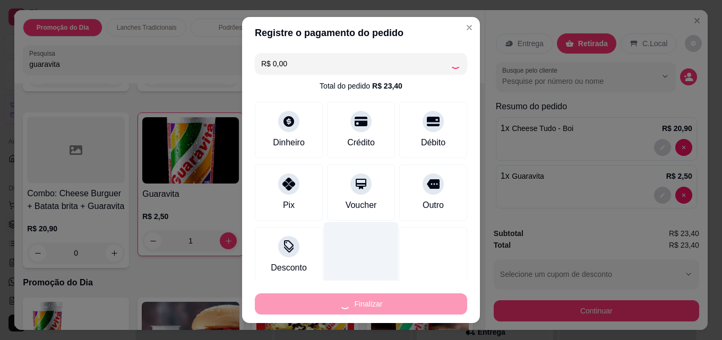
type input "0"
type input "-R$ 23,40"
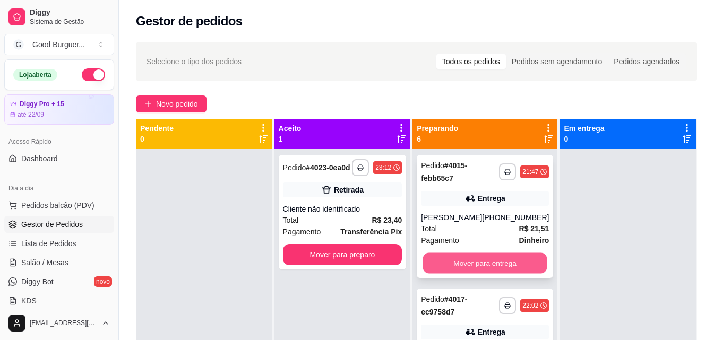
click at [512, 257] on button "Mover para entrega" at bounding box center [485, 263] width 124 height 21
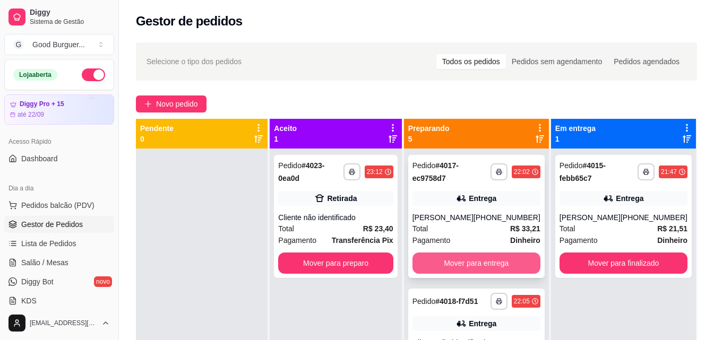
click at [512, 260] on button "Mover para entrega" at bounding box center [477, 263] width 128 height 21
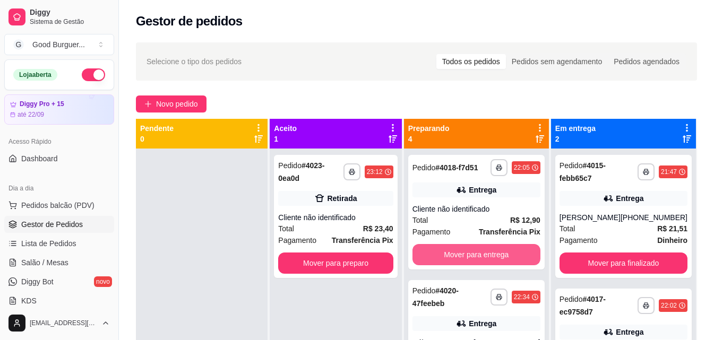
click at [512, 260] on button "Mover para entrega" at bounding box center [477, 254] width 128 height 21
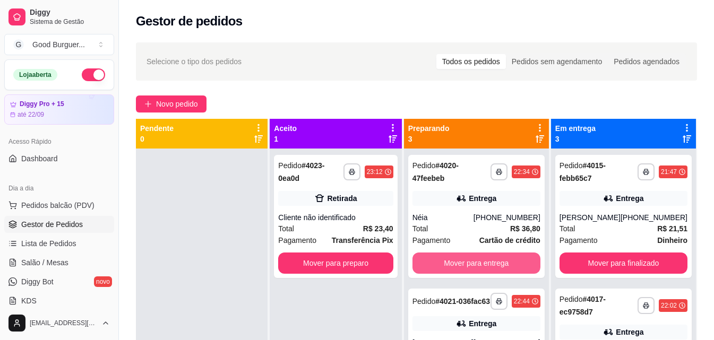
click at [512, 260] on button "Mover para entrega" at bounding box center [477, 263] width 128 height 21
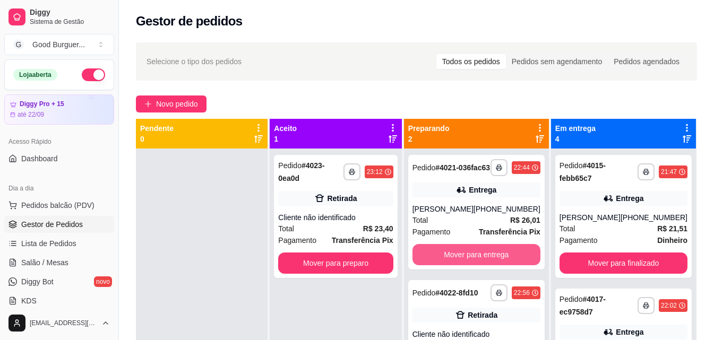
click at [512, 260] on button "Mover para entrega" at bounding box center [477, 254] width 128 height 21
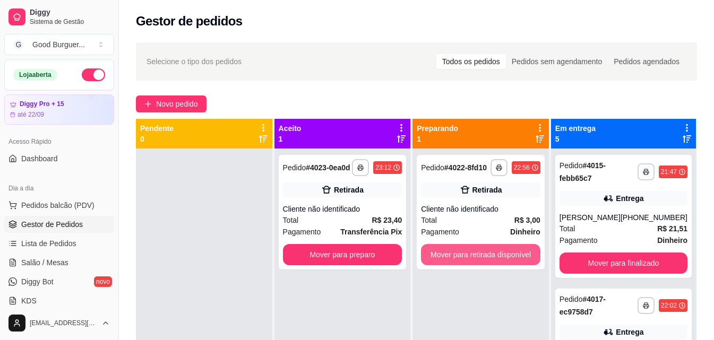
click at [512, 260] on button "Mover para retirada disponível" at bounding box center [480, 254] width 119 height 21
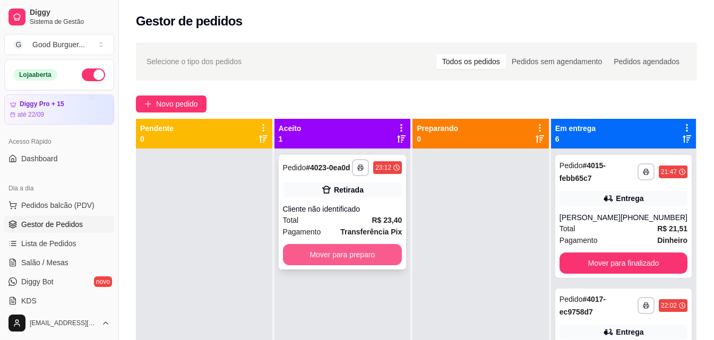
click at [353, 250] on button "Mover para preparo" at bounding box center [342, 254] width 119 height 21
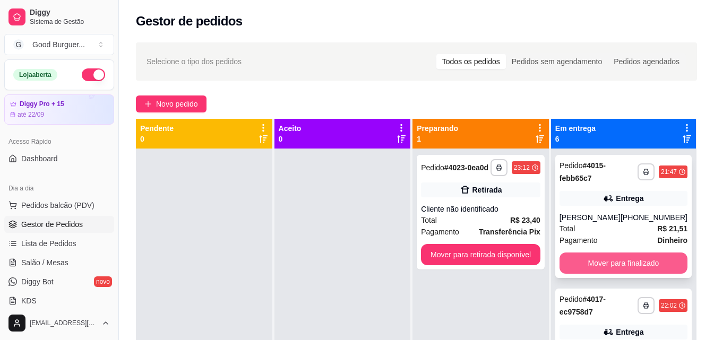
click at [604, 262] on button "Mover para finalizado" at bounding box center [624, 263] width 128 height 21
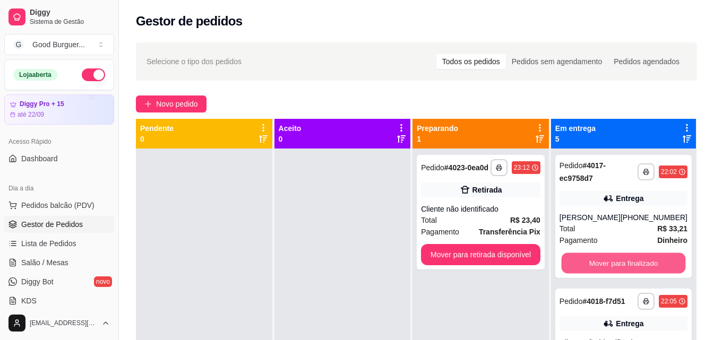
click at [604, 262] on button "Mover para finalizado" at bounding box center [623, 263] width 124 height 21
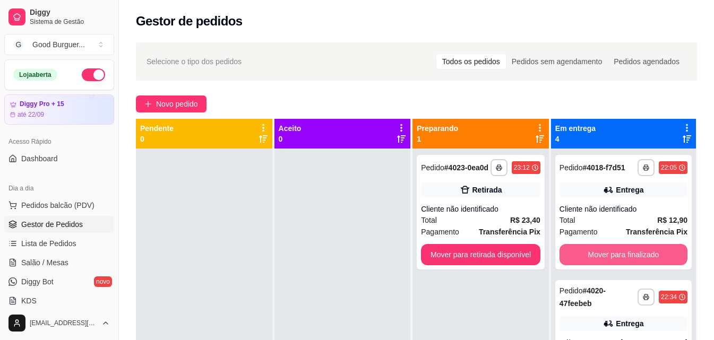
click at [604, 262] on button "Mover para finalizado" at bounding box center [624, 254] width 128 height 21
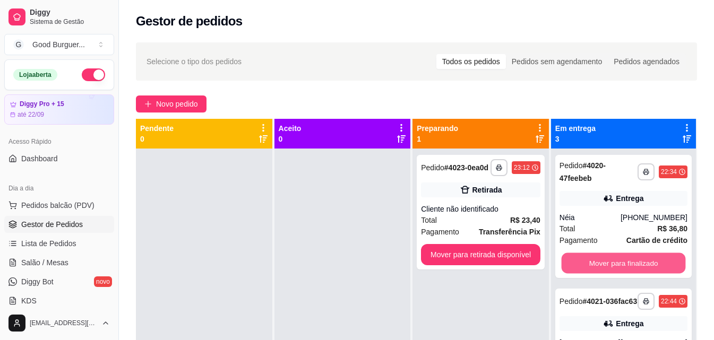
click at [604, 262] on button "Mover para finalizado" at bounding box center [623, 263] width 124 height 21
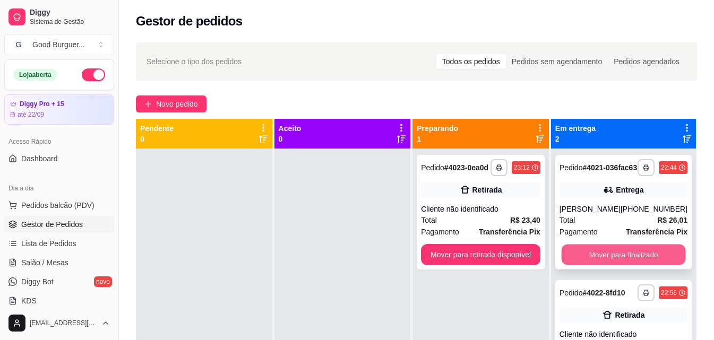
click at [601, 261] on button "Mover para finalizado" at bounding box center [623, 255] width 124 height 21
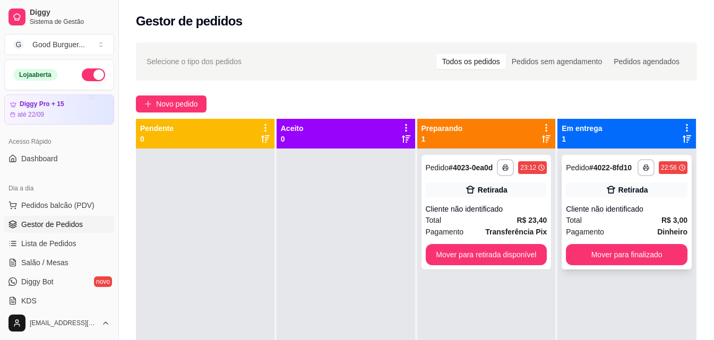
click at [582, 214] on div "Cliente não identificado" at bounding box center [627, 209] width 122 height 11
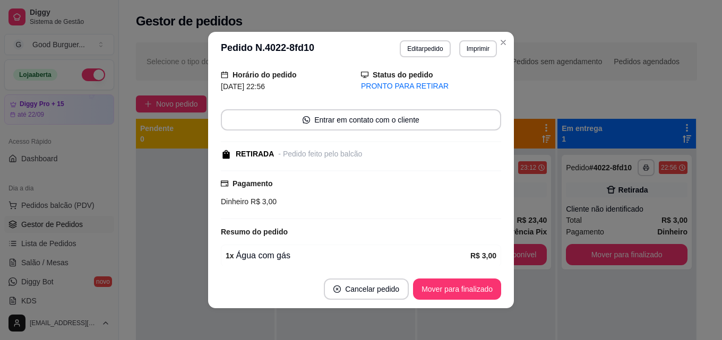
scroll to position [79, 0]
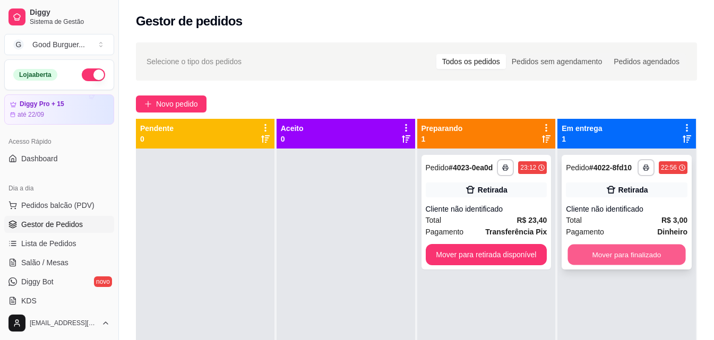
click at [612, 254] on button "Mover para finalizado" at bounding box center [627, 255] width 118 height 21
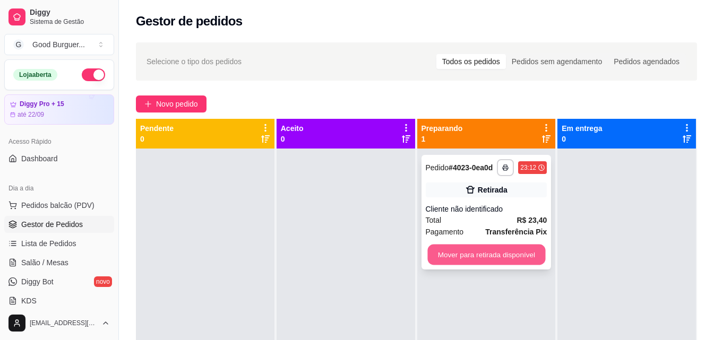
click at [522, 252] on button "Mover para retirada disponível" at bounding box center [486, 255] width 118 height 21
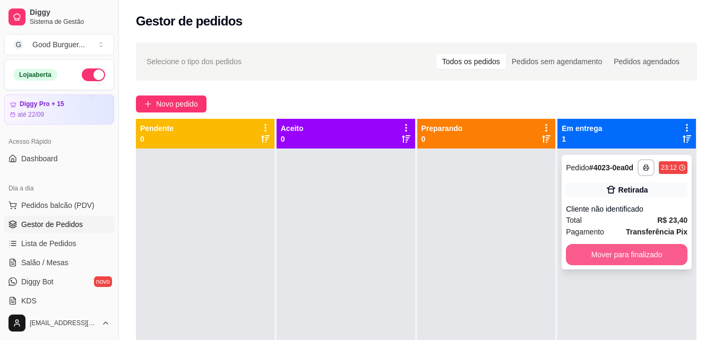
click at [629, 254] on button "Mover para finalizado" at bounding box center [627, 254] width 122 height 21
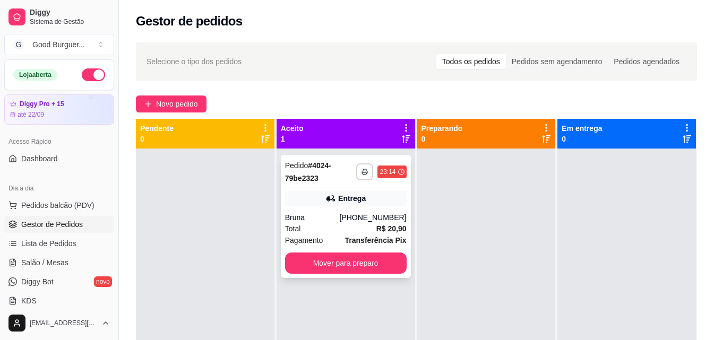
click at [343, 231] on div "Total R$ 20,90" at bounding box center [346, 229] width 122 height 12
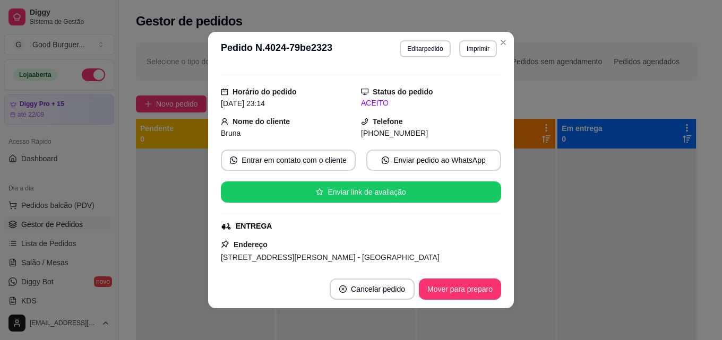
scroll to position [106, 0]
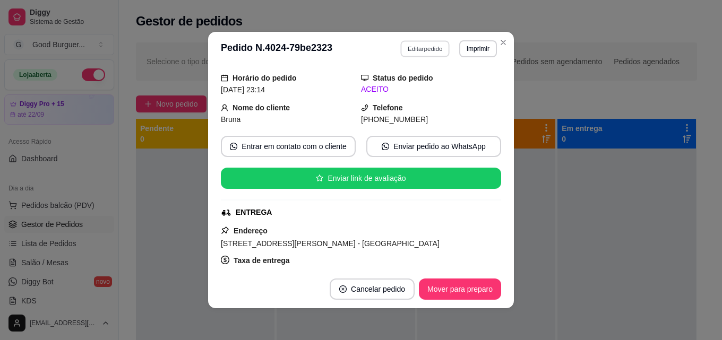
click at [421, 49] on button "Editar pedido" at bounding box center [425, 48] width 49 height 16
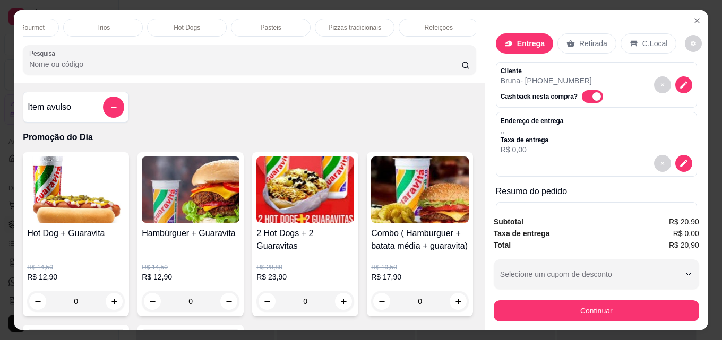
scroll to position [0, 465]
click at [438, 23] on p "Bebidas" at bounding box center [436, 27] width 23 height 8
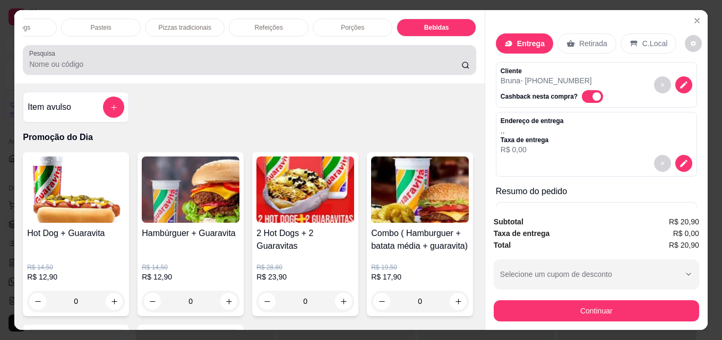
scroll to position [28, 0]
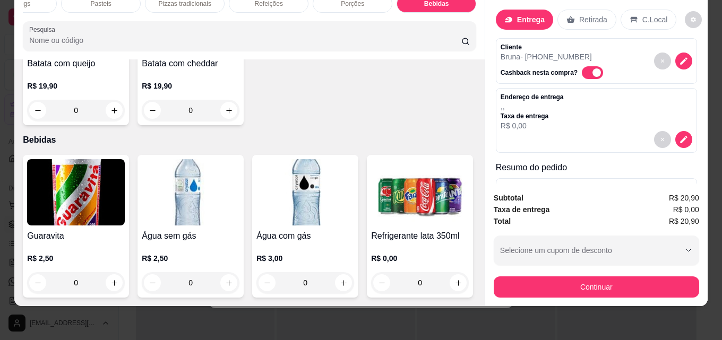
click at [50, 230] on h4 "Guaravita" at bounding box center [76, 236] width 98 height 13
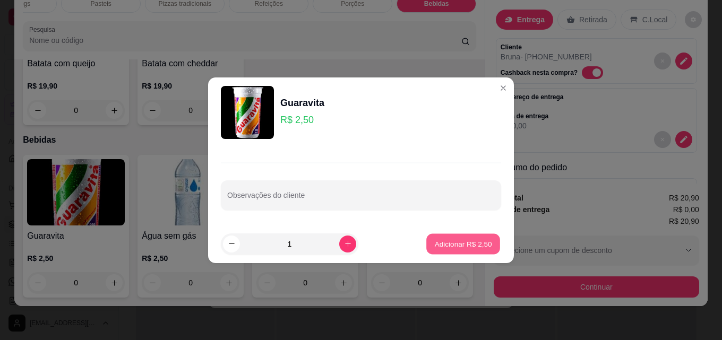
click at [441, 239] on p "Adicionar R$ 2,50" at bounding box center [462, 244] width 57 height 10
type input "1"
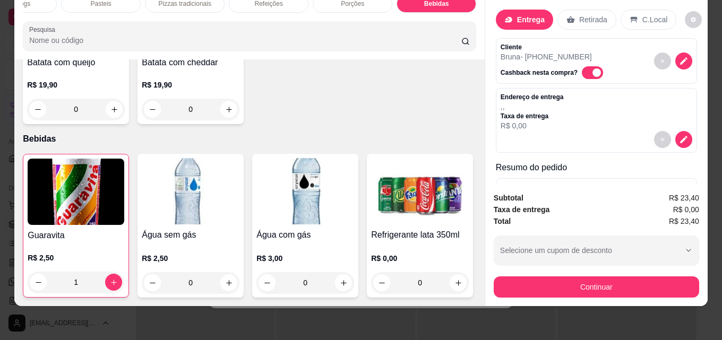
scroll to position [33, 0]
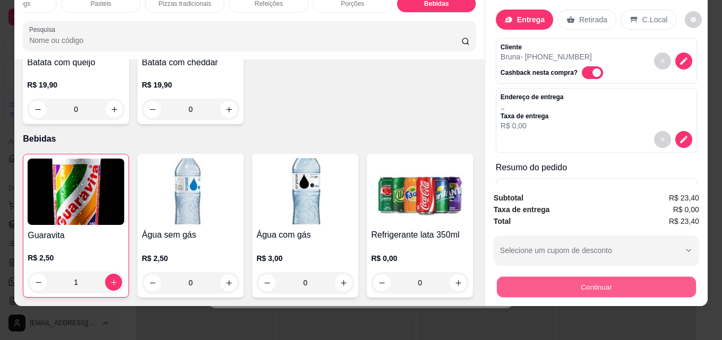
click at [597, 277] on button "Continuar" at bounding box center [596, 287] width 199 height 21
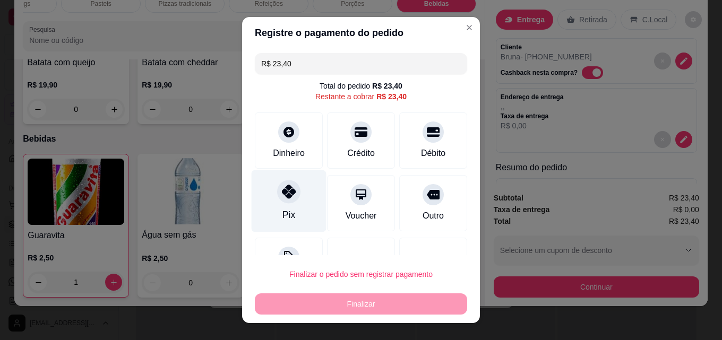
click at [291, 190] on div at bounding box center [288, 191] width 23 height 23
type input "R$ 0,00"
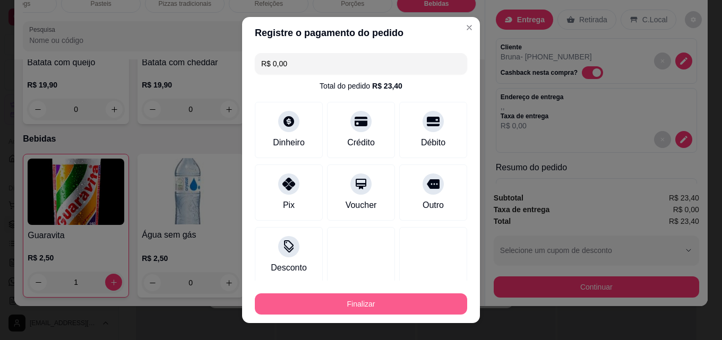
click at [356, 294] on div "Finalizar" at bounding box center [361, 304] width 212 height 21
click at [353, 298] on button "Finalizar" at bounding box center [361, 304] width 206 height 21
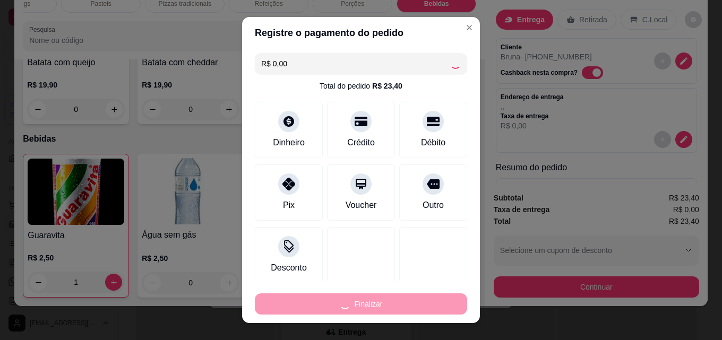
type input "0"
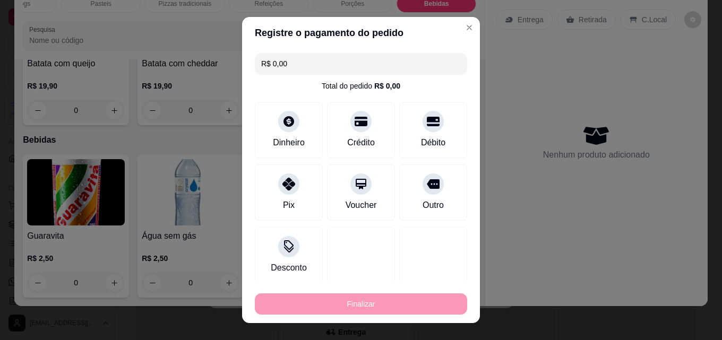
type input "-R$ 23,40"
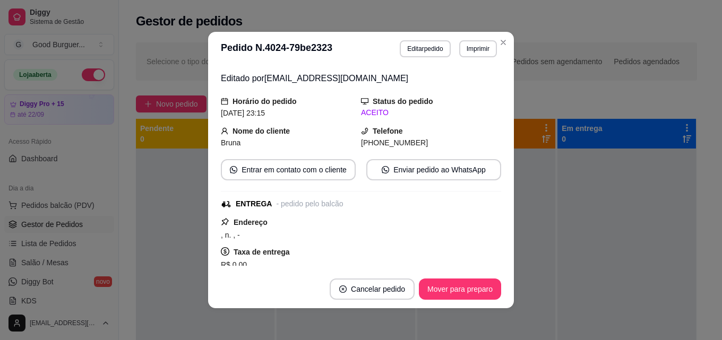
scroll to position [56, 0]
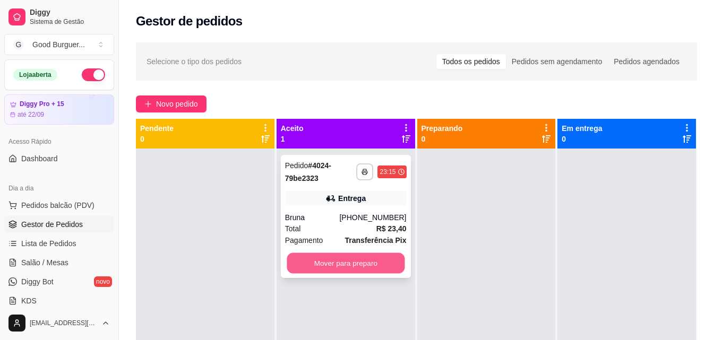
click at [399, 263] on button "Mover para preparo" at bounding box center [346, 263] width 118 height 21
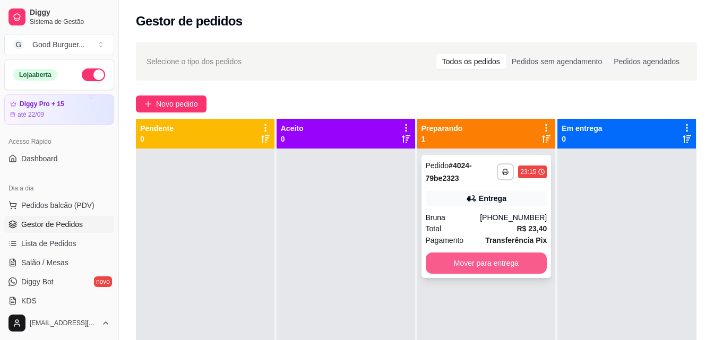
click at [507, 264] on button "Mover para entrega" at bounding box center [487, 263] width 122 height 21
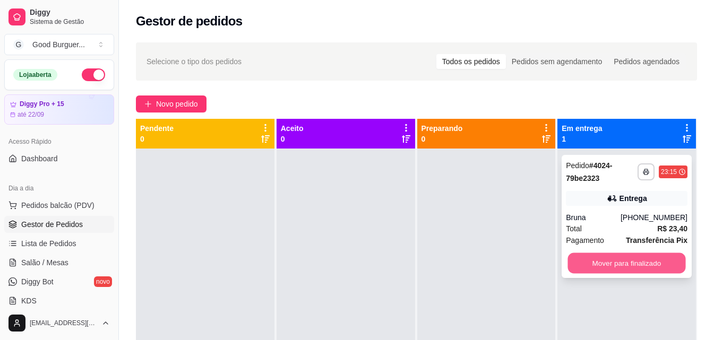
click at [601, 261] on button "Mover para finalizado" at bounding box center [627, 263] width 118 height 21
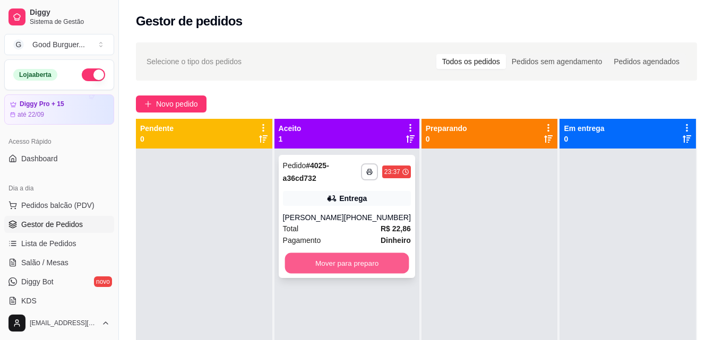
click at [357, 262] on button "Mover para preparo" at bounding box center [347, 263] width 124 height 21
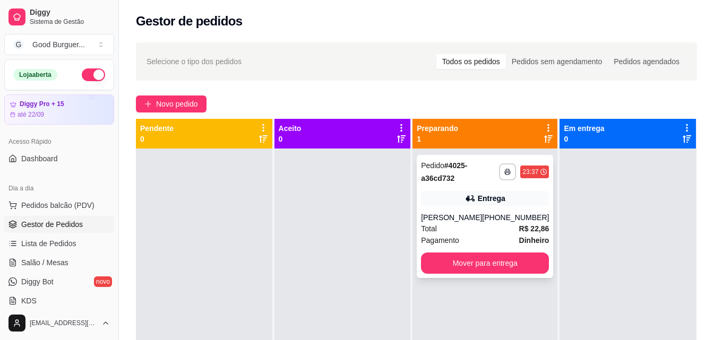
click at [511, 204] on div "Entrega" at bounding box center [485, 198] width 128 height 15
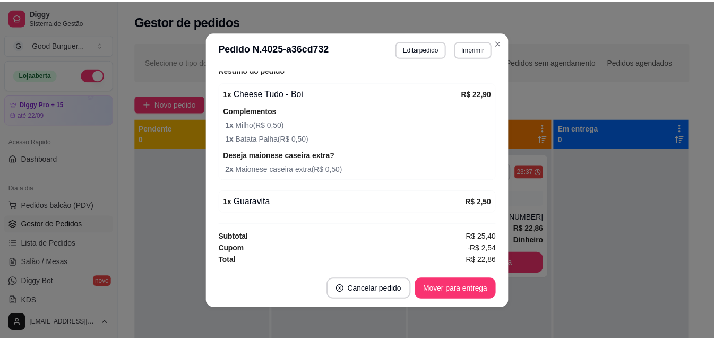
scroll to position [416, 0]
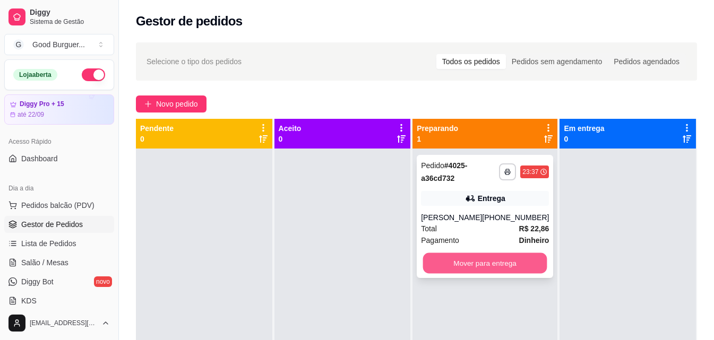
click at [499, 265] on button "Mover para entrega" at bounding box center [485, 263] width 124 height 21
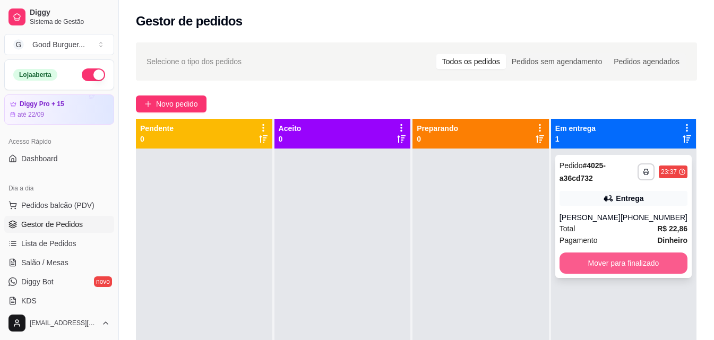
click at [586, 262] on button "Mover para finalizado" at bounding box center [624, 263] width 128 height 21
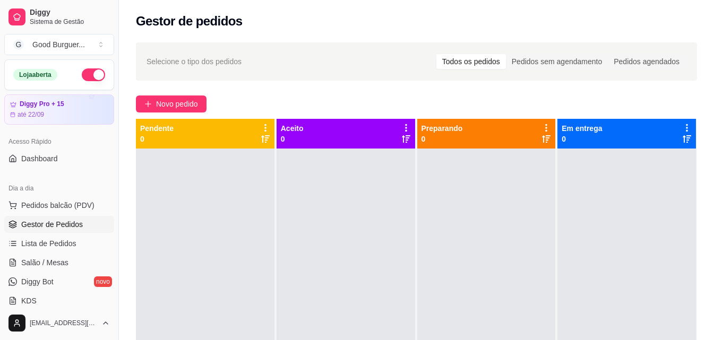
click at [90, 80] on button "button" at bounding box center [93, 74] width 23 height 13
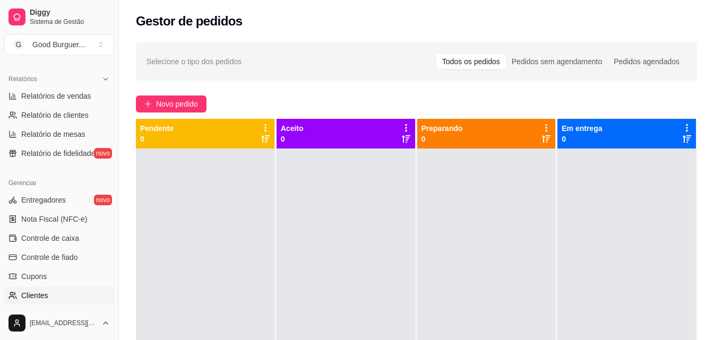
scroll to position [264, 0]
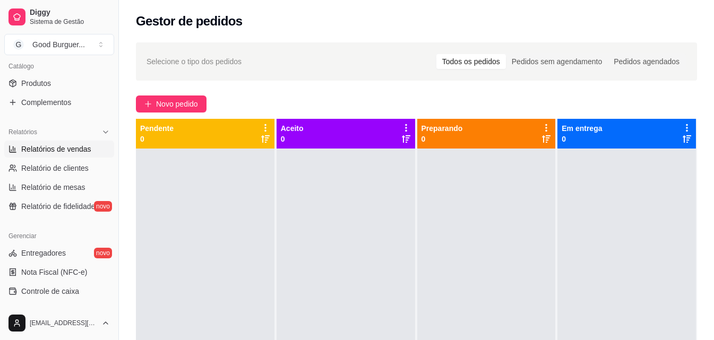
click at [71, 153] on span "Relatórios de vendas" at bounding box center [56, 149] width 70 height 11
select select "ALL"
select select "0"
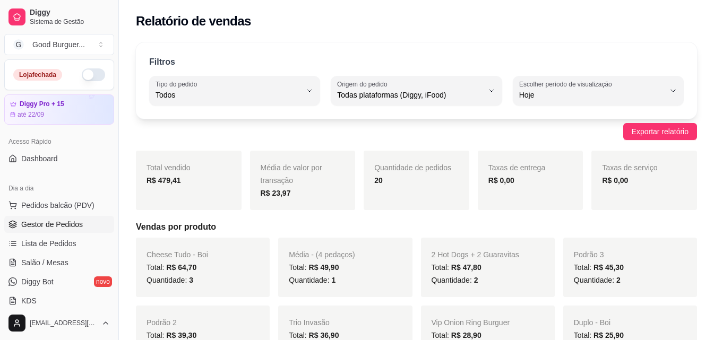
click at [54, 222] on span "Gestor de Pedidos" at bounding box center [52, 224] width 62 height 11
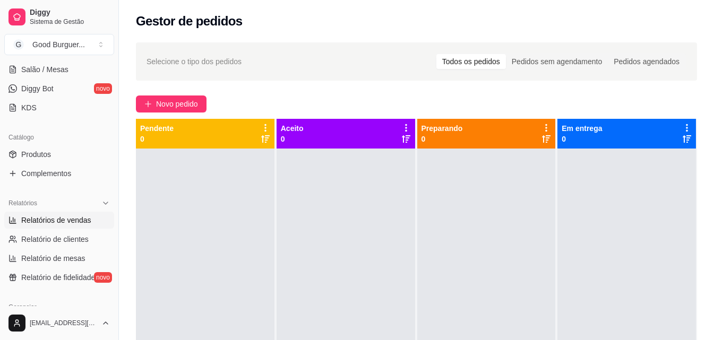
scroll to position [212, 0]
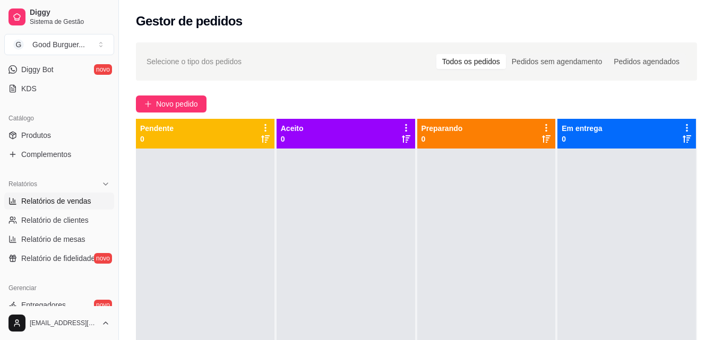
click at [65, 204] on span "Relatórios de vendas" at bounding box center [56, 201] width 70 height 11
select select "ALL"
select select "0"
